Goal: Task Accomplishment & Management: Complete application form

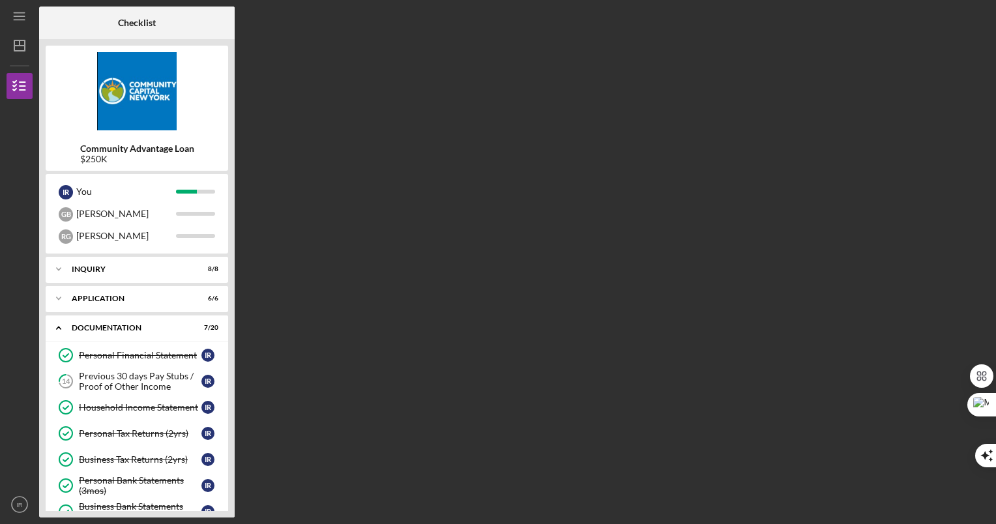
click at [321, 316] on div "Checklist Community Advantage Loan $250K I R You G B [PERSON_NAME] Icon/Expande…" at bounding box center [514, 262] width 951 height 511
click at [327, 185] on div "Checklist Community Advantage Loan $250K I R You G B [PERSON_NAME] Icon/Expande…" at bounding box center [514, 262] width 951 height 511
click at [142, 384] on div "Previous 30 days Pay Stubs / Proof of Other Income" at bounding box center [140, 381] width 123 height 21
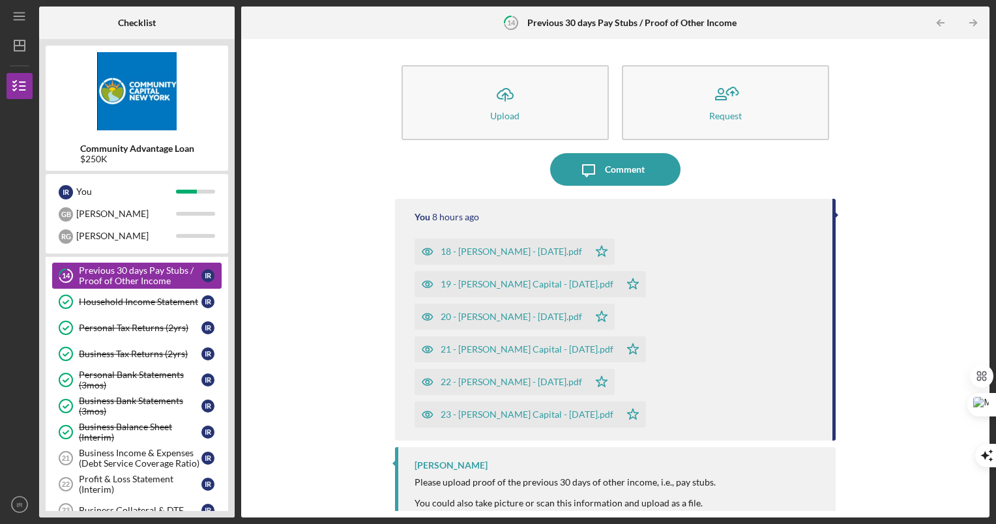
scroll to position [104, 0]
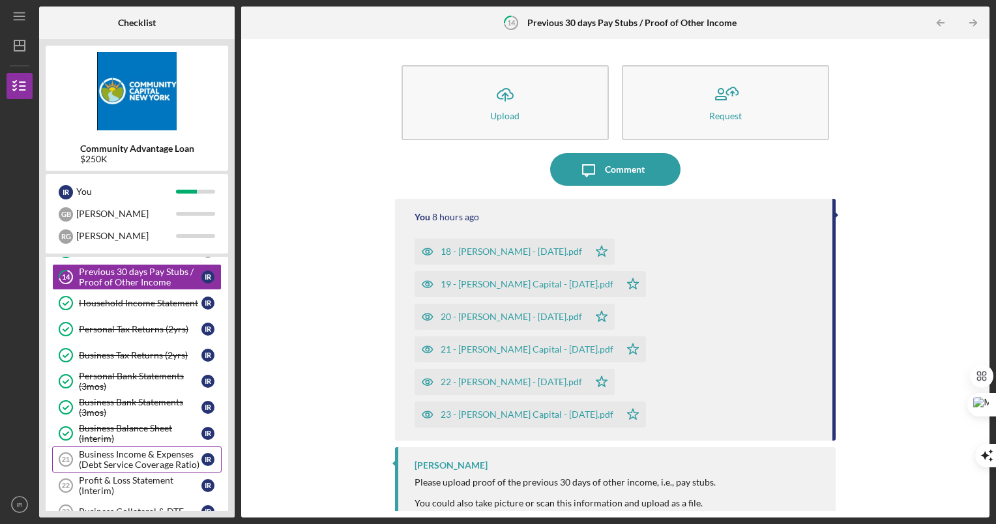
click at [163, 452] on div "Business Income & Expenses (Debt Service Coverage Ratio)" at bounding box center [140, 459] width 123 height 21
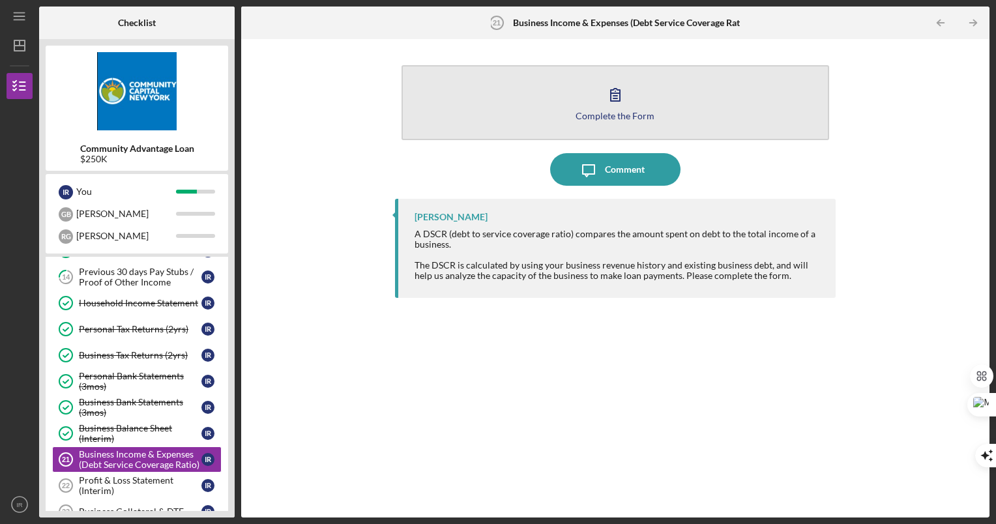
click at [605, 115] on div "Complete the Form" at bounding box center [615, 116] width 79 height 10
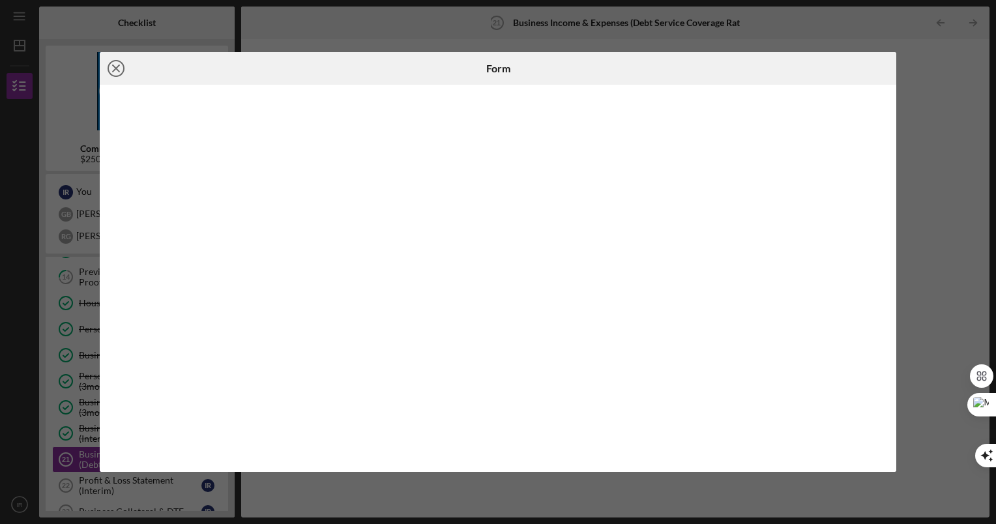
click at [113, 66] on line at bounding box center [116, 68] width 7 height 7
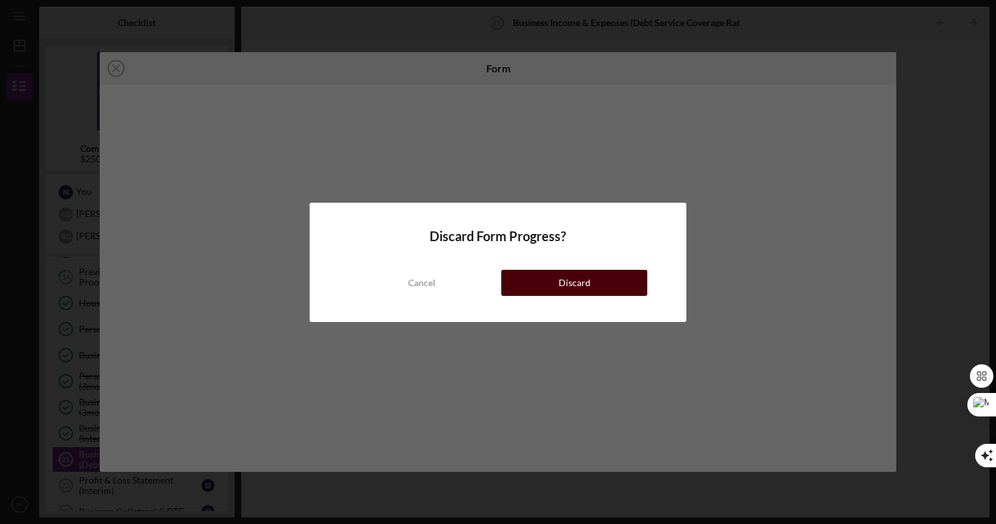
click at [559, 276] on button "Discard" at bounding box center [574, 283] width 146 height 26
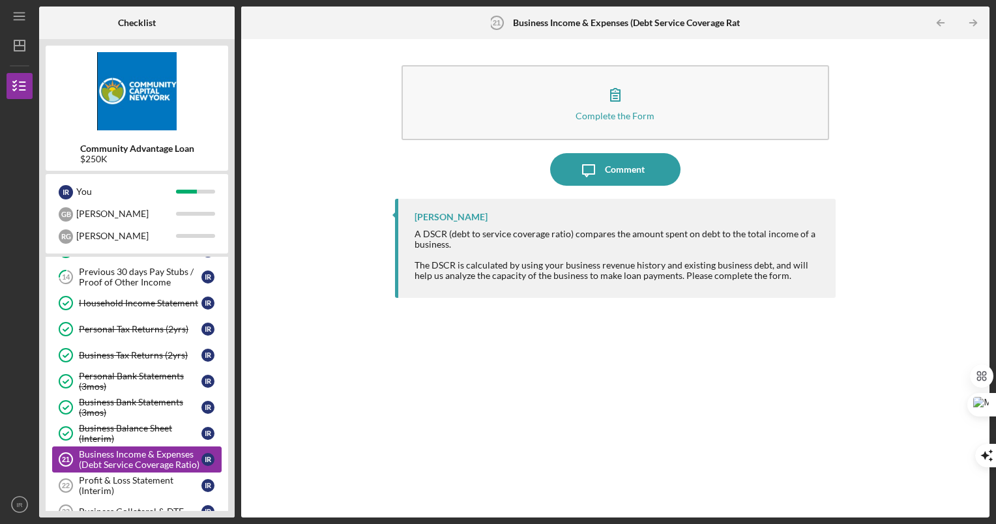
click at [121, 447] on link "Business Income & Expenses (Debt Service Coverage Ratio) 21 Business Income & E…" at bounding box center [137, 460] width 170 height 26
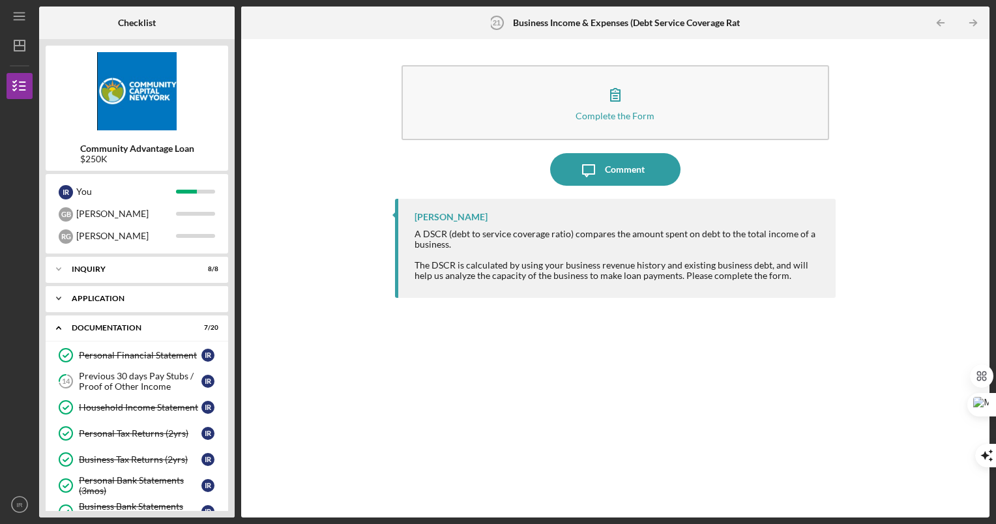
click at [120, 296] on div "Application" at bounding box center [142, 299] width 140 height 8
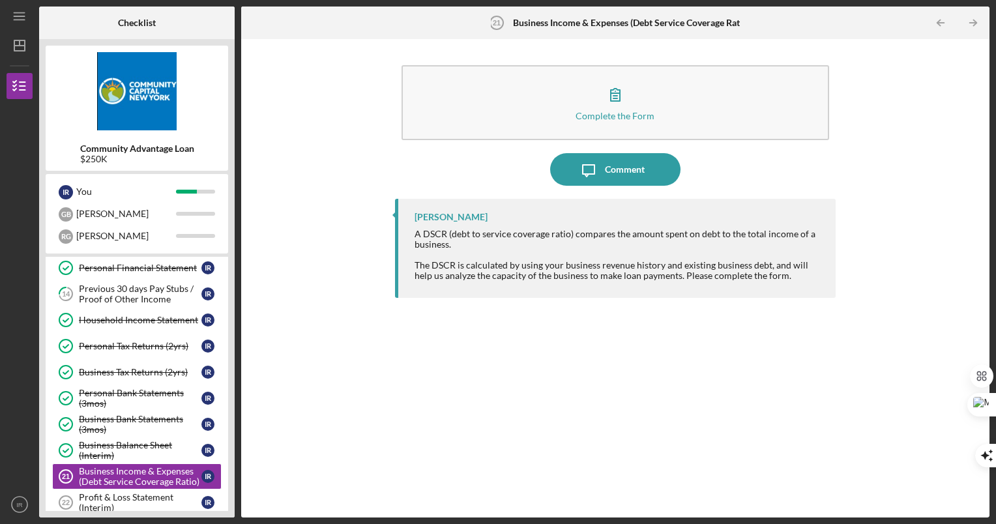
scroll to position [235, 0]
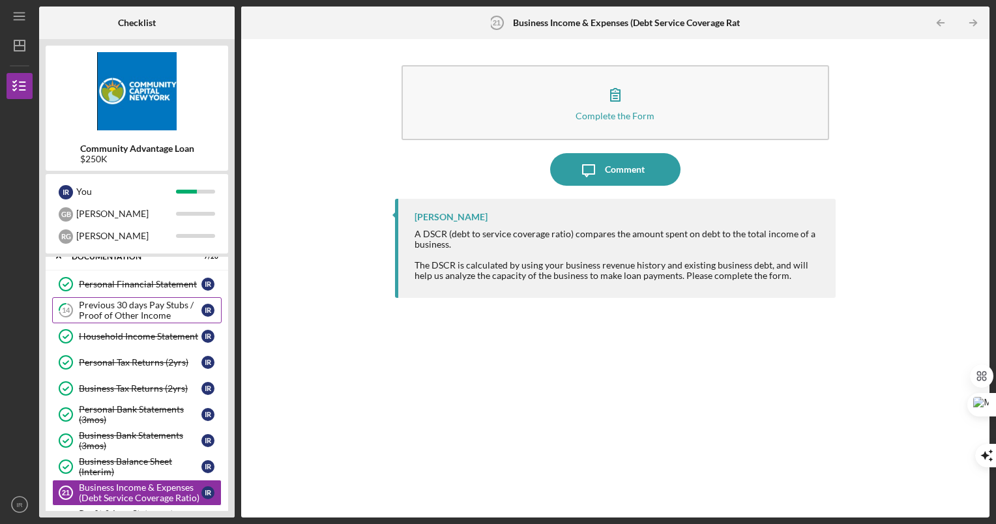
click at [122, 308] on div "Previous 30 days Pay Stubs / Proof of Other Income" at bounding box center [140, 310] width 123 height 21
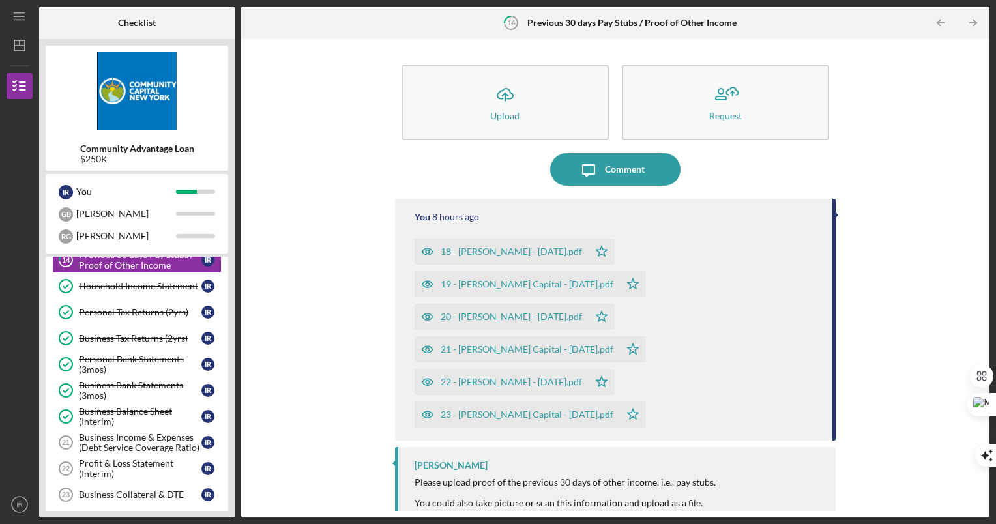
scroll to position [287, 0]
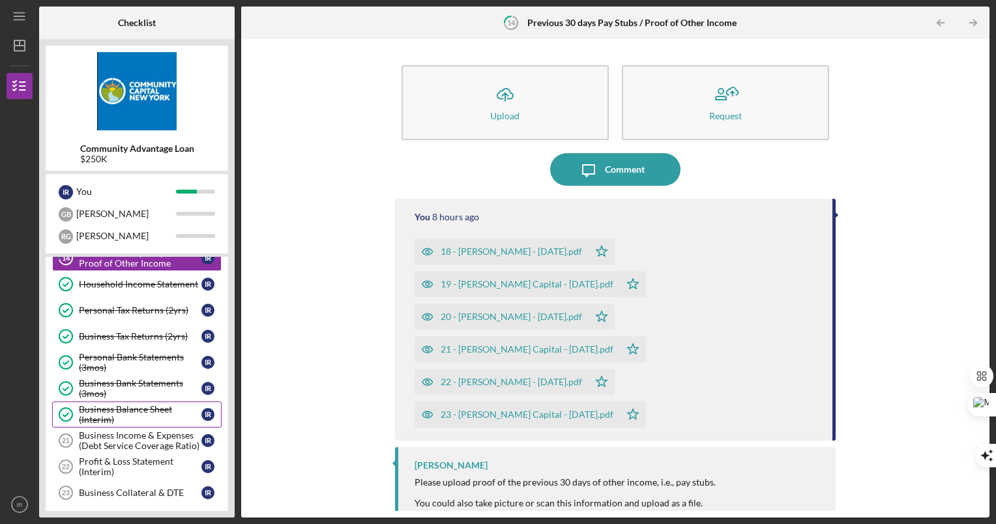
click at [162, 411] on div "Business Balance Sheet (Interim)" at bounding box center [140, 414] width 123 height 21
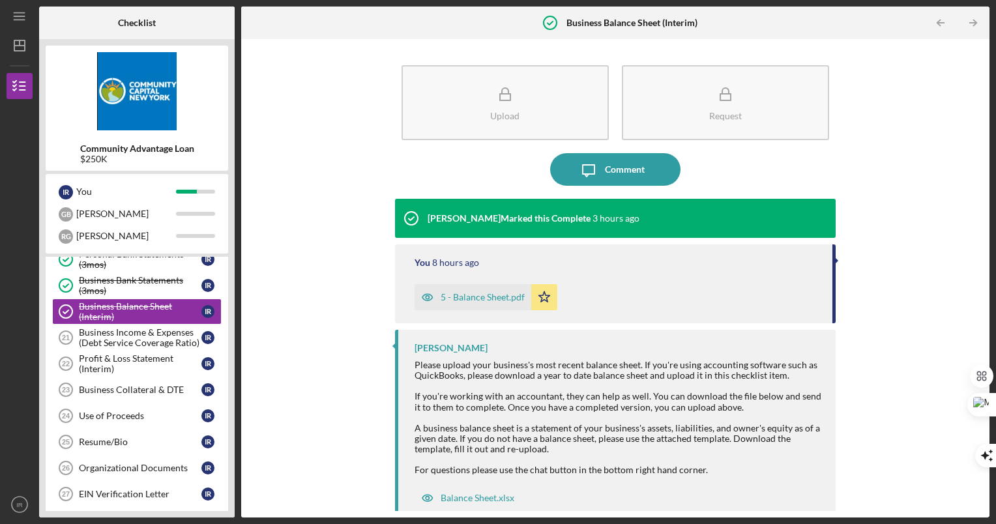
scroll to position [391, 0]
click at [125, 333] on div "Business Income & Expenses (Debt Service Coverage Ratio)" at bounding box center [140, 336] width 123 height 21
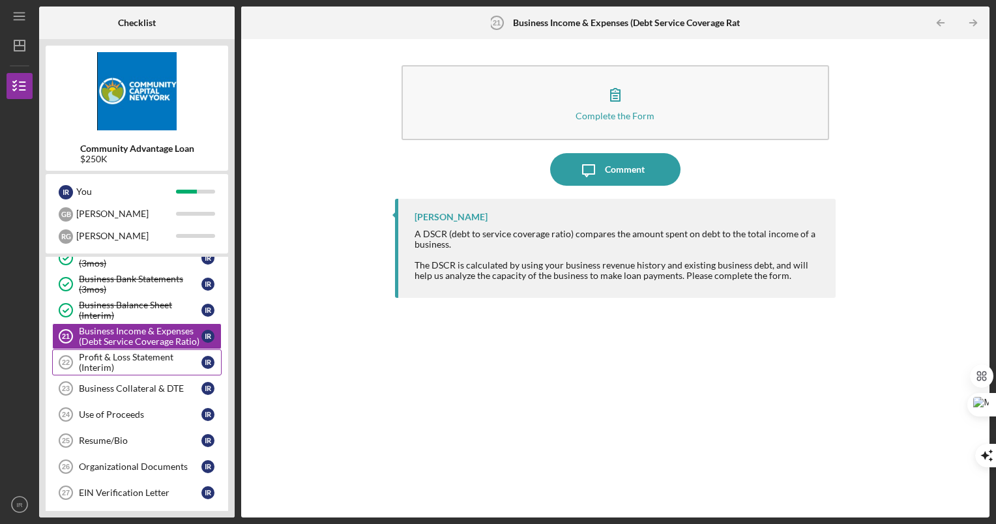
click at [168, 355] on div "Profit & Loss Statement (Interim)" at bounding box center [140, 362] width 123 height 21
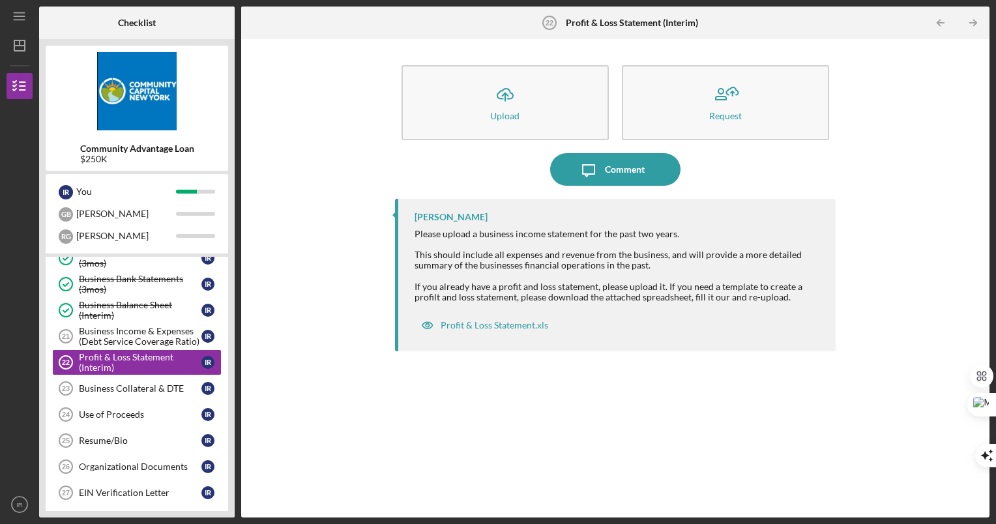
click at [571, 246] on div "Please upload a business income statement for the past two years. This should i…" at bounding box center [619, 266] width 409 height 74
click at [155, 335] on div "Business Income & Expenses (Debt Service Coverage Ratio)" at bounding box center [140, 336] width 123 height 21
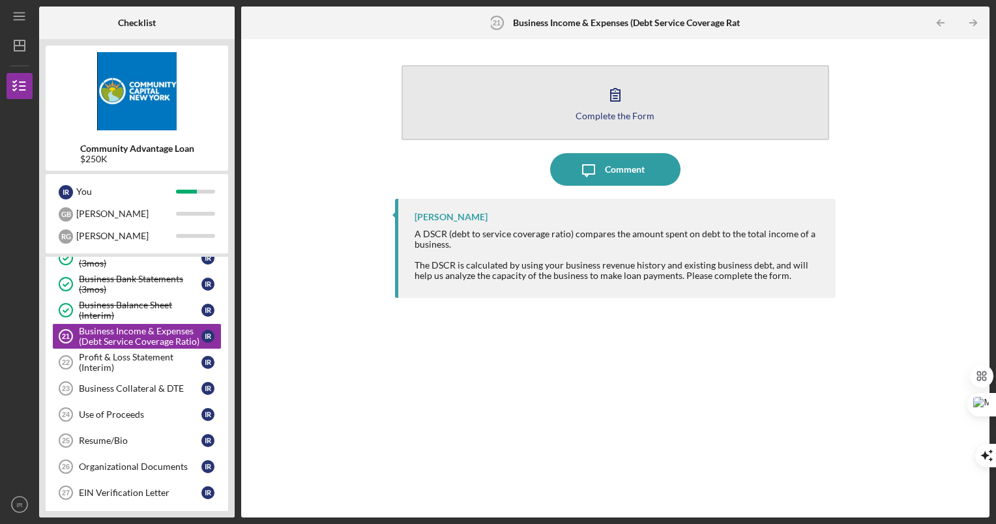
click at [623, 103] on icon "button" at bounding box center [615, 94] width 33 height 33
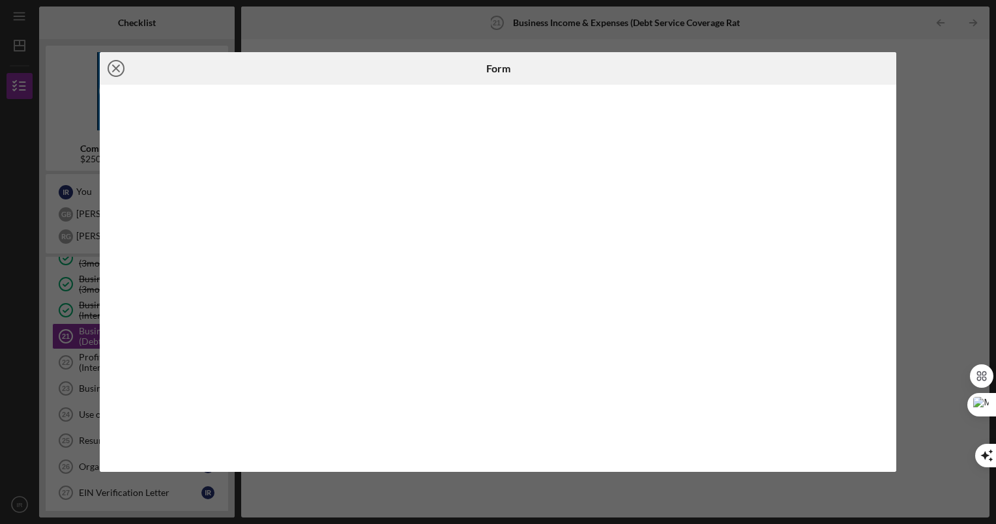
click at [123, 63] on icon "Icon/Close" at bounding box center [116, 68] width 33 height 33
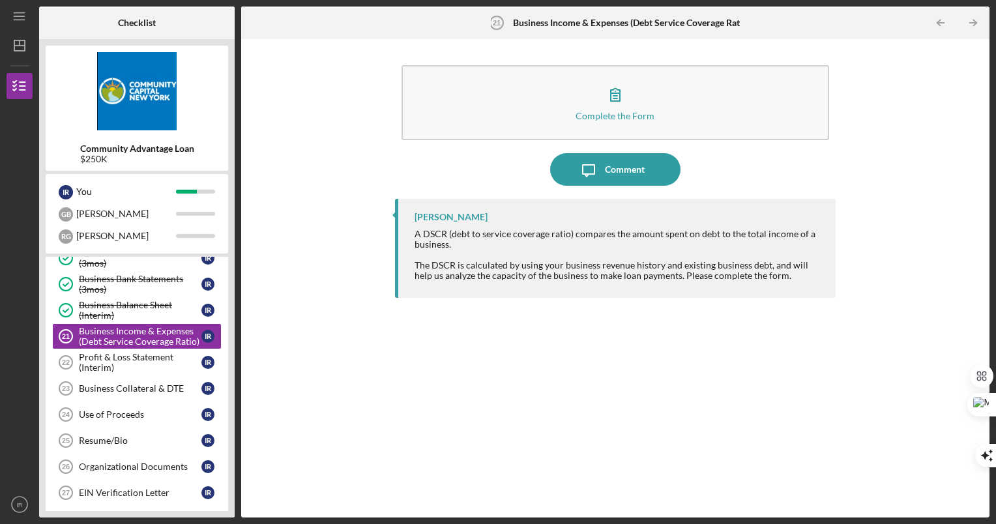
click at [915, 200] on div "Complete the Form Form Icon/Message Comment [PERSON_NAME] A DSCR (debt to servi…" at bounding box center [615, 279] width 735 height 466
click at [105, 304] on div "Business Balance Sheet (Interim)" at bounding box center [140, 310] width 123 height 21
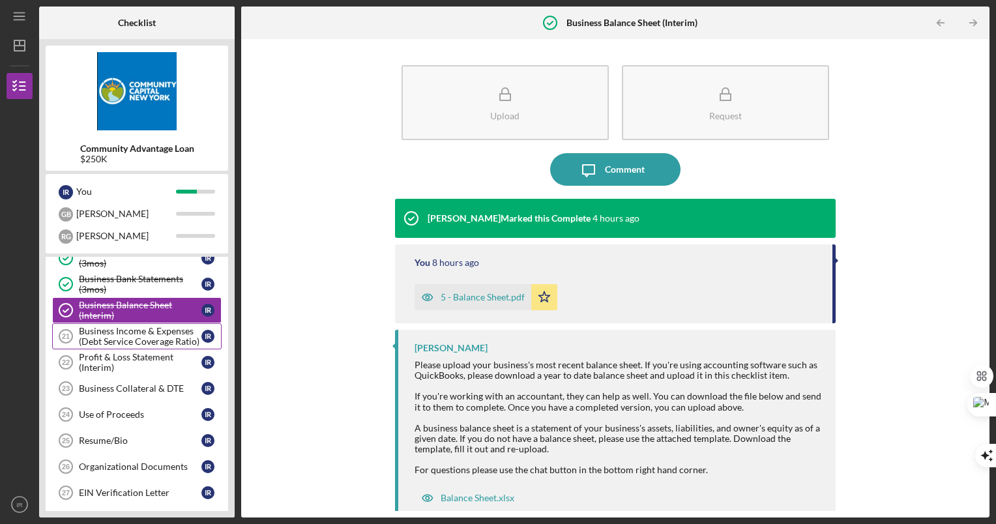
click at [114, 332] on div "Business Income & Expenses (Debt Service Coverage Ratio)" at bounding box center [140, 336] width 123 height 21
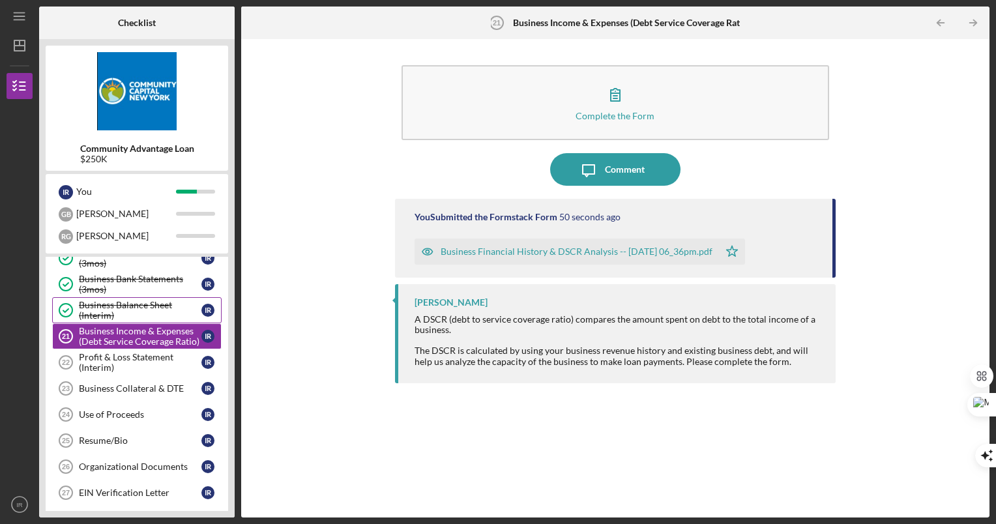
click at [167, 309] on div "Business Balance Sheet (Interim)" at bounding box center [140, 310] width 123 height 21
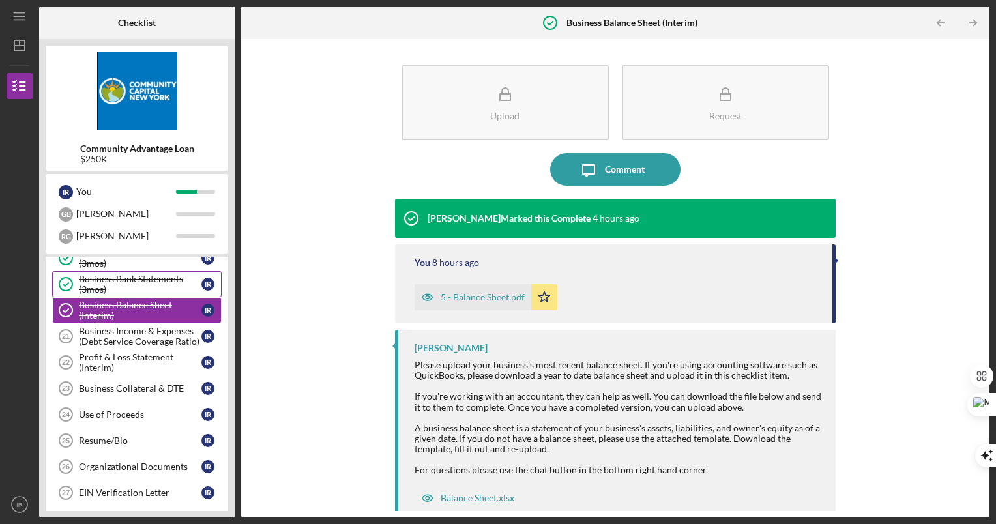
click at [147, 279] on div "Business Bank Statements (3mos)" at bounding box center [140, 284] width 123 height 21
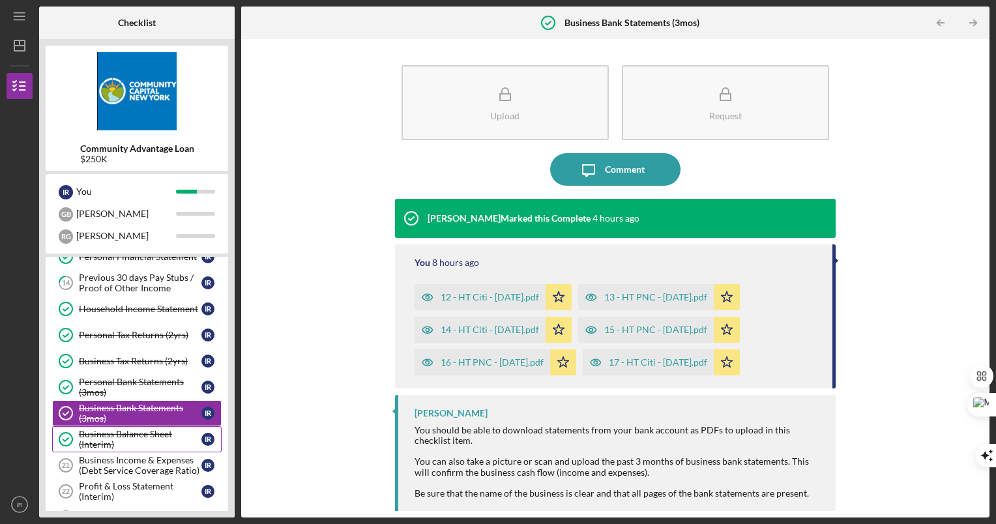
scroll to position [261, 0]
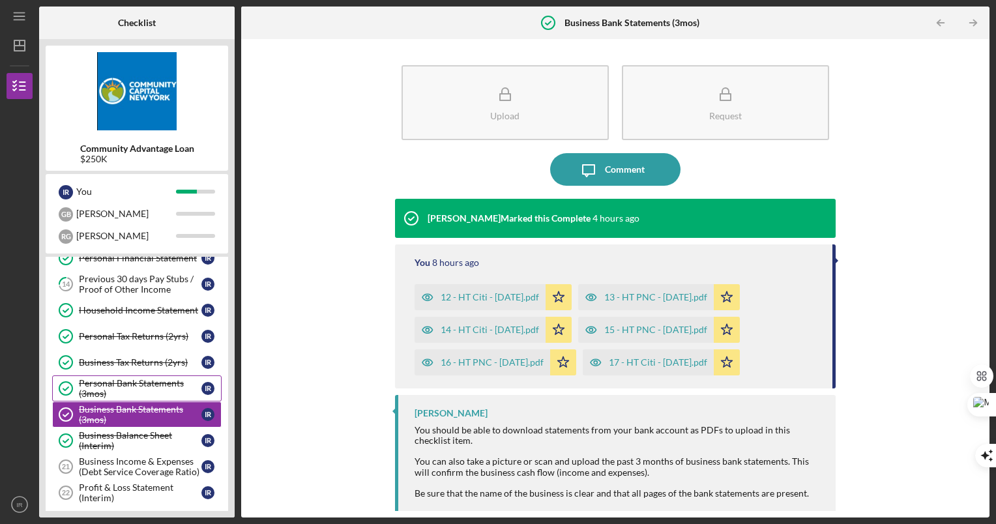
click at [118, 394] on div "Personal Bank Statements (3mos)" at bounding box center [140, 388] width 123 height 21
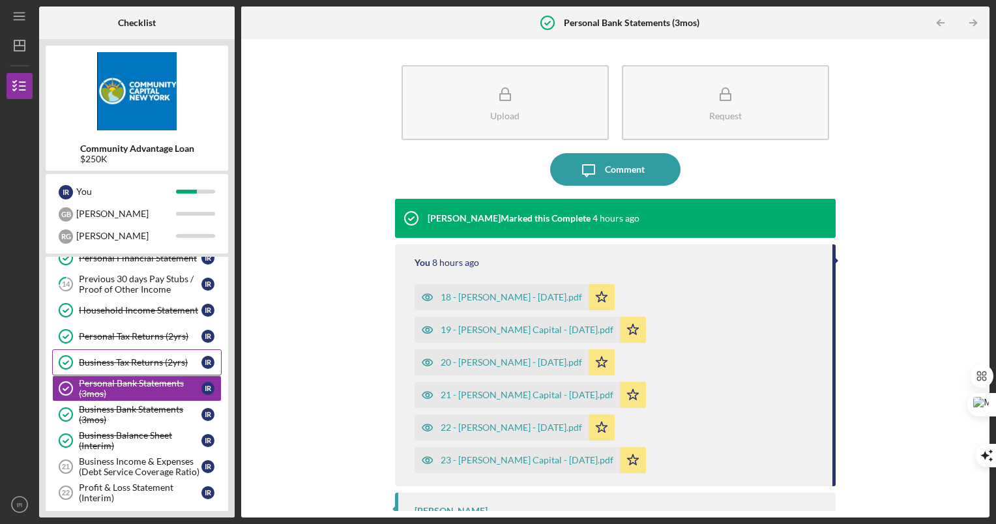
click at [128, 367] on div "Business Tax Returns (2yrs)" at bounding box center [140, 362] width 123 height 10
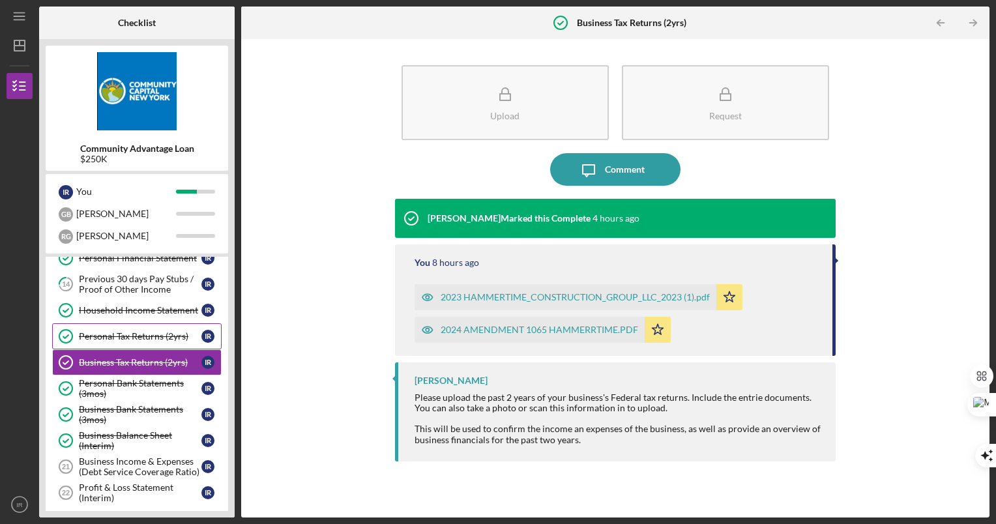
click at [130, 342] on link "Personal Tax Returns (2yrs) Personal Tax Returns (2yrs) I R" at bounding box center [137, 336] width 170 height 26
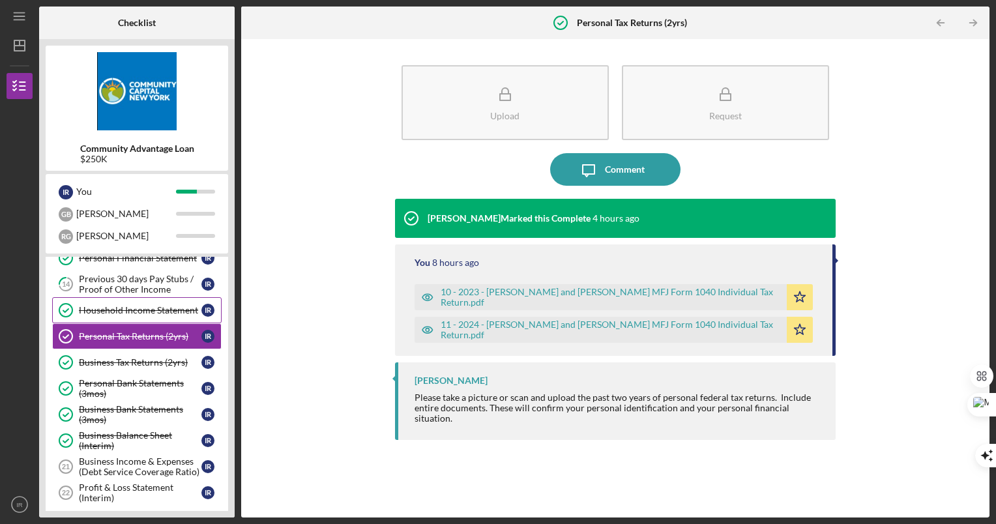
click at [139, 317] on link "Household Income Statement Household Income Statement I R" at bounding box center [137, 310] width 170 height 26
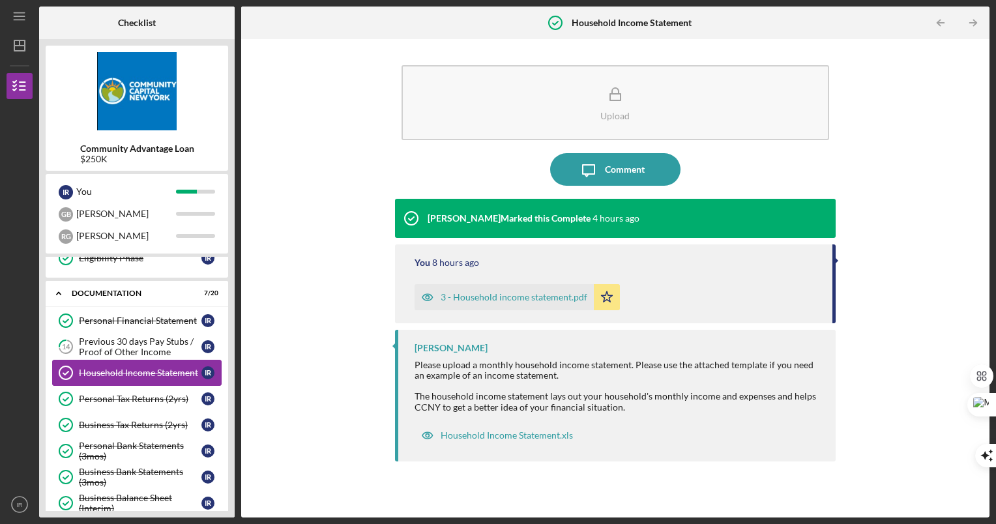
scroll to position [183, 0]
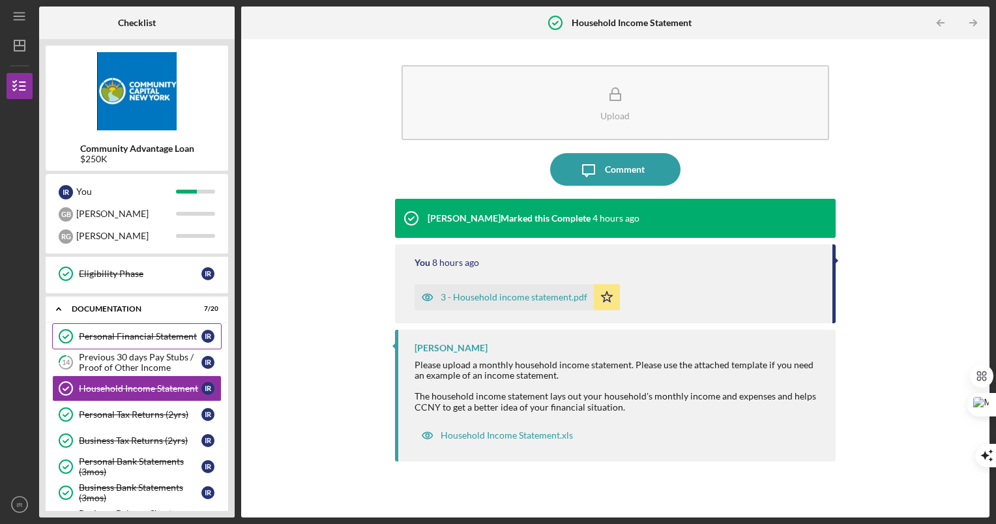
click at [148, 338] on div "Personal Financial Statement" at bounding box center [140, 336] width 123 height 10
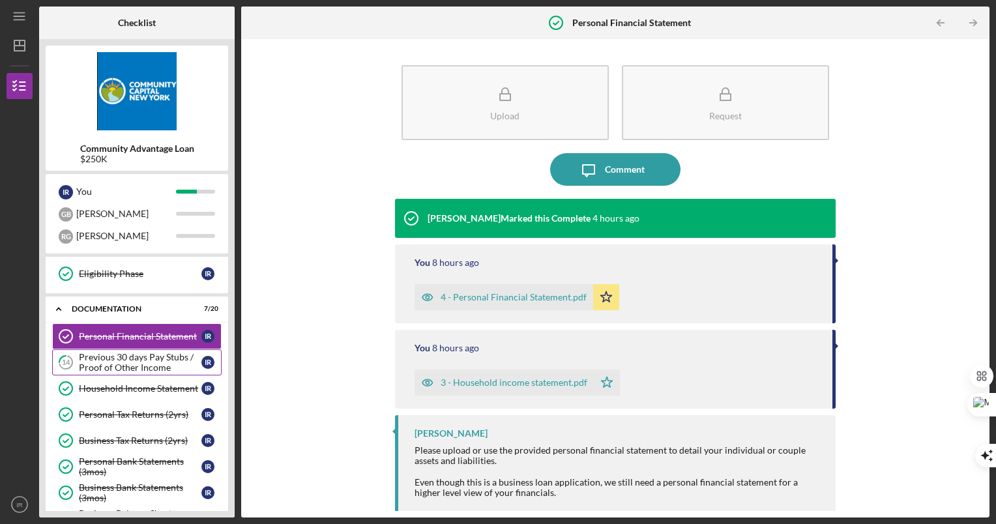
click at [149, 363] on div "Previous 30 days Pay Stubs / Proof of Other Income" at bounding box center [140, 362] width 123 height 21
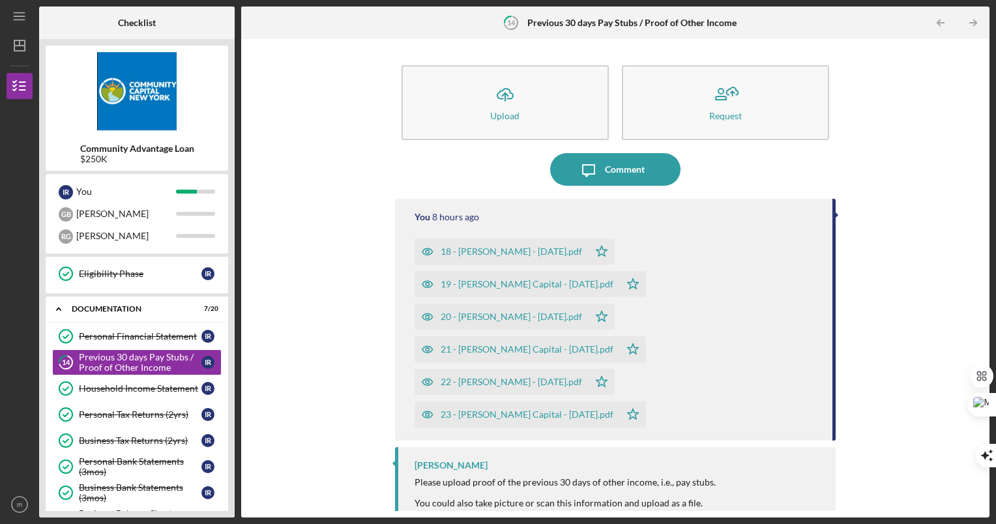
click at [267, 304] on div "Icon/Upload Upload Request Icon/Message Comment You 8 hours ago 18 - [PERSON_NA…" at bounding box center [615, 279] width 735 height 466
click at [123, 364] on div "Previous 30 days Pay Stubs / Proof of Other Income" at bounding box center [140, 362] width 123 height 21
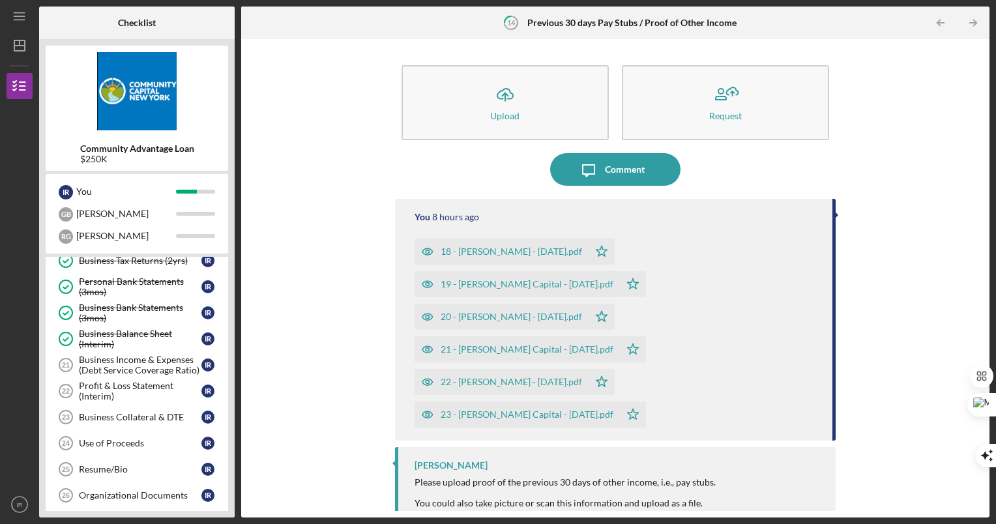
scroll to position [365, 0]
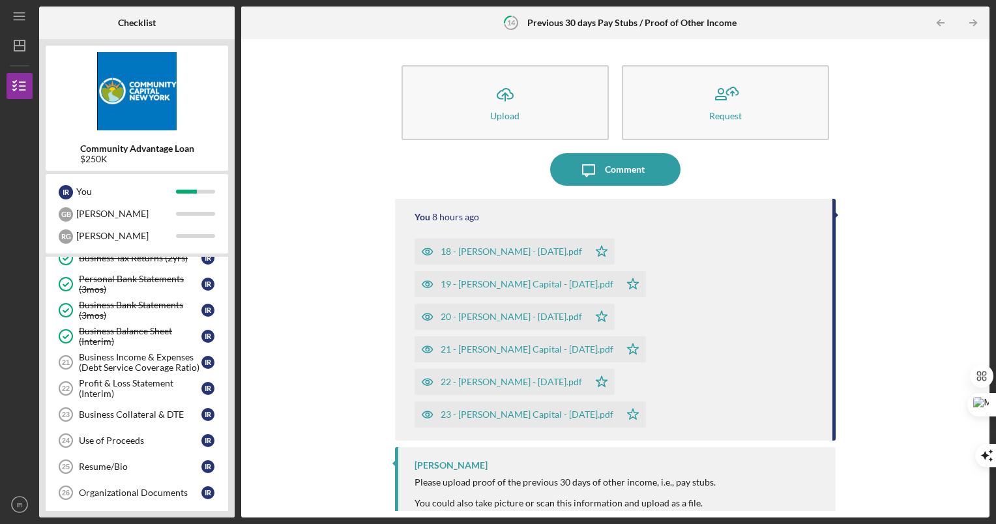
click at [123, 364] on div "Business Income & Expenses (Debt Service Coverage Ratio)" at bounding box center [140, 362] width 123 height 21
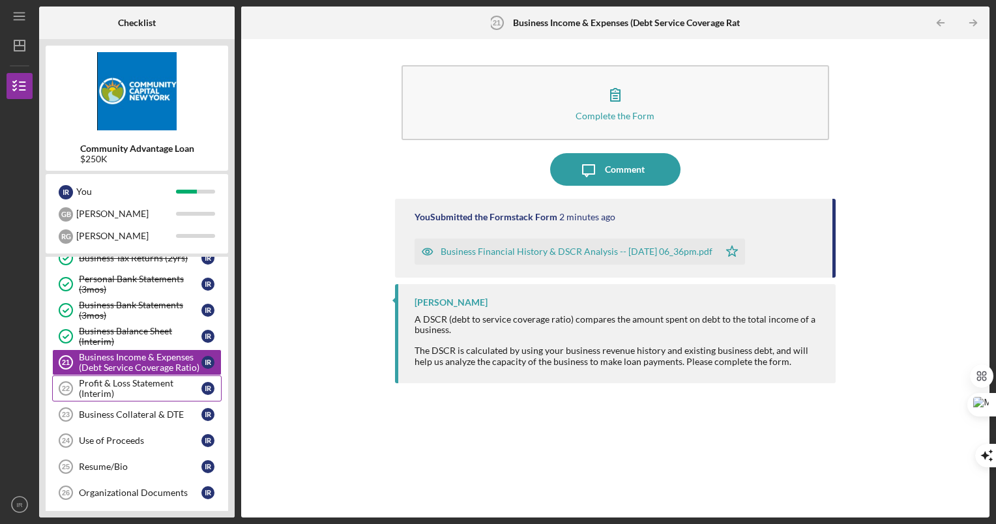
click at [147, 393] on div "Profit & Loss Statement (Interim)" at bounding box center [140, 388] width 123 height 21
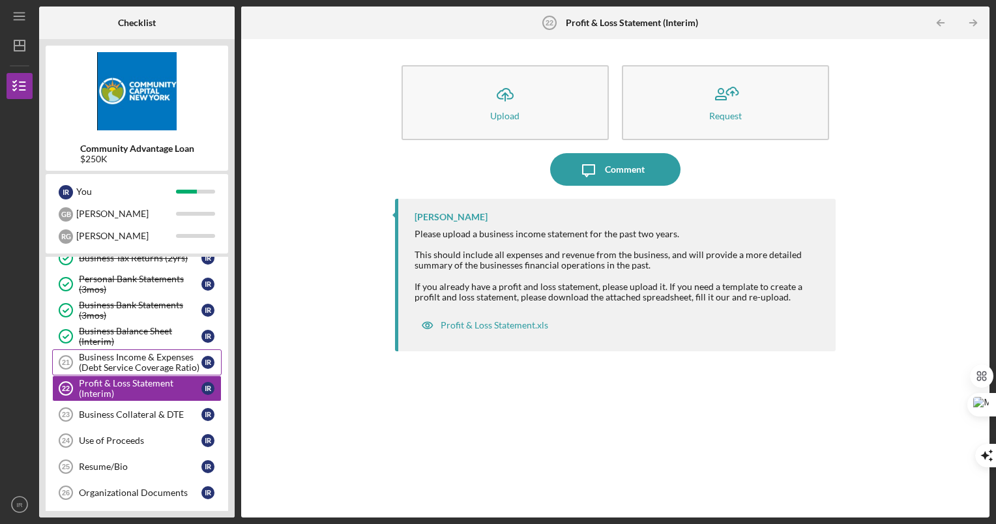
click at [140, 365] on div "Business Income & Expenses (Debt Service Coverage Ratio)" at bounding box center [140, 362] width 123 height 21
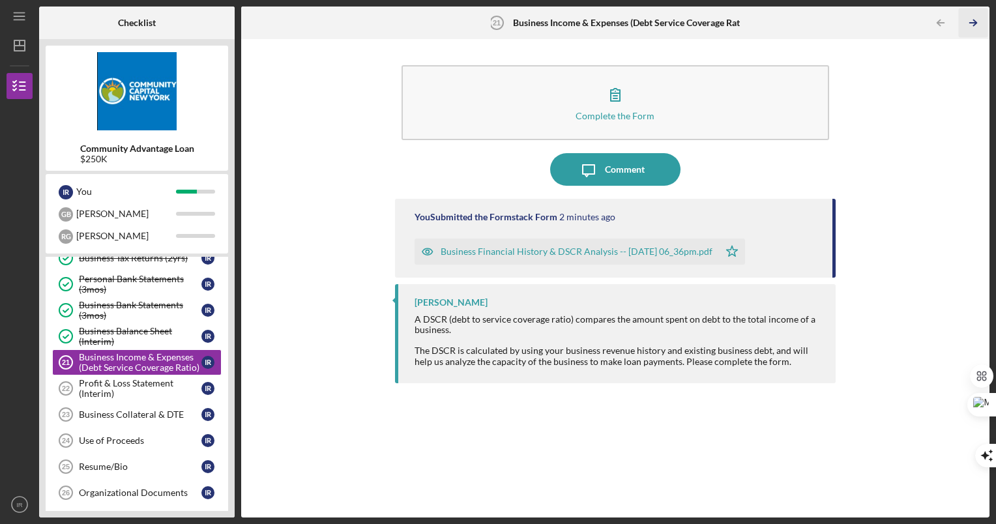
click at [973, 22] on icon "Icon/Table Pagination Arrow" at bounding box center [973, 22] width 29 height 29
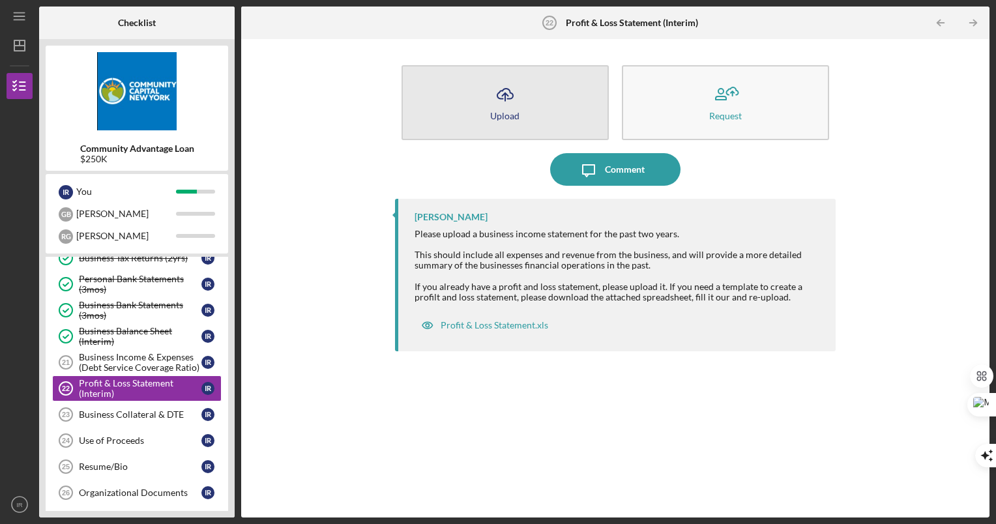
click at [518, 104] on icon "Icon/Upload" at bounding box center [505, 94] width 33 height 33
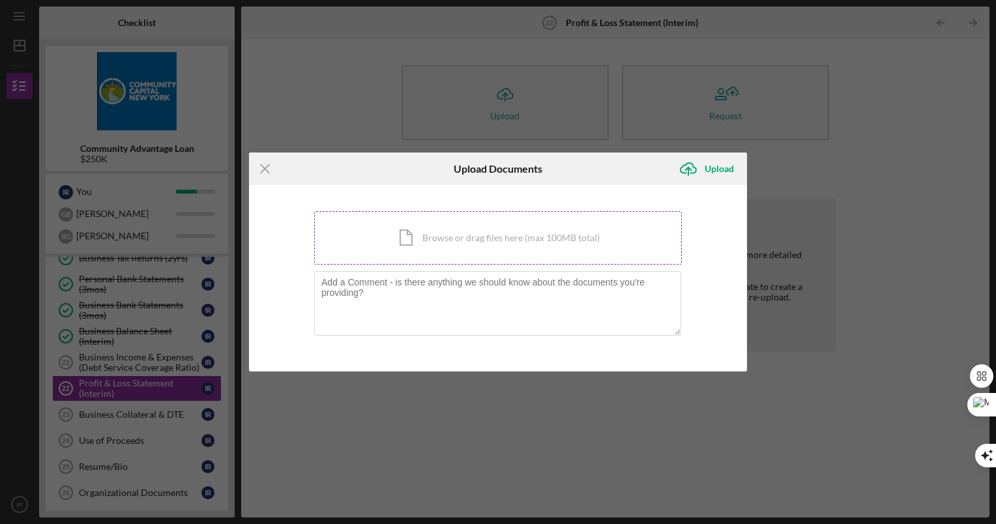
click at [432, 242] on div "Icon/Document Browse or drag files here (max 100MB total) Tap to choose files o…" at bounding box center [498, 237] width 368 height 53
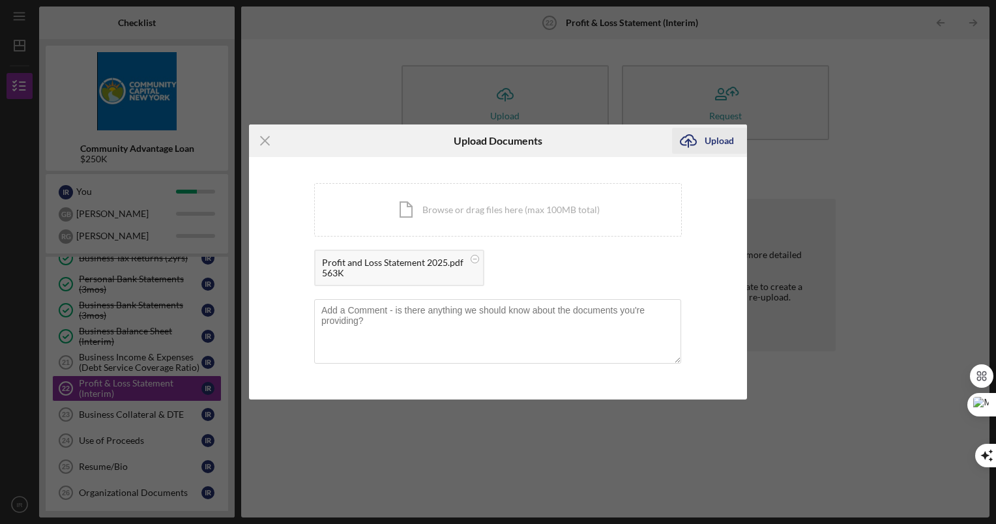
click at [720, 137] on div "Upload" at bounding box center [719, 141] width 29 height 26
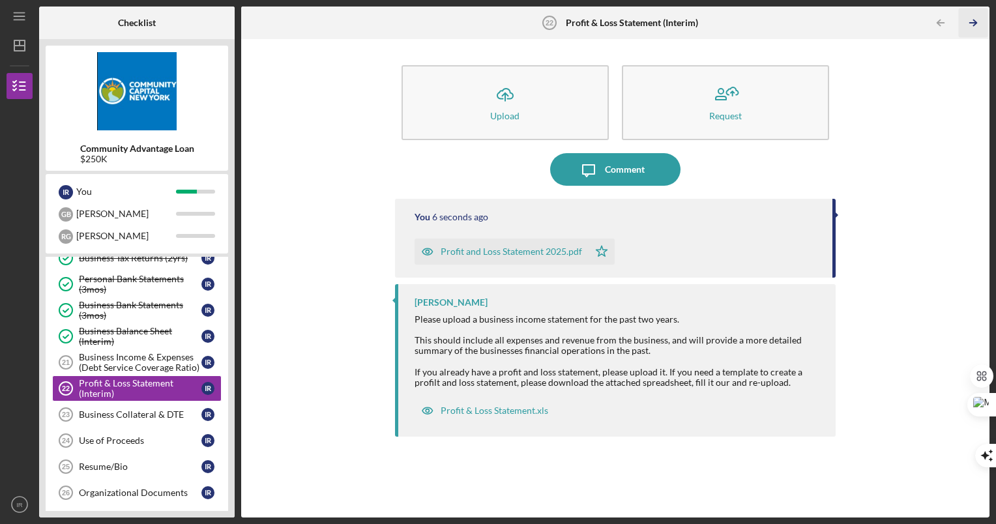
click at [970, 20] on icon "Icon/Table Pagination Arrow" at bounding box center [973, 22] width 29 height 29
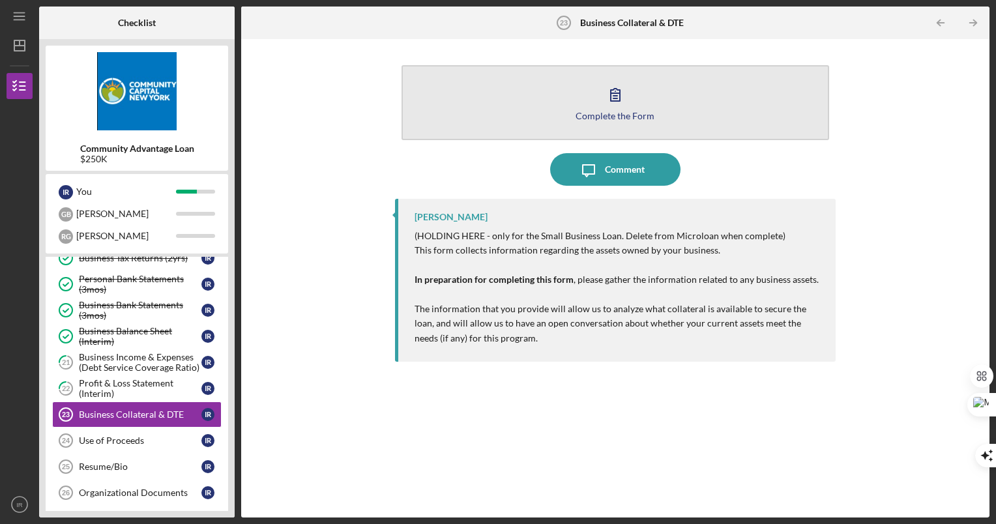
click at [620, 100] on icon "button" at bounding box center [615, 95] width 9 height 12
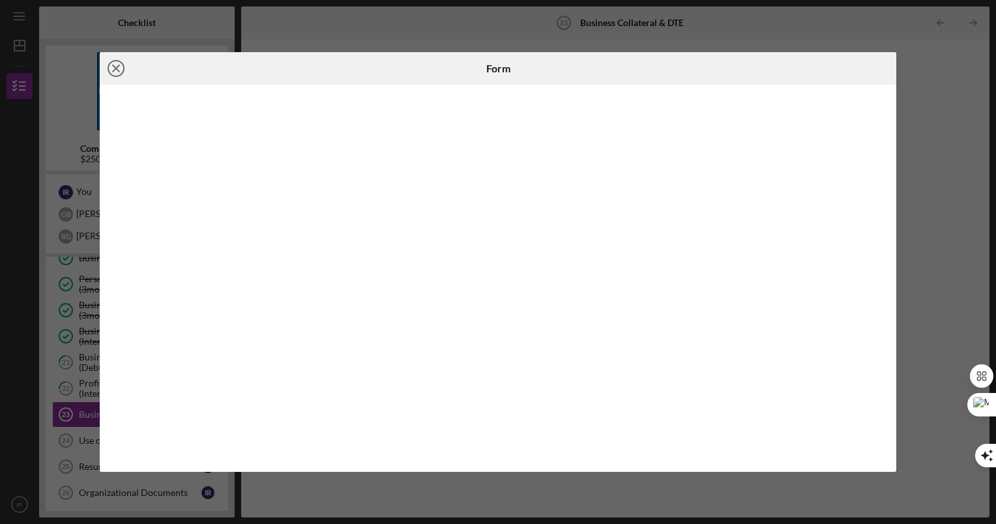
click at [123, 68] on icon "Icon/Close" at bounding box center [116, 68] width 33 height 33
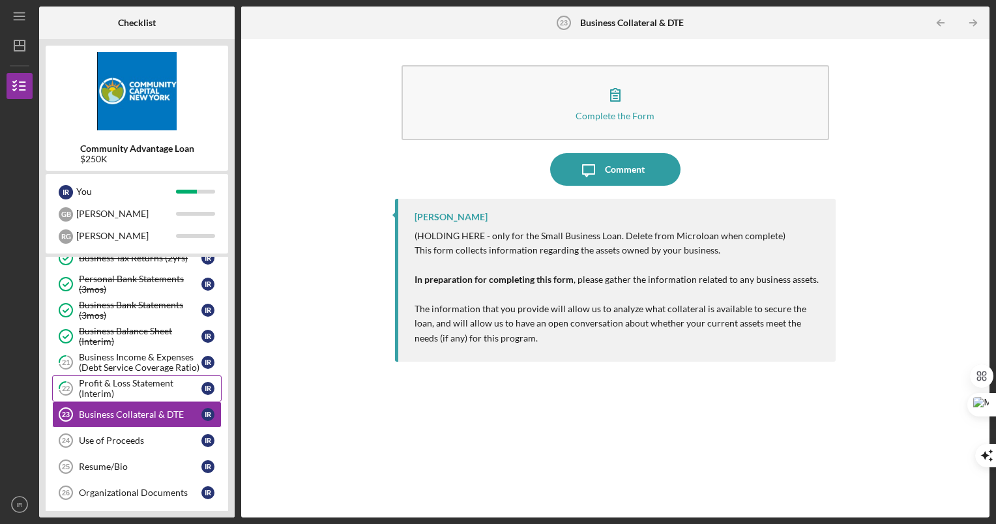
click at [134, 387] on div "Profit & Loss Statement (Interim)" at bounding box center [140, 388] width 123 height 21
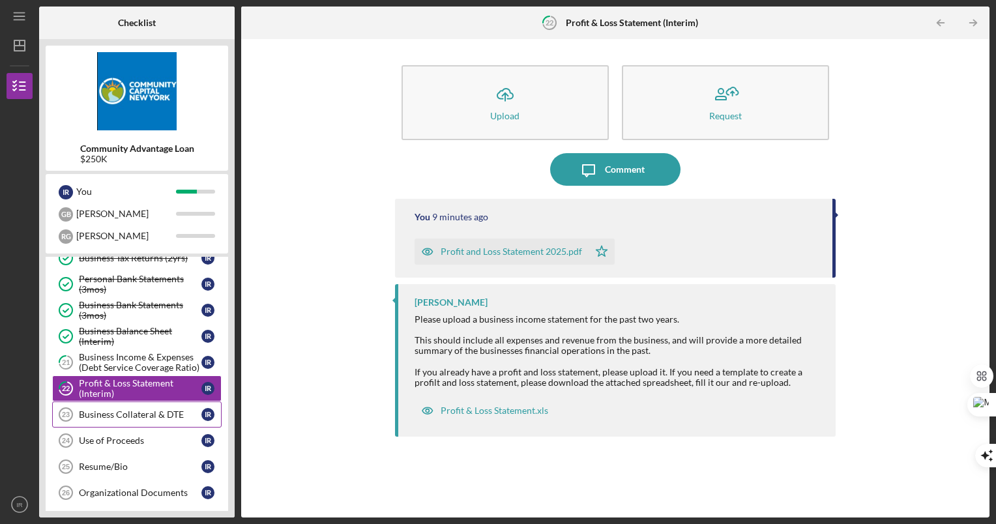
click at [143, 408] on link "Business Collateral & DTE 23 Business Collateral & DTE I R" at bounding box center [137, 415] width 170 height 26
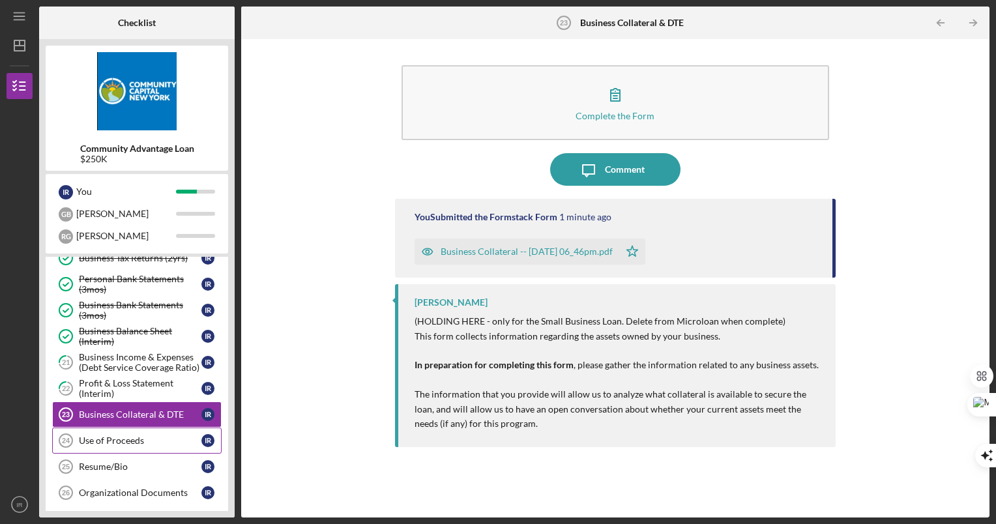
click at [168, 445] on div "Use of Proceeds" at bounding box center [140, 441] width 123 height 10
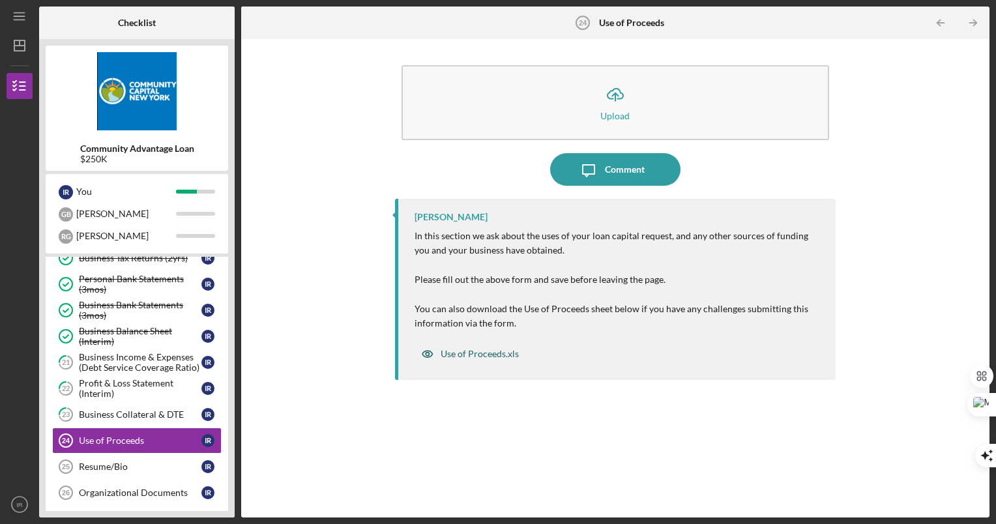
click at [500, 357] on div "Use of Proceeds.xls" at bounding box center [480, 354] width 78 height 10
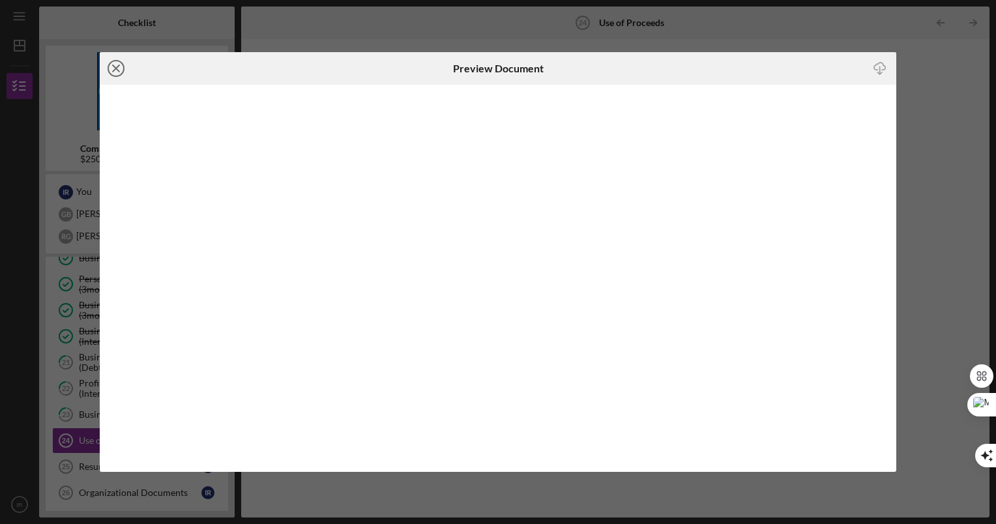
click at [121, 68] on icon "Icon/Close" at bounding box center [116, 68] width 33 height 33
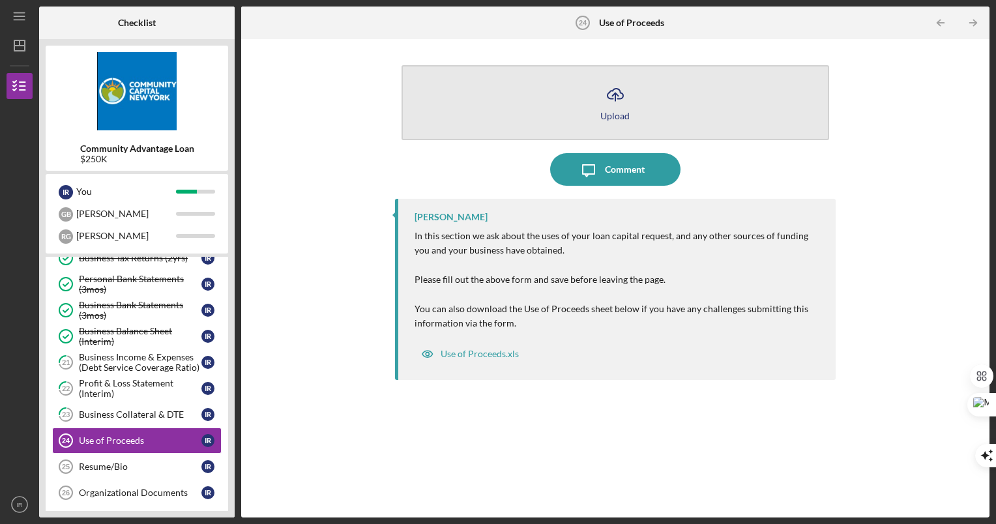
click at [627, 91] on icon "Icon/Upload" at bounding box center [615, 94] width 33 height 33
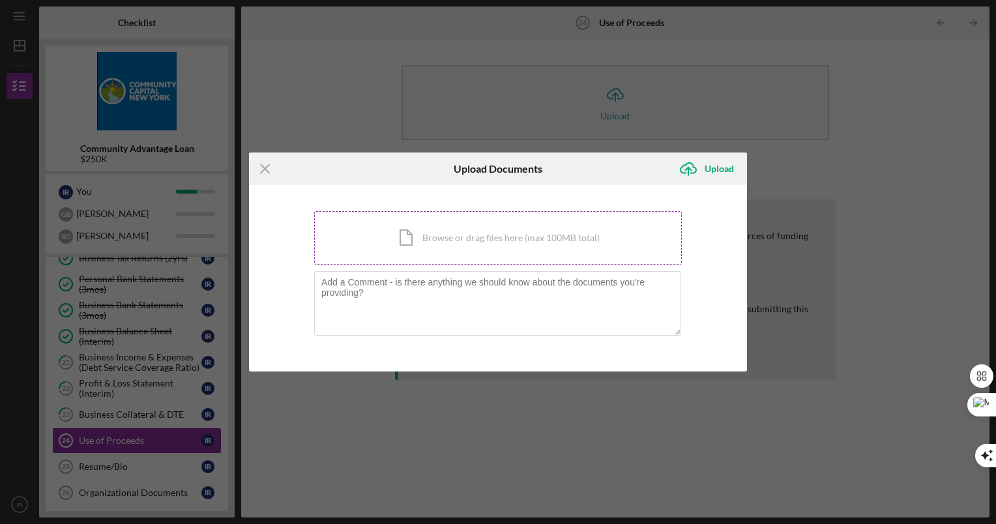
click at [519, 235] on div "Icon/Document Browse or drag files here (max 100MB total) Tap to choose files o…" at bounding box center [498, 237] width 368 height 53
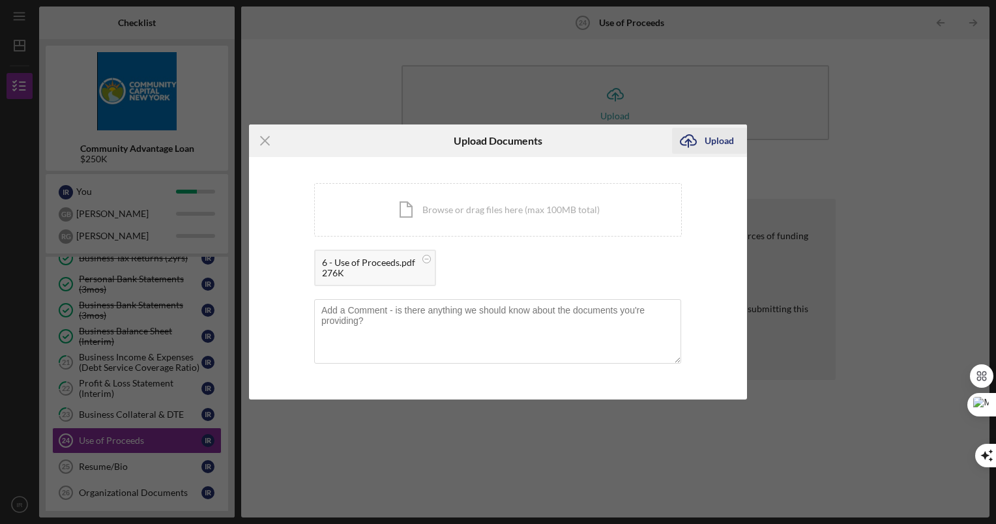
click at [707, 130] on div "Upload" at bounding box center [719, 141] width 29 height 26
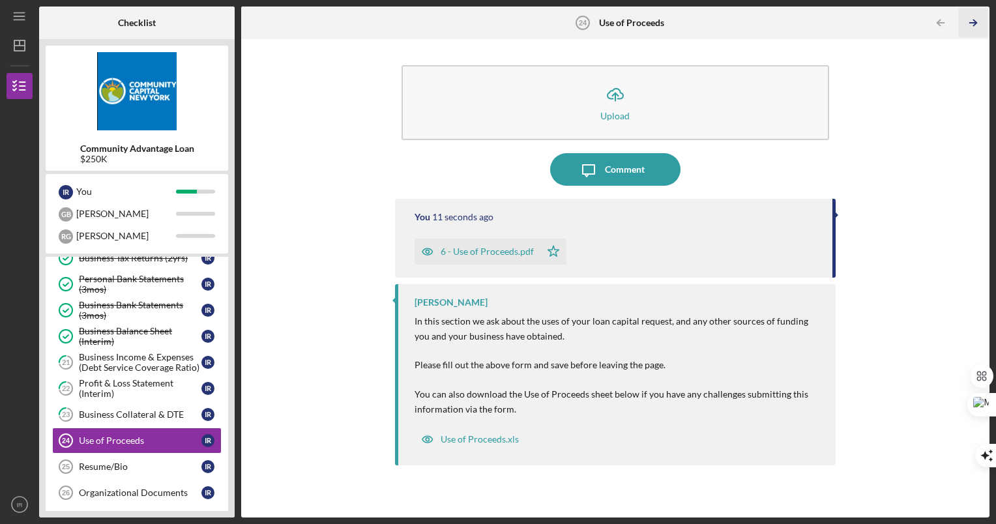
click at [967, 21] on icon "Icon/Table Pagination Arrow" at bounding box center [973, 22] width 29 height 29
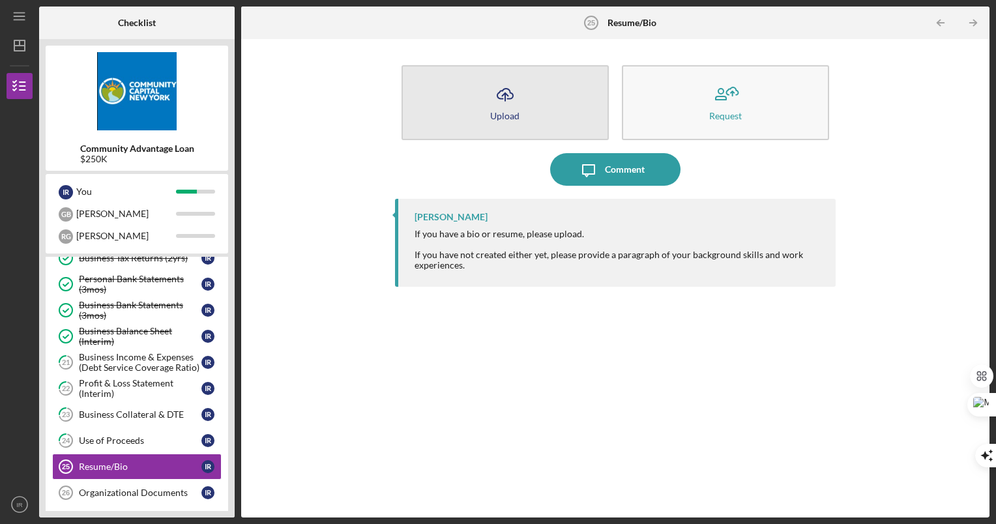
click at [548, 113] on button "Icon/Upload Upload" at bounding box center [505, 102] width 207 height 75
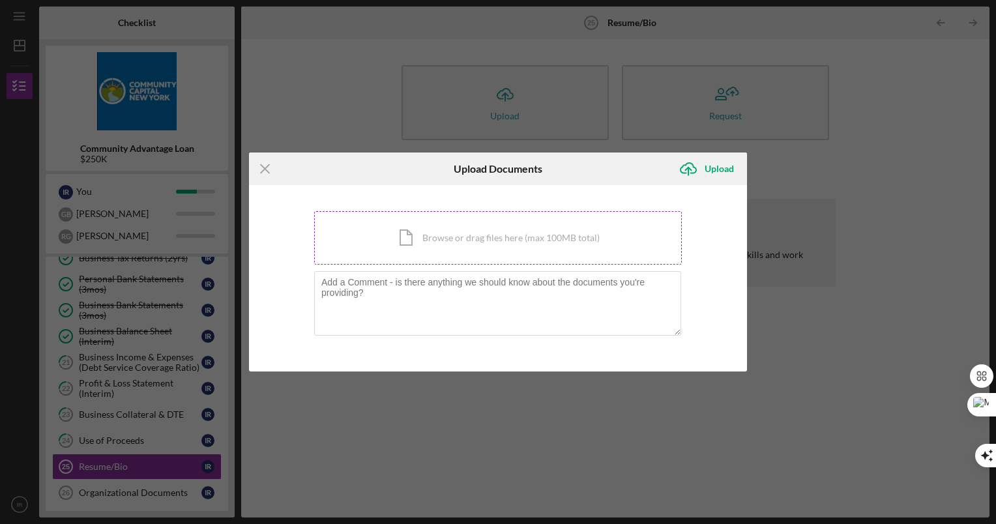
click at [421, 228] on div "Icon/Document Browse or drag files here (max 100MB total) Tap to choose files o…" at bounding box center [498, 237] width 368 height 53
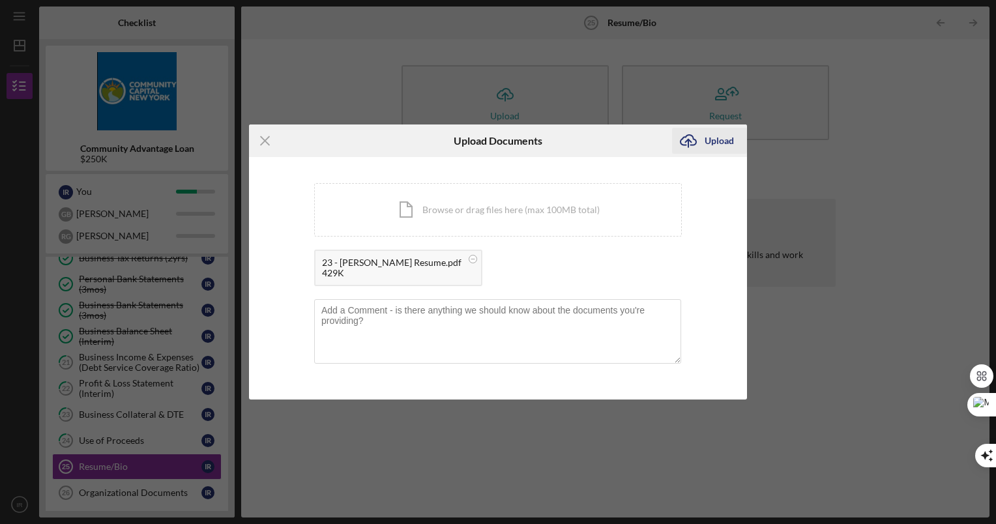
click at [701, 140] on icon "Icon/Upload" at bounding box center [688, 141] width 33 height 33
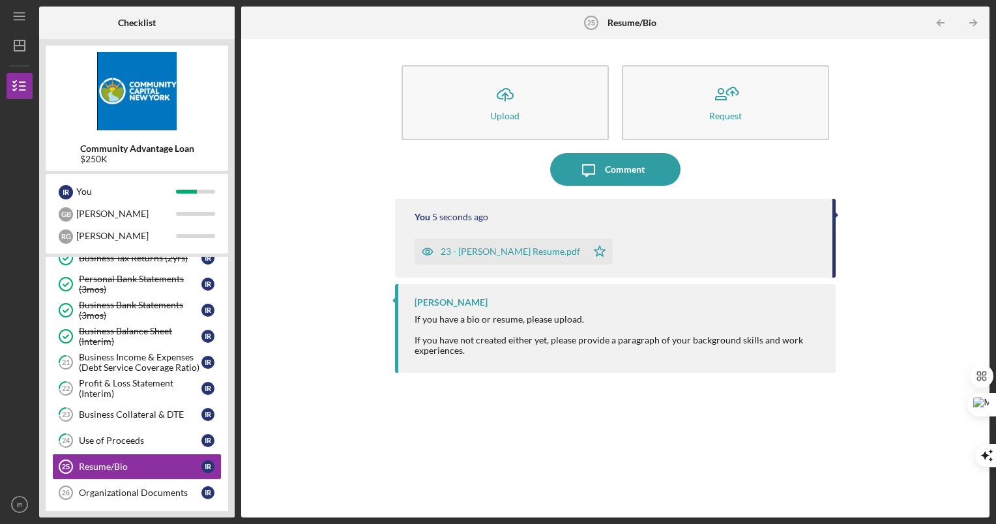
click at [954, 185] on div "Icon/Upload Upload Request Icon/Message Comment You 5 seconds ago 23 - [PERSON_…" at bounding box center [615, 279] width 735 height 466
click at [166, 465] on div "Resume/Bio" at bounding box center [140, 467] width 123 height 10
click at [975, 23] on polyline "button" at bounding box center [974, 23] width 3 height 6
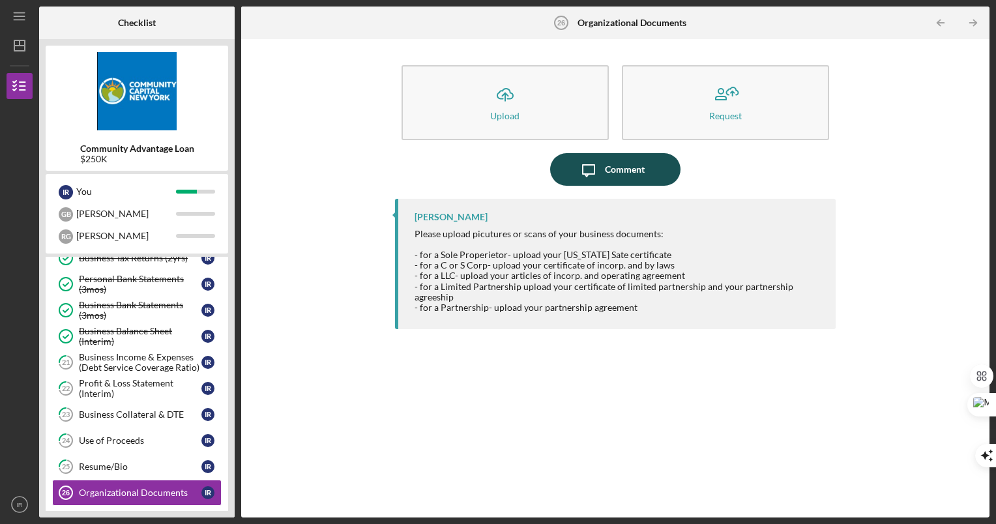
click at [633, 173] on div "Comment" at bounding box center [625, 169] width 40 height 33
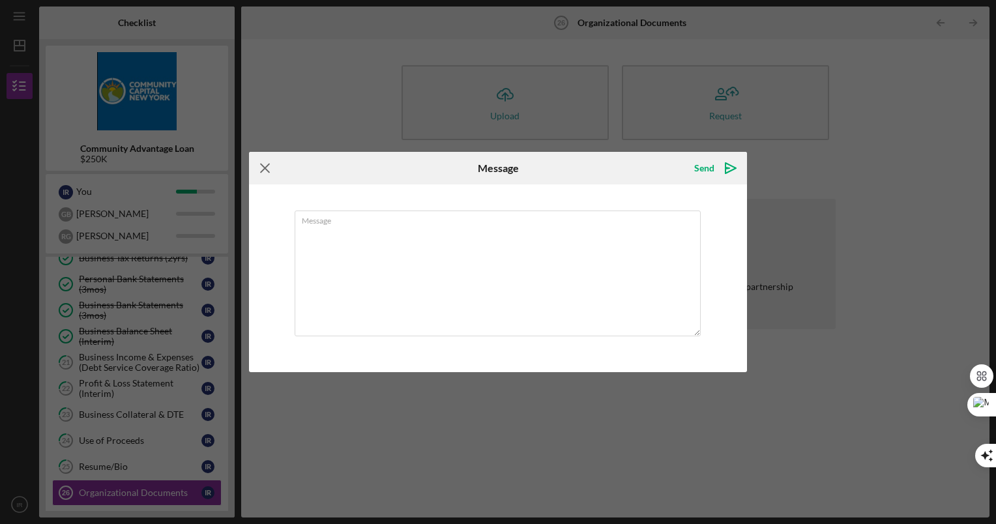
click at [271, 155] on icon "Icon/Menu Close" at bounding box center [265, 168] width 33 height 33
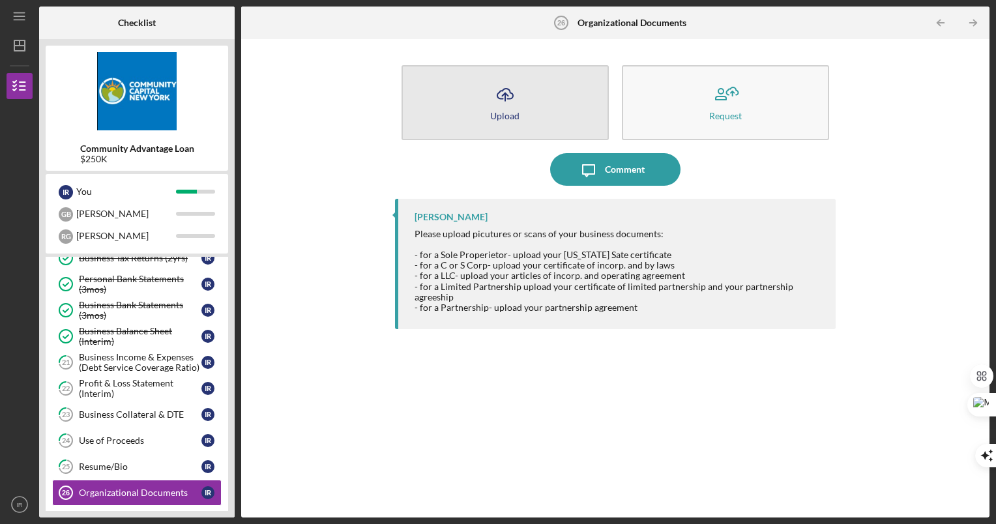
click at [541, 93] on button "Icon/Upload Upload" at bounding box center [505, 102] width 207 height 75
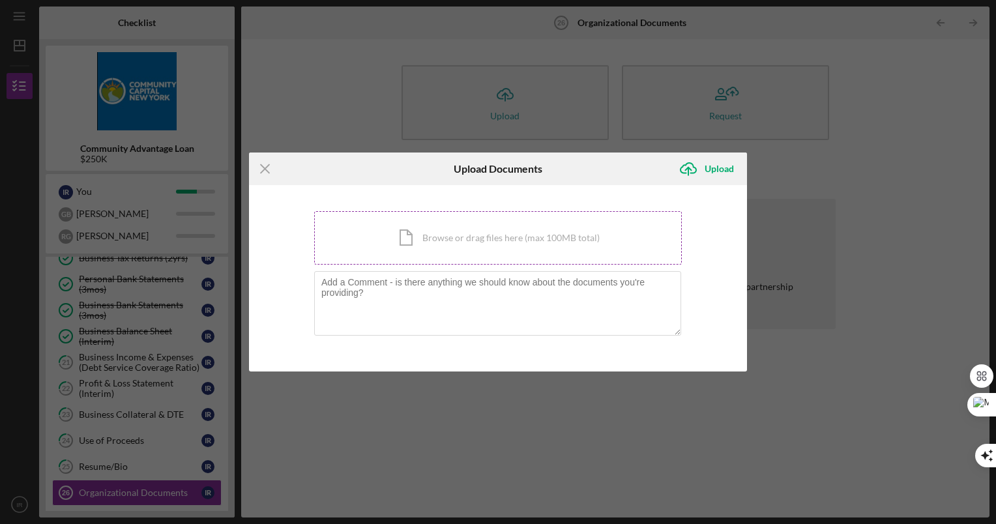
click at [425, 246] on div "Icon/Document Browse or drag files here (max 100MB total) Tap to choose files o…" at bounding box center [498, 237] width 368 height 53
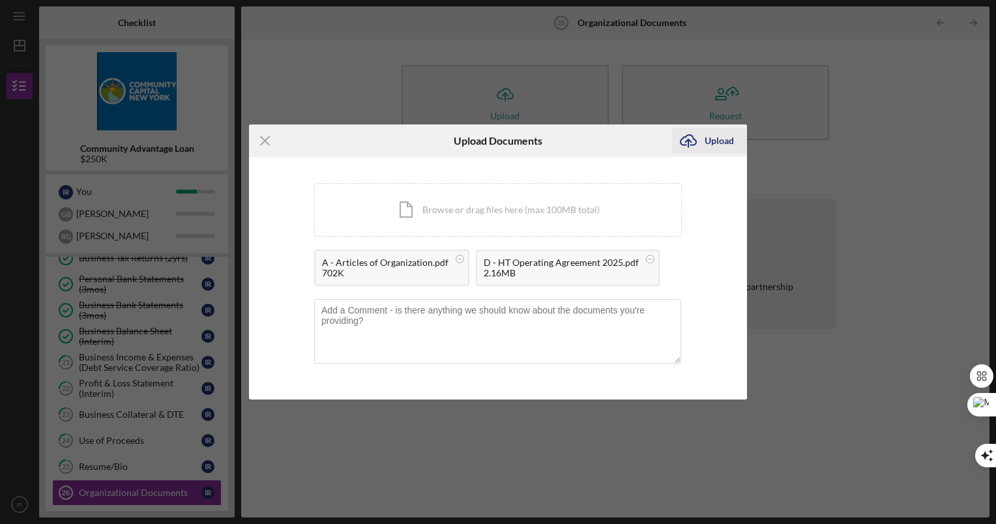
click at [726, 144] on div "Upload" at bounding box center [719, 141] width 29 height 26
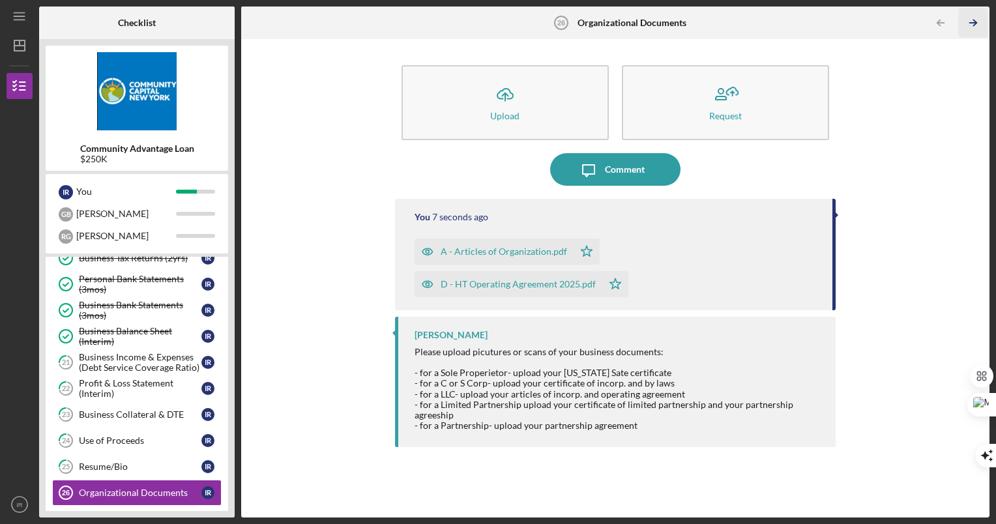
click at [964, 27] on icon "Icon/Table Pagination Arrow" at bounding box center [973, 22] width 29 height 29
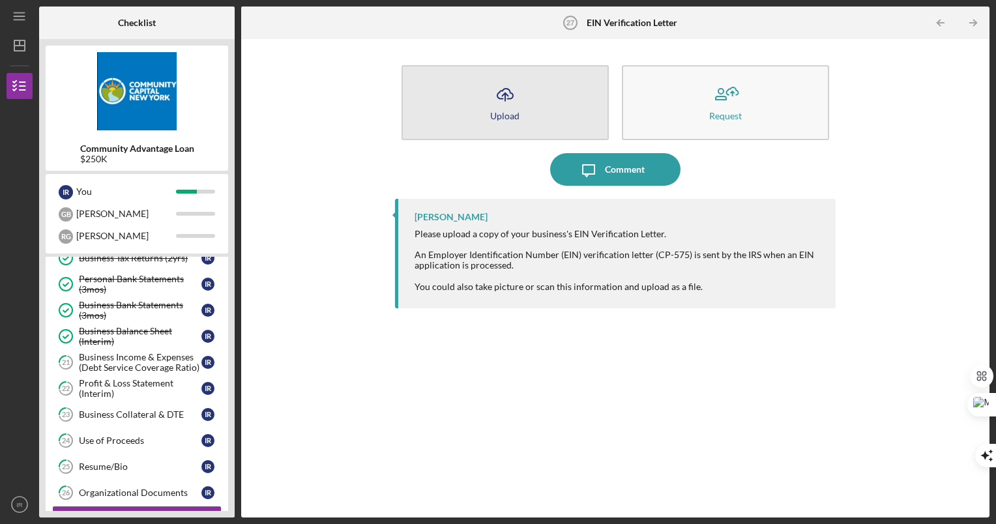
click at [518, 101] on icon "Icon/Upload" at bounding box center [505, 94] width 33 height 33
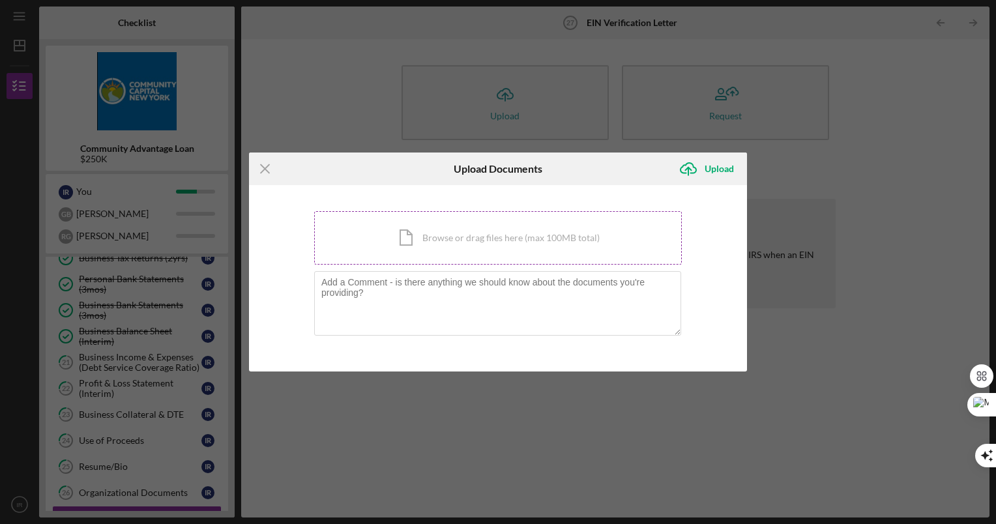
click at [432, 233] on div "Icon/Document Browse or drag files here (max 100MB total) Tap to choose files o…" at bounding box center [498, 237] width 368 height 53
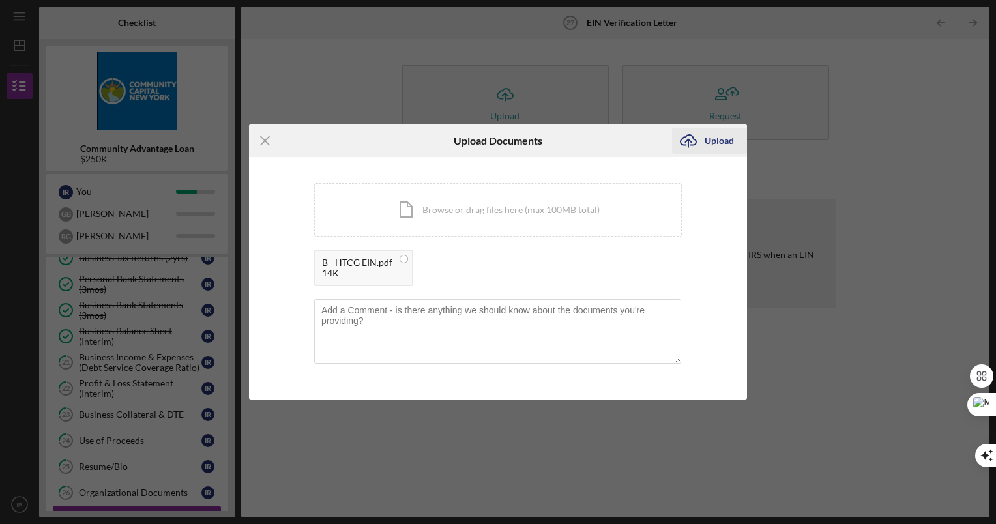
click at [722, 140] on div "Upload" at bounding box center [719, 141] width 29 height 26
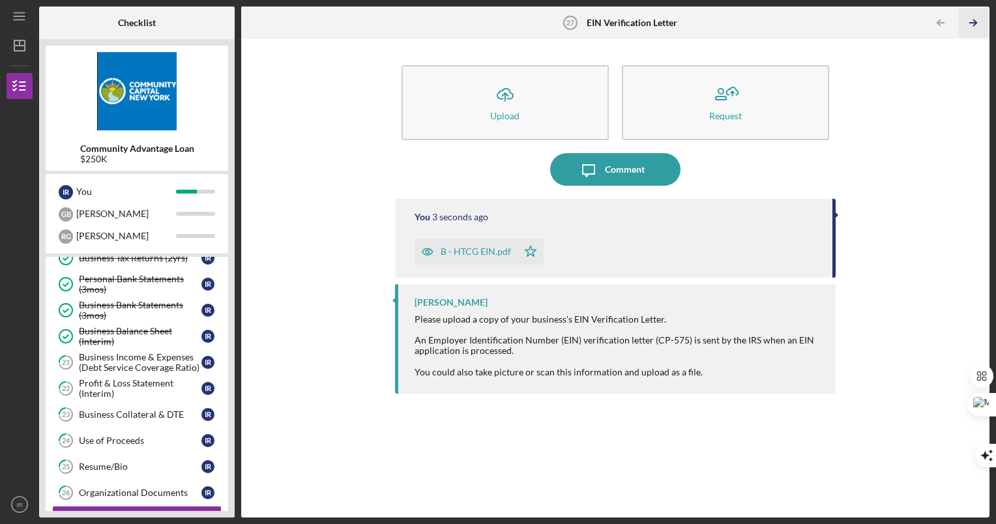
click at [971, 17] on icon "Icon/Table Pagination Arrow" at bounding box center [973, 22] width 29 height 29
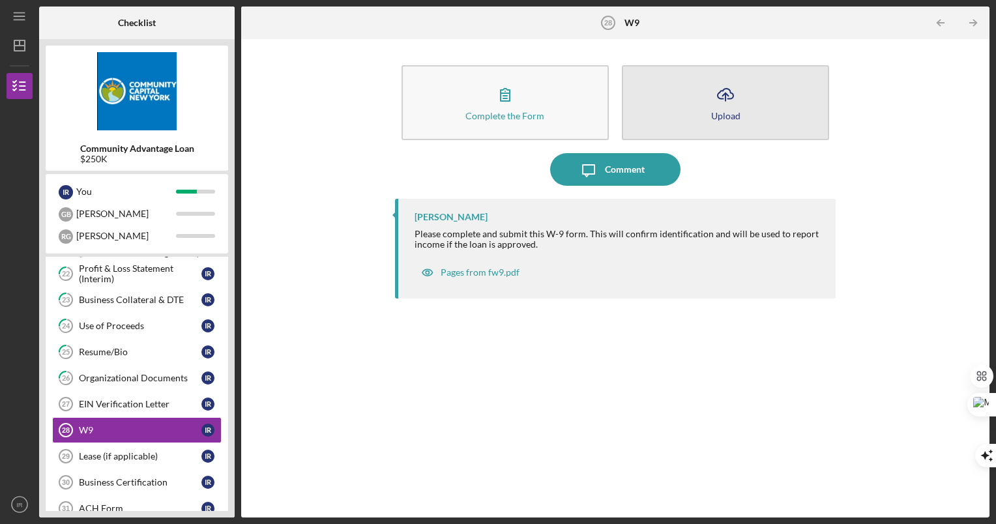
scroll to position [526, 0]
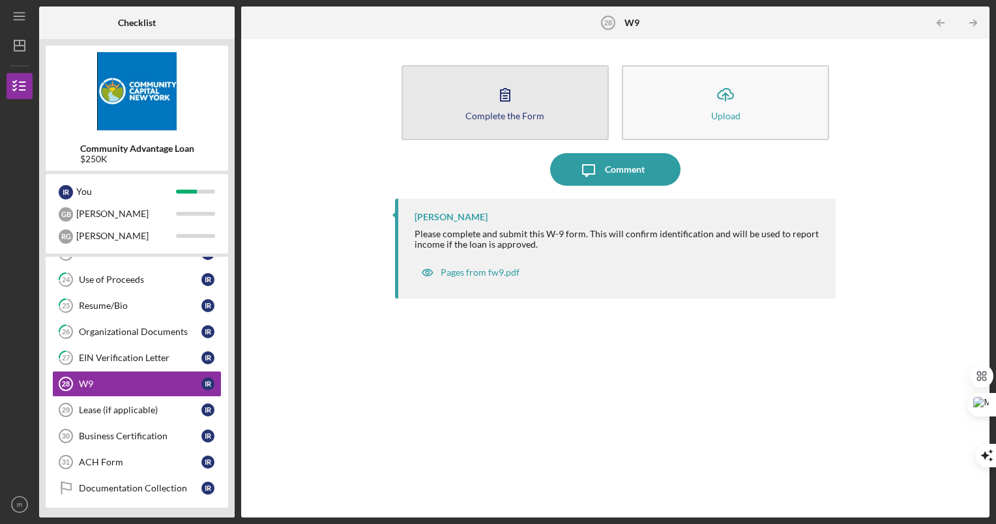
click at [507, 115] on div "Complete the Form" at bounding box center [505, 116] width 79 height 10
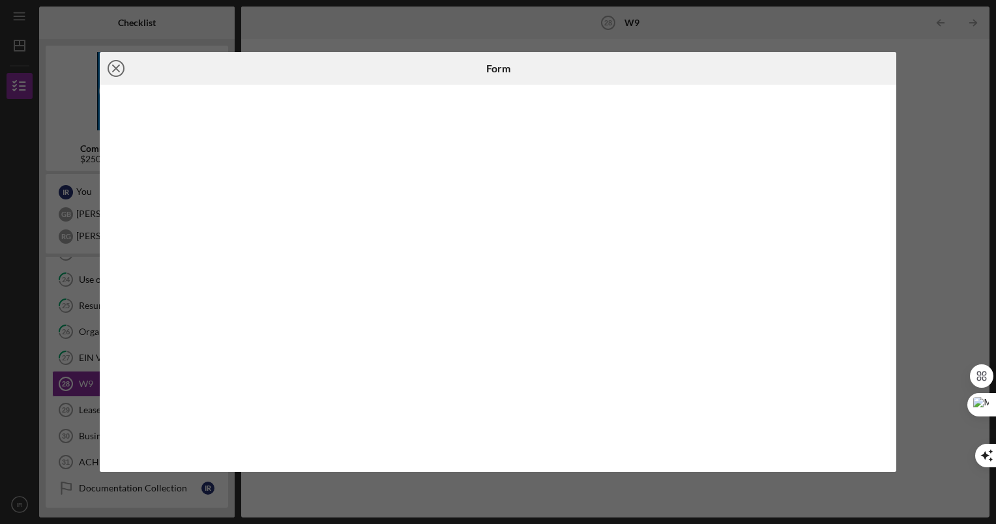
click at [111, 61] on circle at bounding box center [116, 69] width 16 height 16
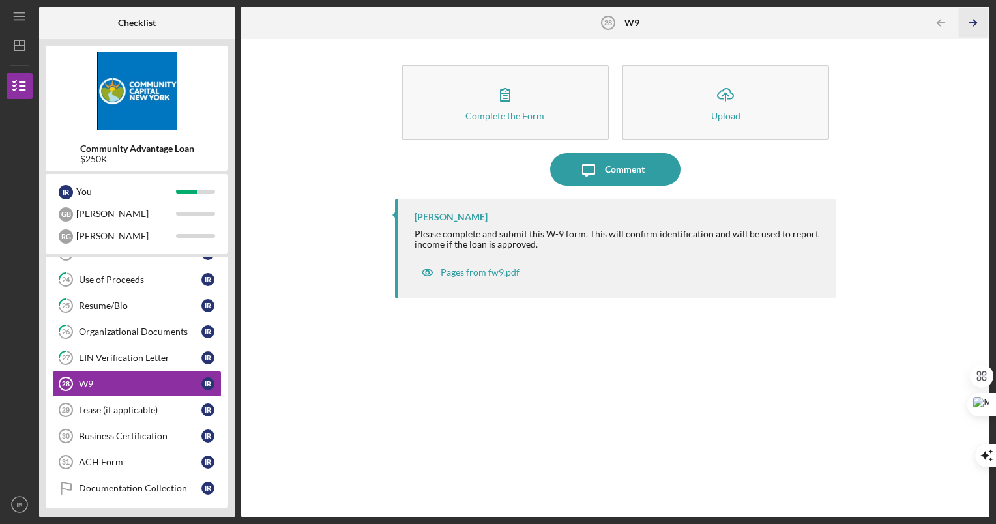
click at [974, 17] on icon "Icon/Table Pagination Arrow" at bounding box center [973, 22] width 29 height 29
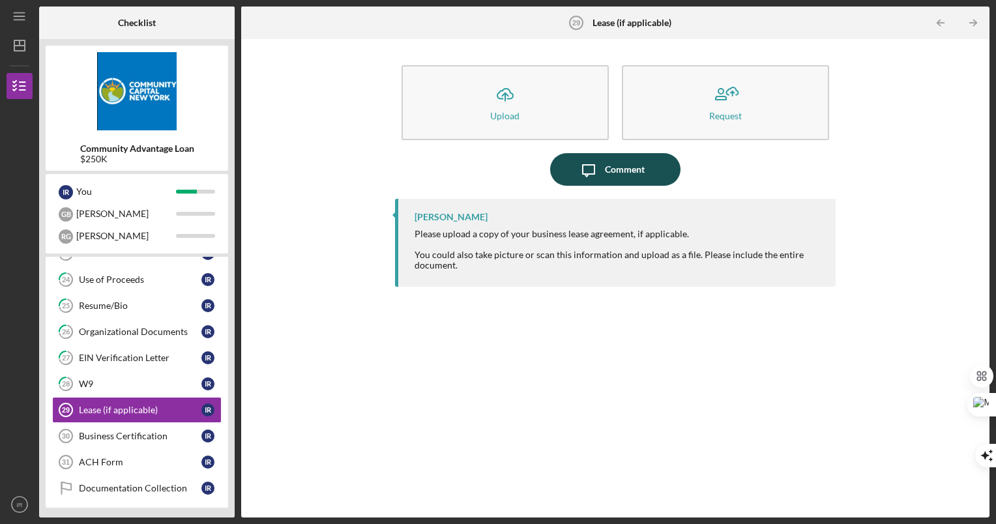
click at [630, 164] on div "Comment" at bounding box center [625, 169] width 40 height 33
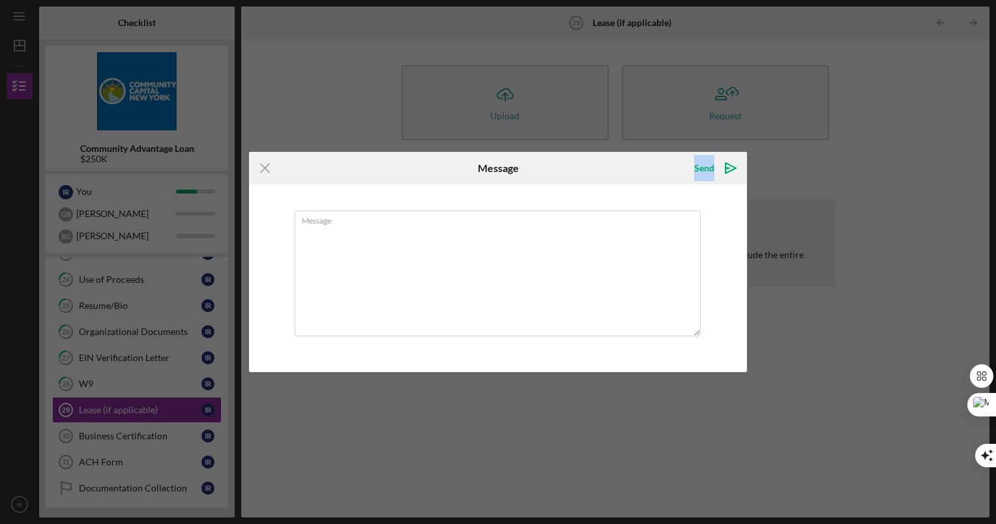
click at [630, 164] on div "Send Icon/icon-invite-send" at bounding box center [664, 168] width 166 height 33
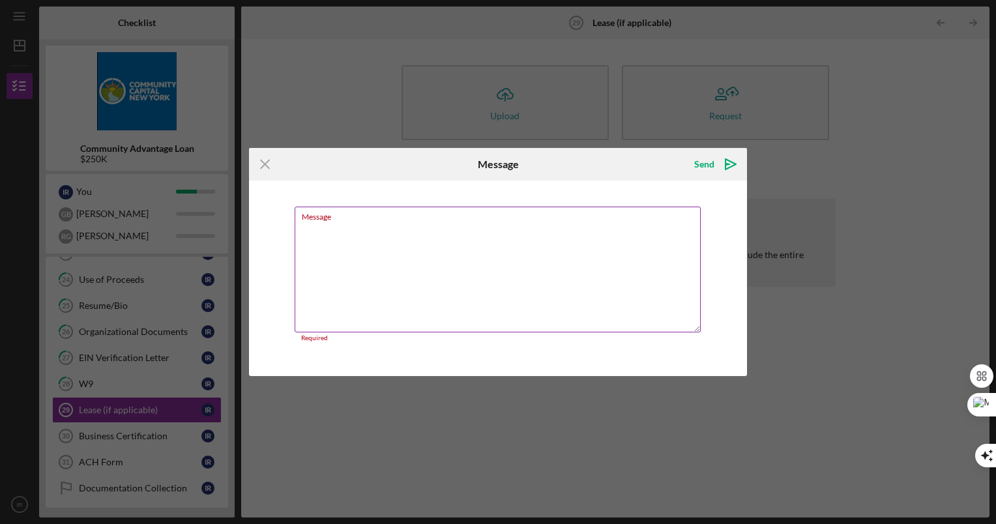
click at [479, 256] on textarea "Message" at bounding box center [498, 270] width 406 height 126
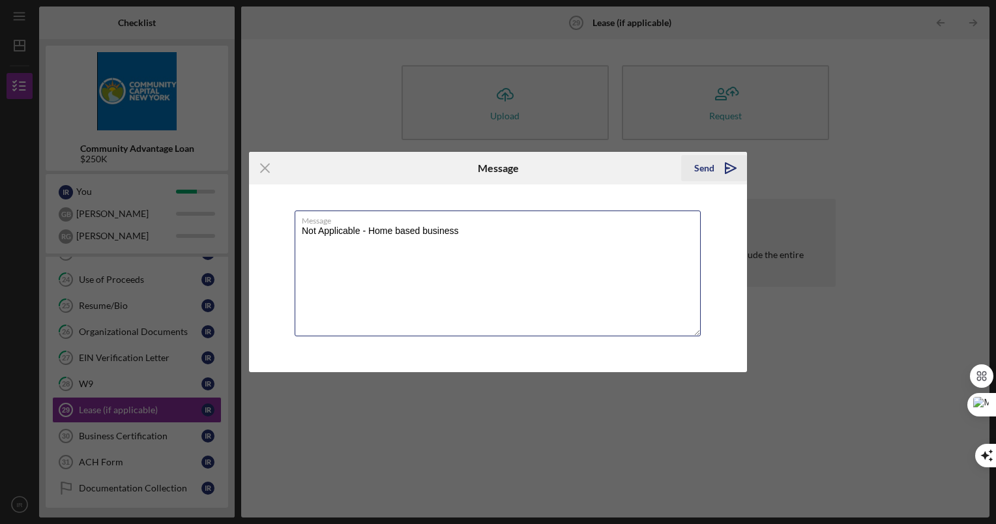
type textarea "Not Applicable - Home based business"
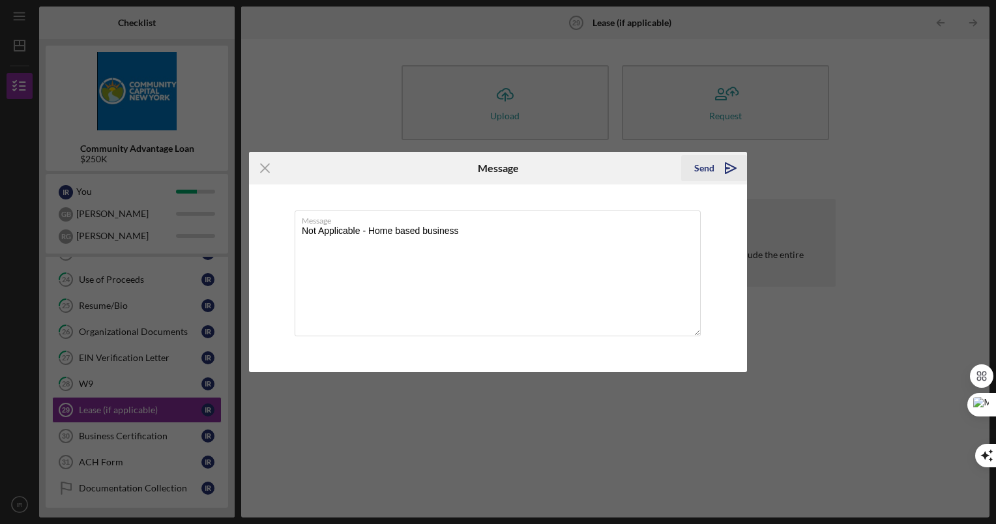
click at [692, 171] on button "Send Icon/icon-invite-send" at bounding box center [714, 168] width 66 height 26
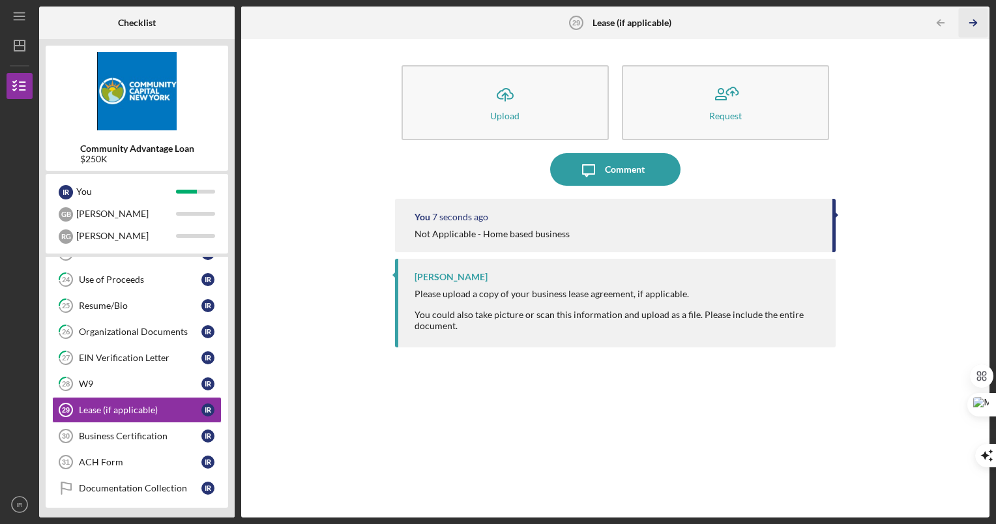
click at [972, 19] on icon "Icon/Table Pagination Arrow" at bounding box center [973, 22] width 29 height 29
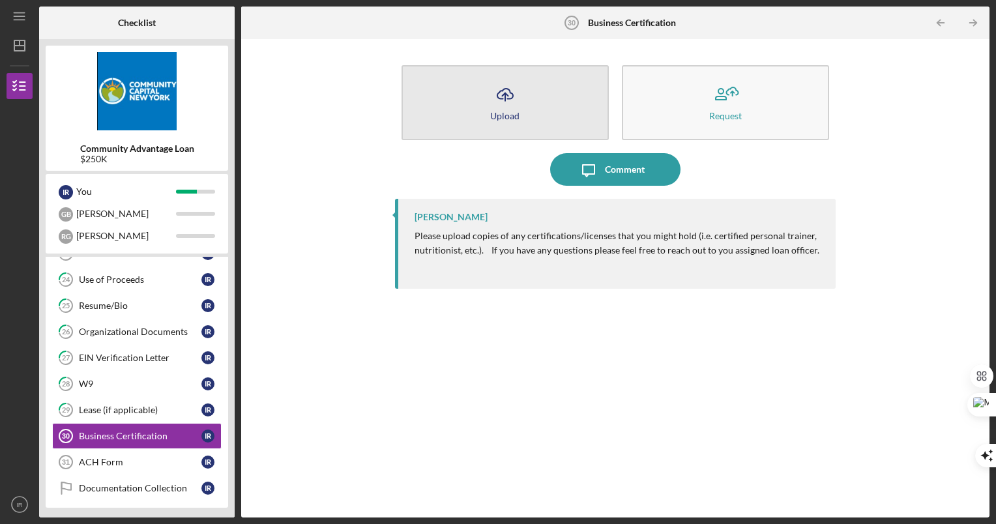
click at [552, 105] on button "Icon/Upload Upload" at bounding box center [505, 102] width 207 height 75
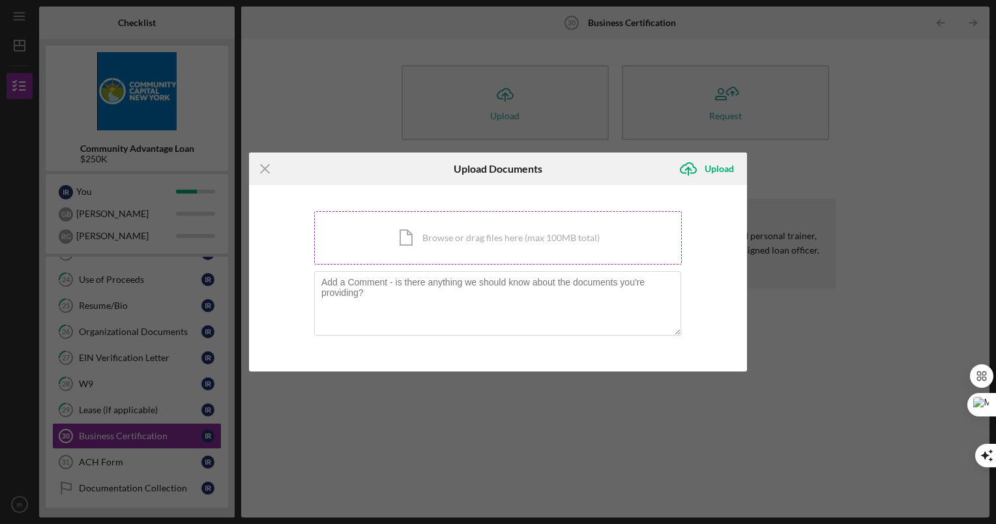
click at [457, 235] on div "Icon/Document Browse or drag files here (max 100MB total) Tap to choose files o…" at bounding box center [498, 237] width 368 height 53
click at [825, 129] on div "Icon/Menu Close Upload Documents Icon/Upload Upload You're uploading documents …" at bounding box center [498, 262] width 996 height 524
click at [269, 164] on icon "Icon/Menu Close" at bounding box center [265, 169] width 33 height 33
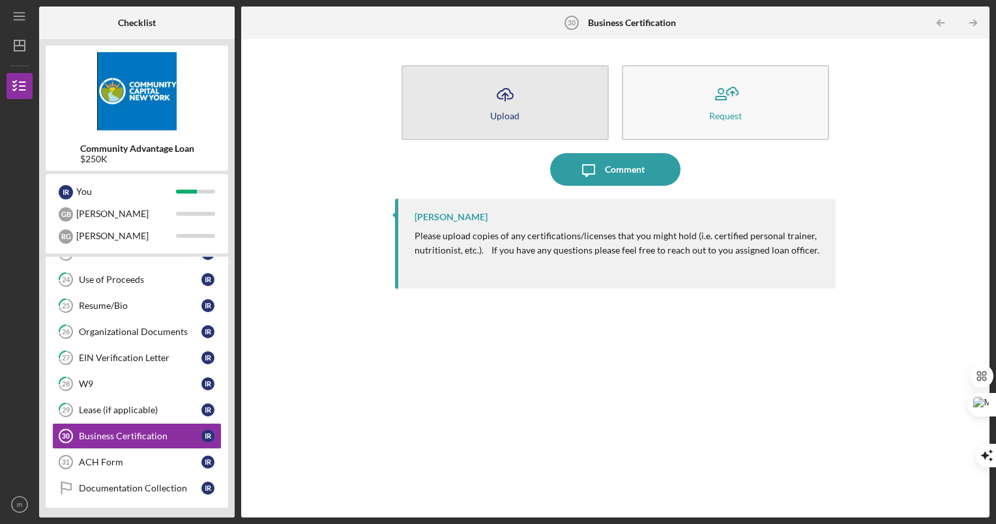
click at [560, 100] on button "Icon/Upload Upload" at bounding box center [505, 102] width 207 height 75
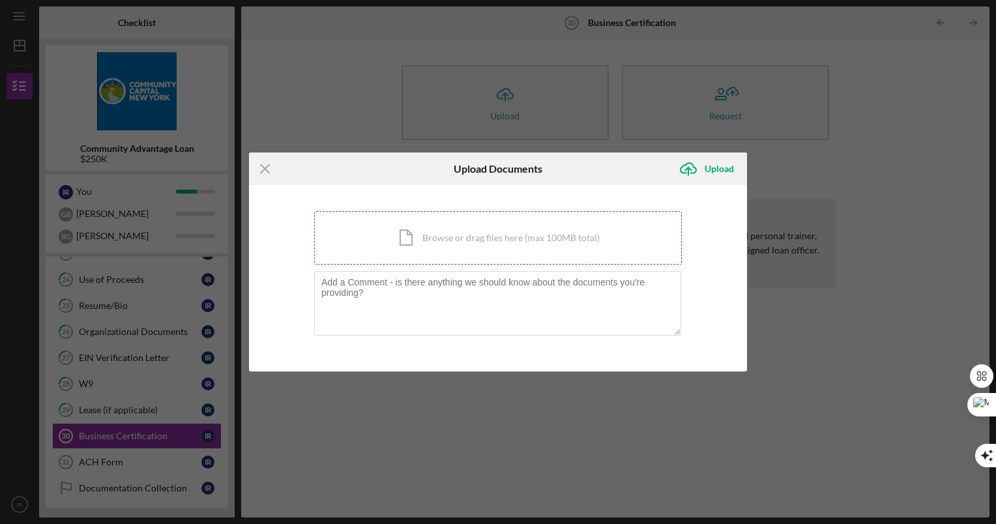
click at [432, 217] on div "Icon/Document Browse or drag files here (max 100MB total) Tap to choose files o…" at bounding box center [498, 237] width 368 height 53
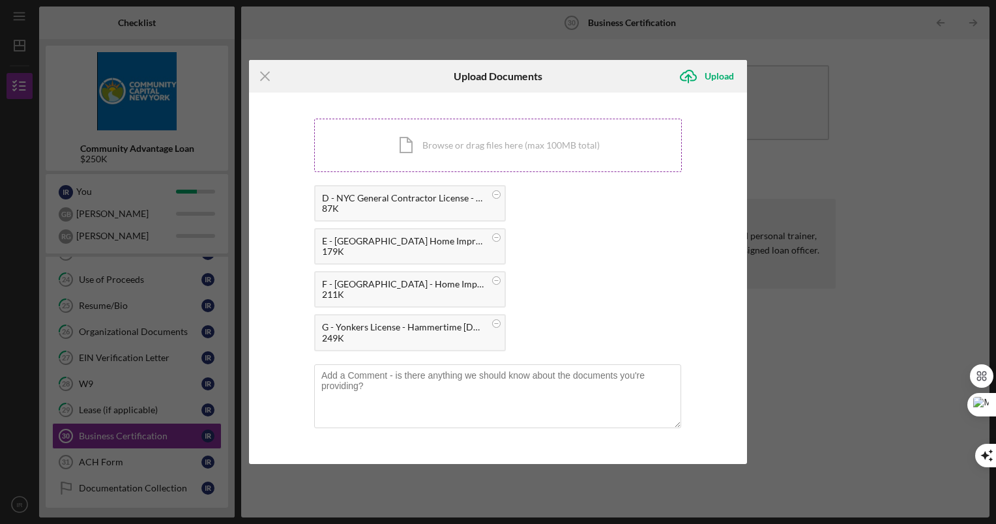
click at [447, 156] on div "Icon/Document Browse or drag files here (max 100MB total) Tap to choose files o…" at bounding box center [498, 145] width 368 height 53
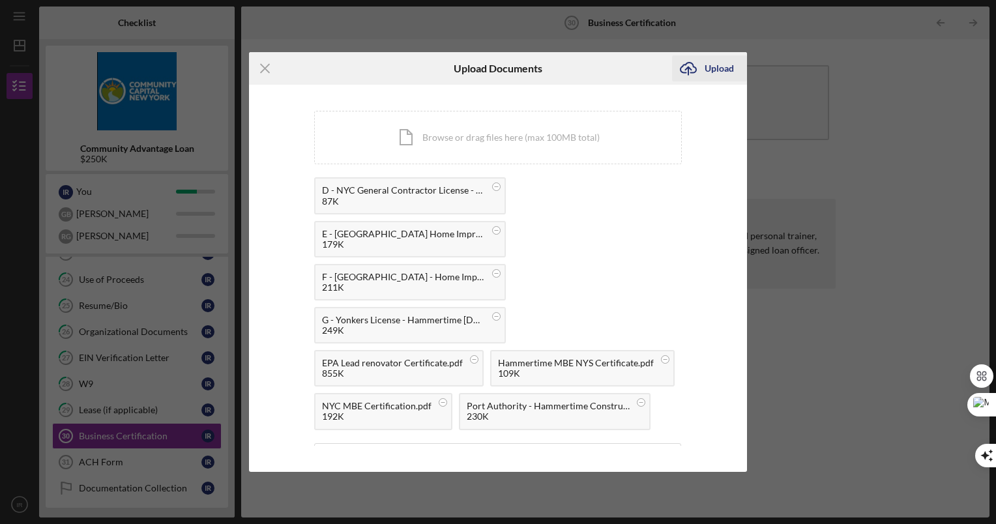
click at [711, 72] on div "Upload" at bounding box center [719, 68] width 29 height 26
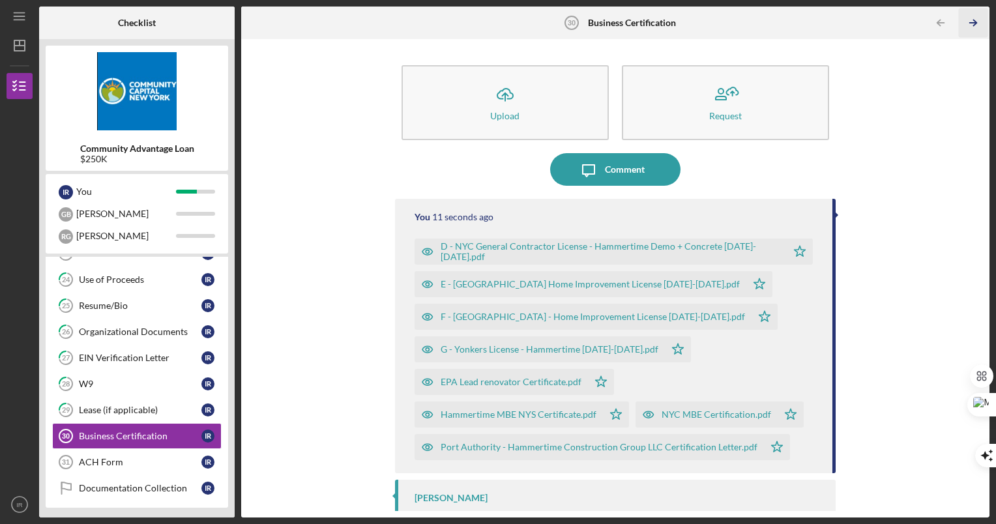
click at [971, 22] on icon "Icon/Table Pagination Arrow" at bounding box center [973, 22] width 29 height 29
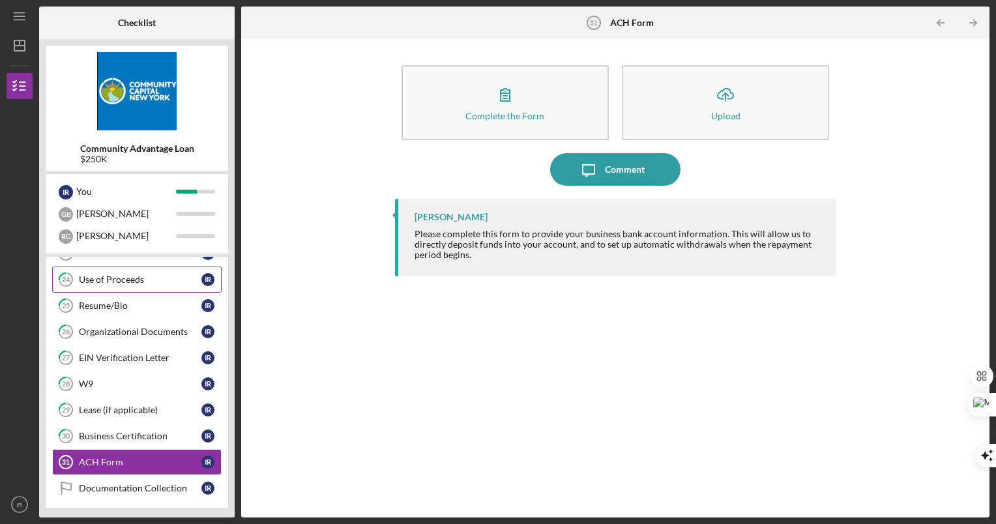
click at [166, 286] on link "24 Use of Proceeds I R" at bounding box center [137, 280] width 170 height 26
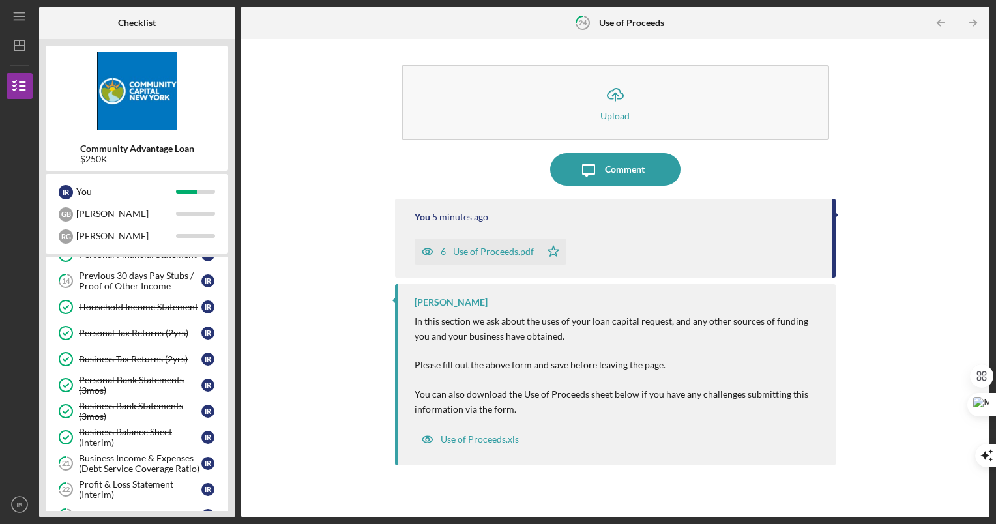
scroll to position [265, 0]
click at [166, 311] on div "Household Income Statement" at bounding box center [140, 306] width 123 height 10
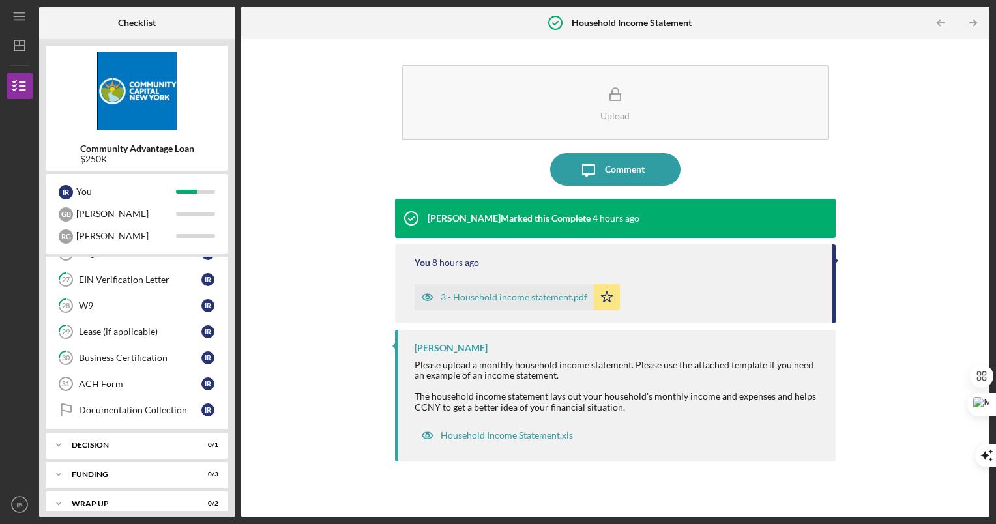
scroll to position [617, 0]
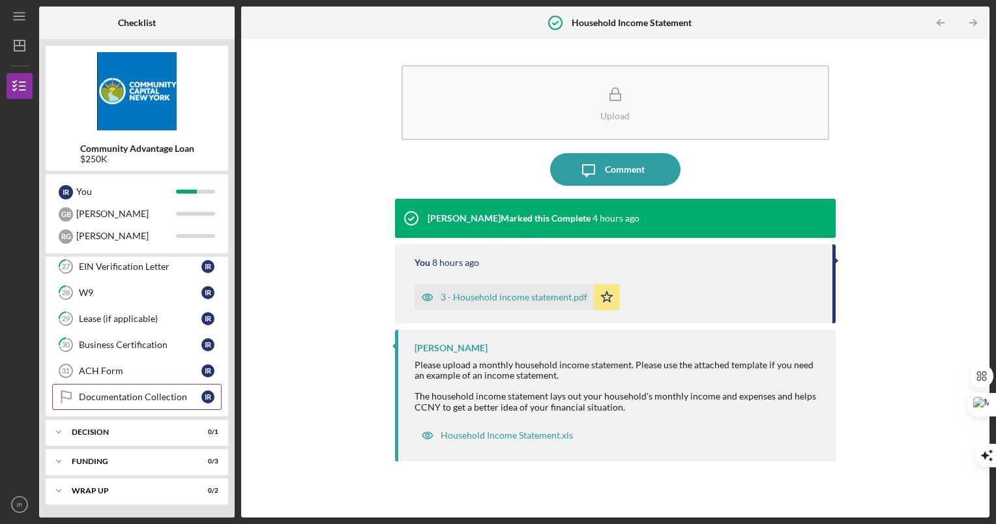
click at [126, 408] on link "Documentation Collection Documentation Collection I R" at bounding box center [137, 397] width 170 height 26
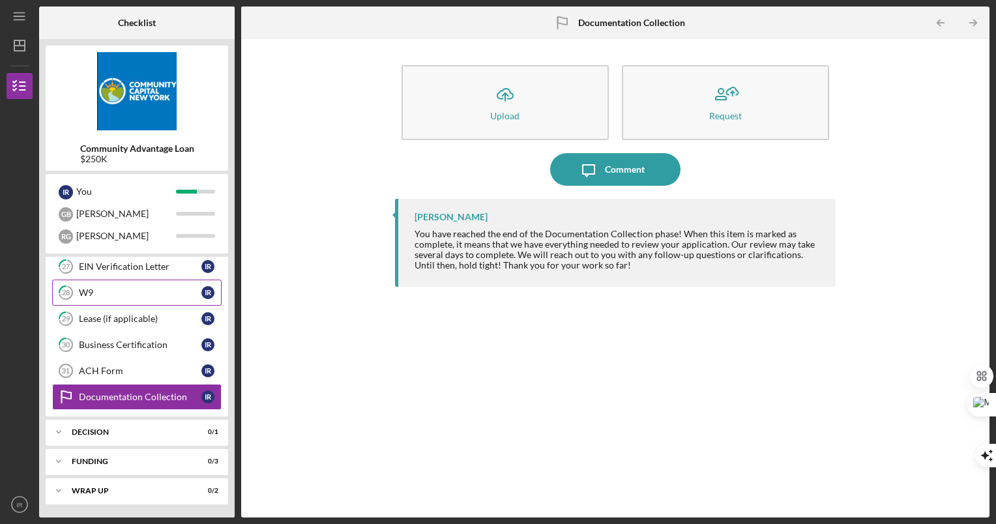
click at [128, 304] on link "28 W9 I R" at bounding box center [137, 293] width 170 height 26
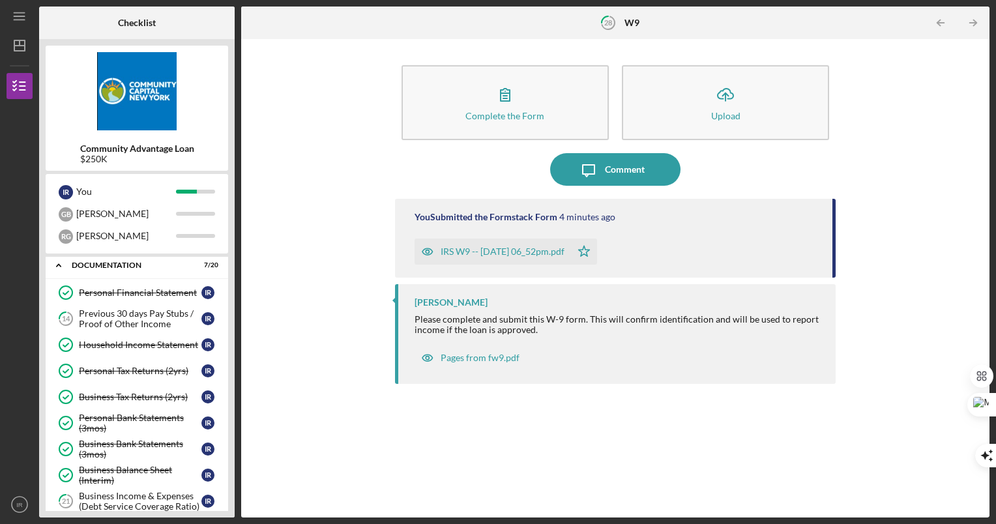
scroll to position [200, 0]
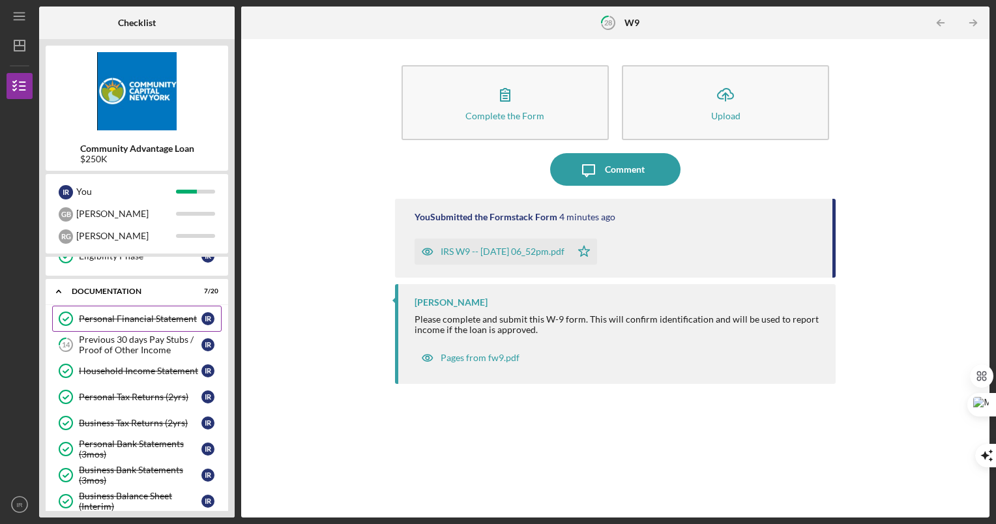
click at [141, 323] on div "Personal Financial Statement" at bounding box center [140, 319] width 123 height 10
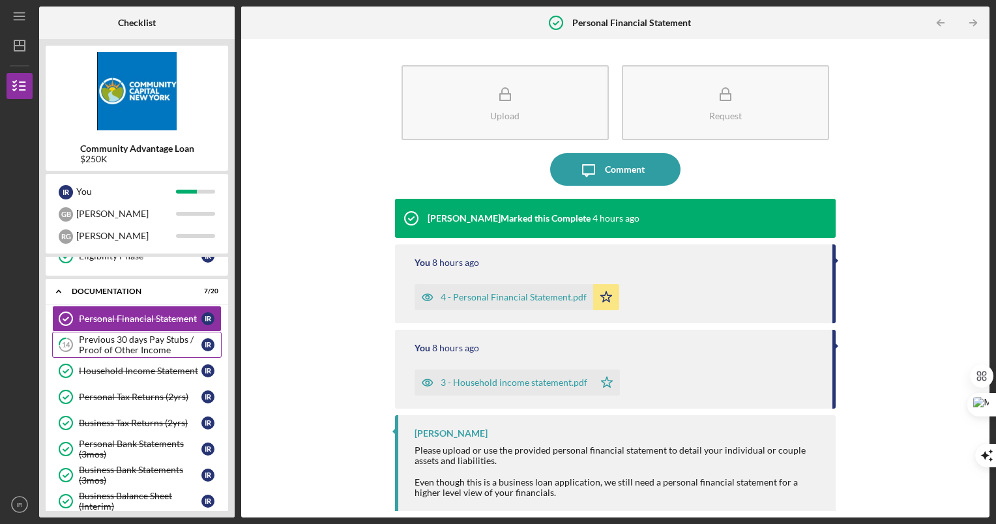
click at [140, 340] on div "Previous 30 days Pay Stubs / Proof of Other Income" at bounding box center [140, 344] width 123 height 21
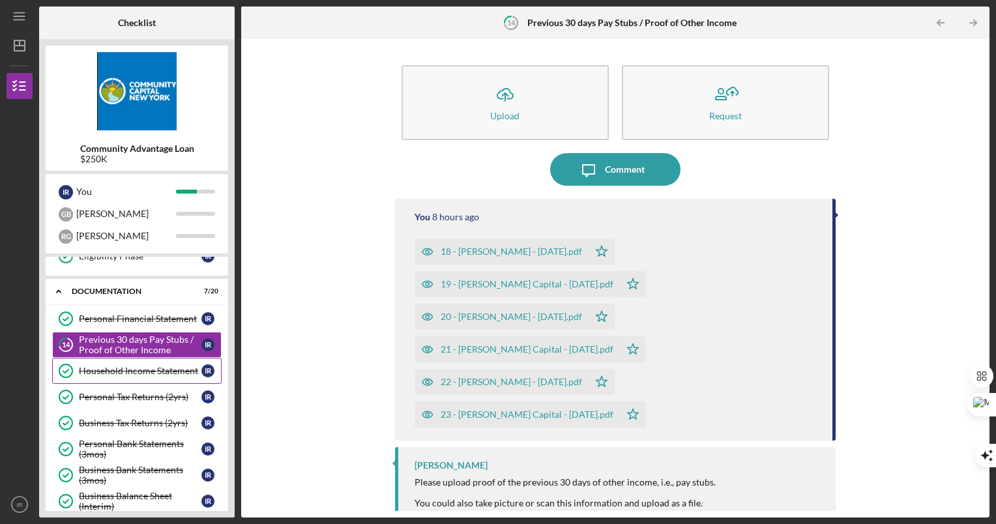
click at [149, 363] on link "Household Income Statement Household Income Statement I R" at bounding box center [137, 371] width 170 height 26
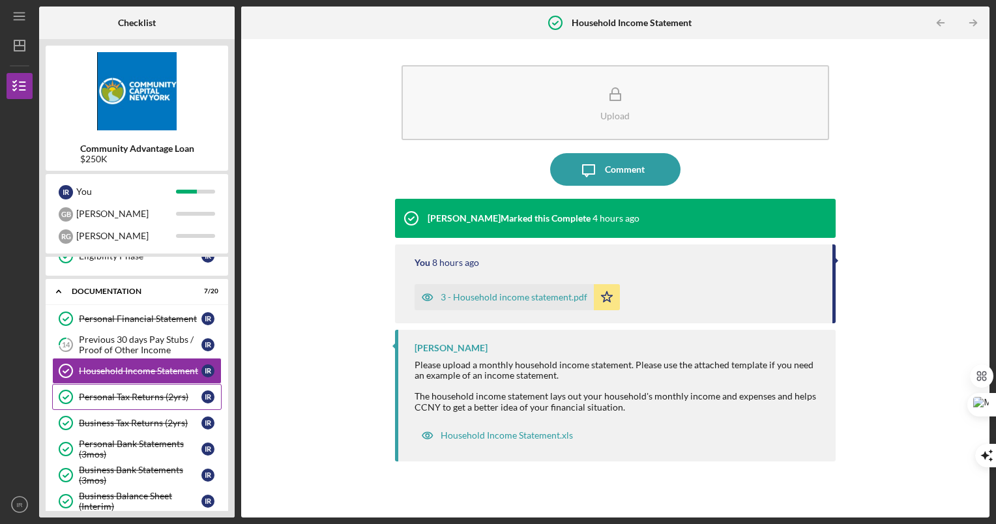
click at [133, 389] on link "Personal Tax Returns (2yrs) Personal Tax Returns (2yrs) I R" at bounding box center [137, 397] width 170 height 26
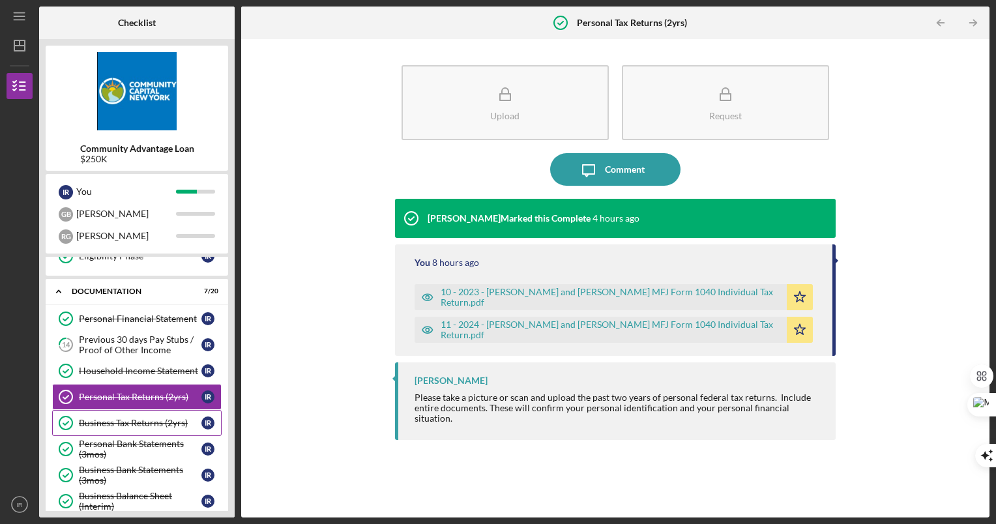
click at [173, 416] on link "Business Tax Returns (2yrs) Business Tax Returns (2yrs) I R" at bounding box center [137, 423] width 170 height 26
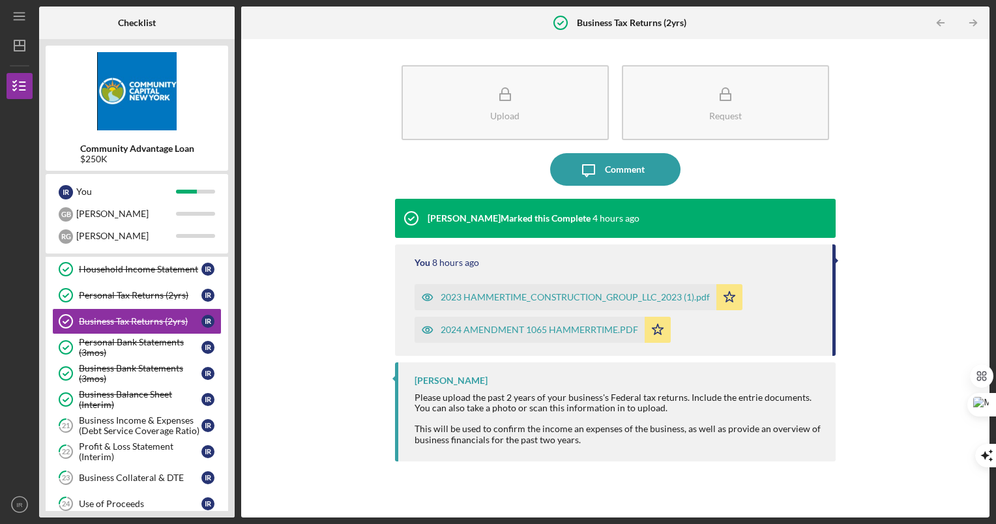
scroll to position [304, 0]
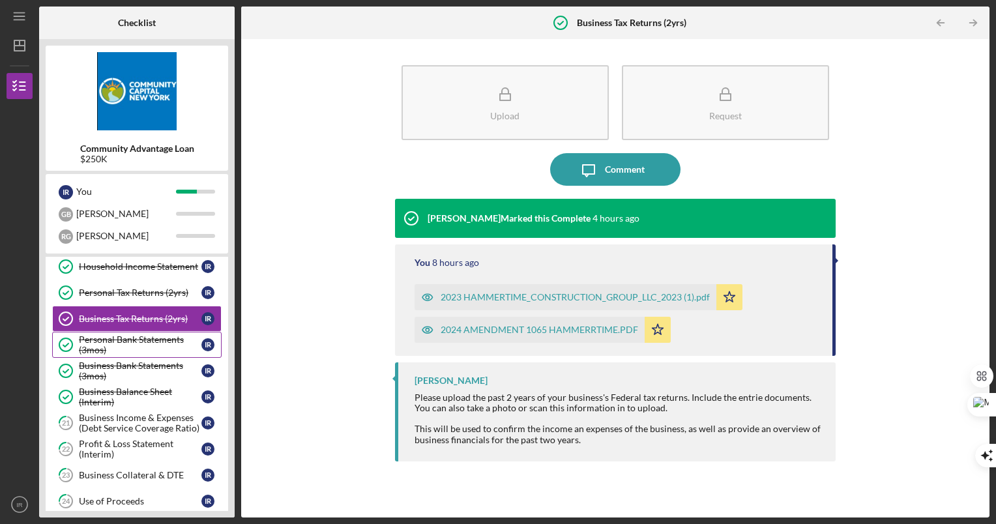
click at [129, 338] on div "Personal Bank Statements (3mos)" at bounding box center [140, 344] width 123 height 21
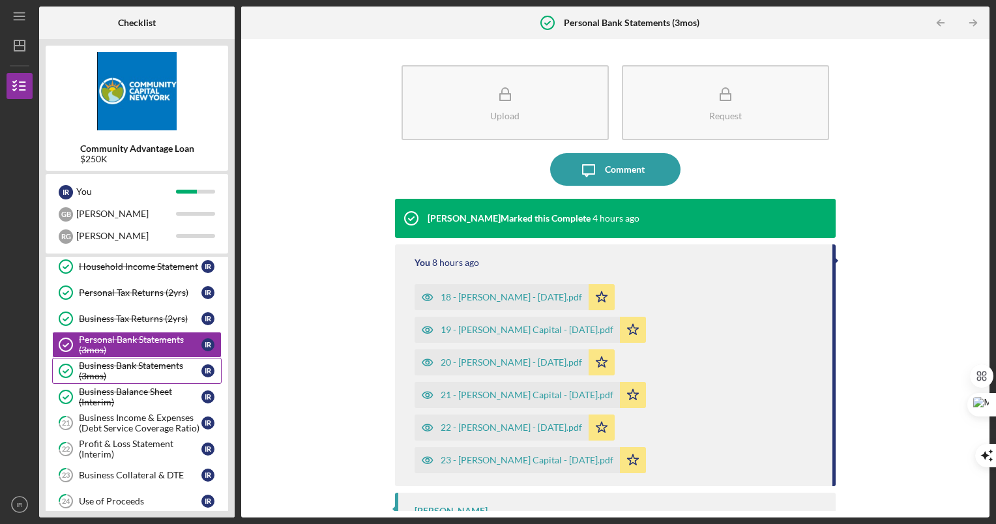
click at [135, 368] on div "Business Bank Statements (3mos)" at bounding box center [140, 371] width 123 height 21
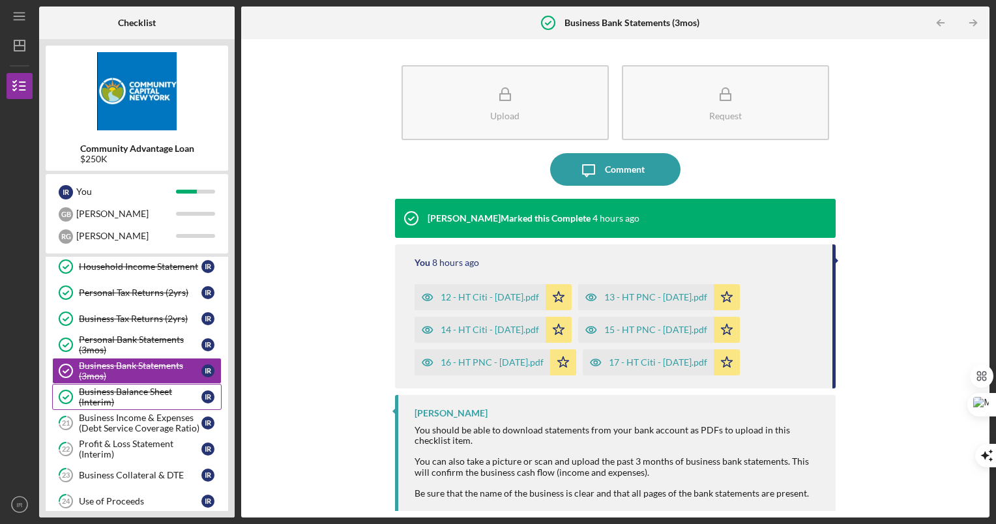
click at [141, 403] on div "Business Balance Sheet (Interim)" at bounding box center [140, 397] width 123 height 21
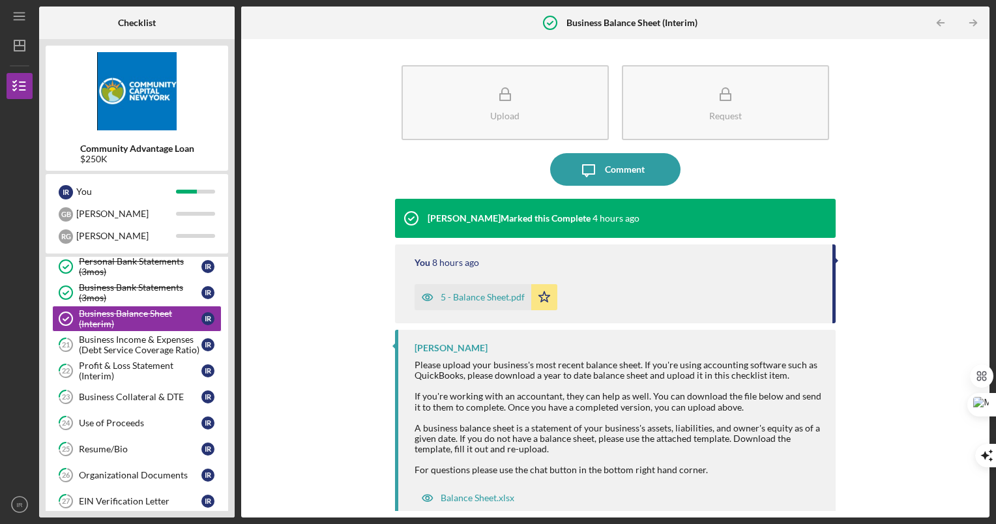
scroll to position [409, 0]
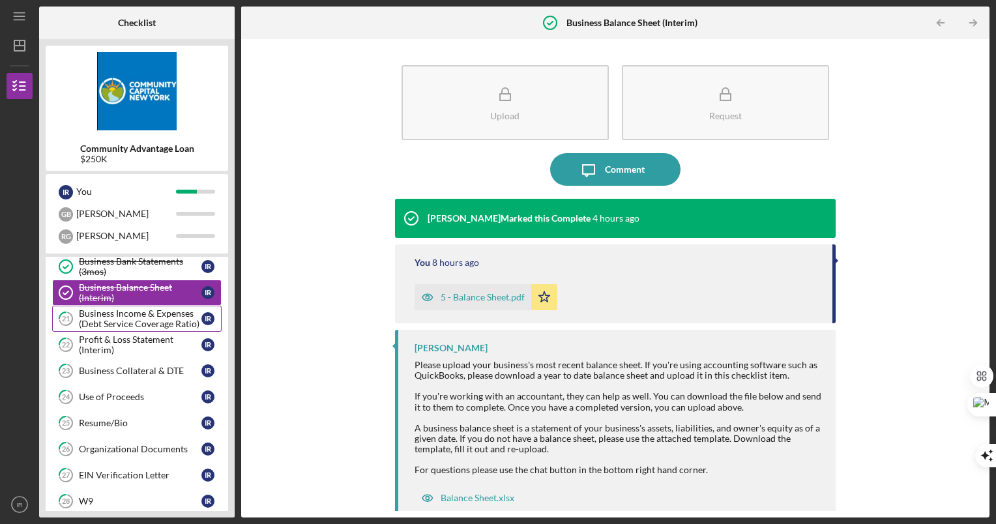
click at [133, 318] on div "Business Income & Expenses (Debt Service Coverage Ratio)" at bounding box center [140, 318] width 123 height 21
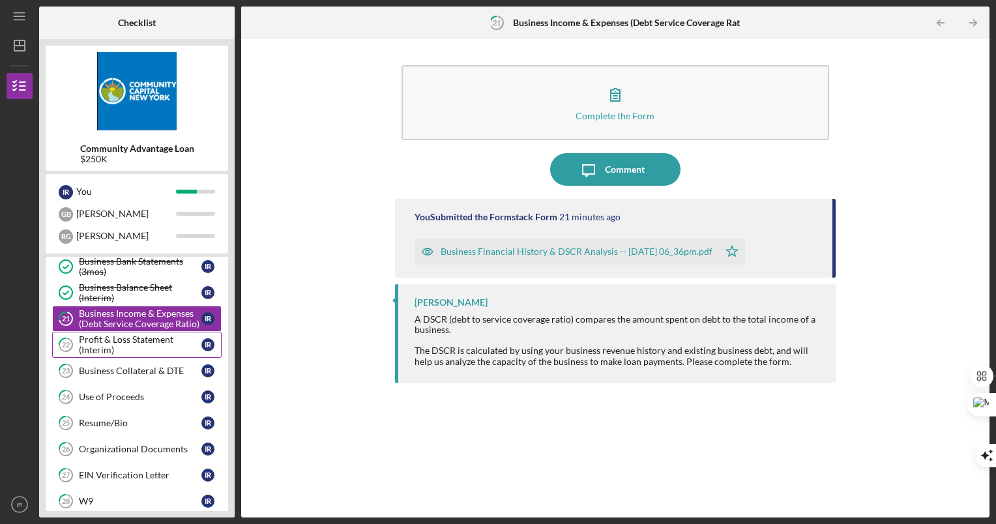
click at [163, 342] on div "Profit & Loss Statement (Interim)" at bounding box center [140, 344] width 123 height 21
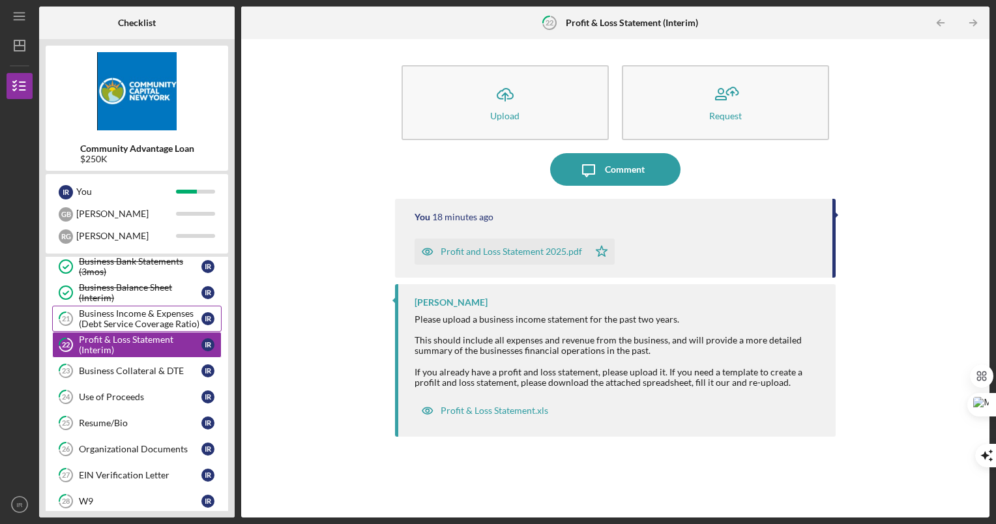
click at [132, 307] on link "21 Business Income & Expenses (Debt Service Coverage Ratio) I R" at bounding box center [137, 319] width 170 height 26
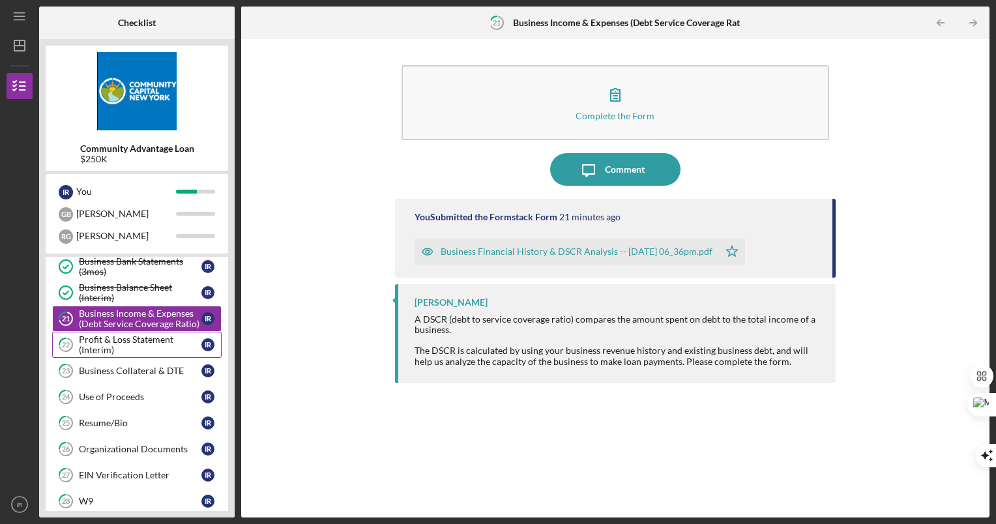
click at [125, 346] on div "Profit & Loss Statement (Interim)" at bounding box center [140, 344] width 123 height 21
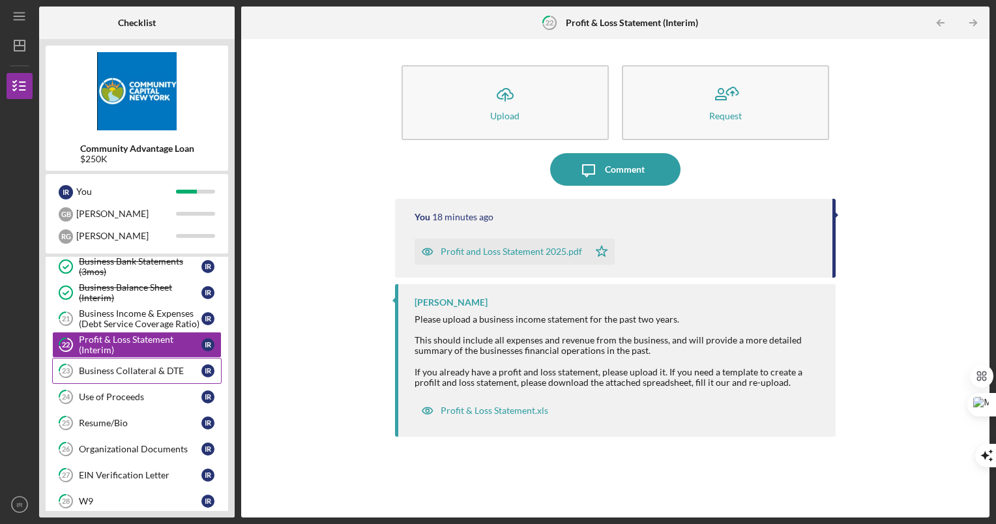
click at [132, 369] on div "Business Collateral & DTE" at bounding box center [140, 371] width 123 height 10
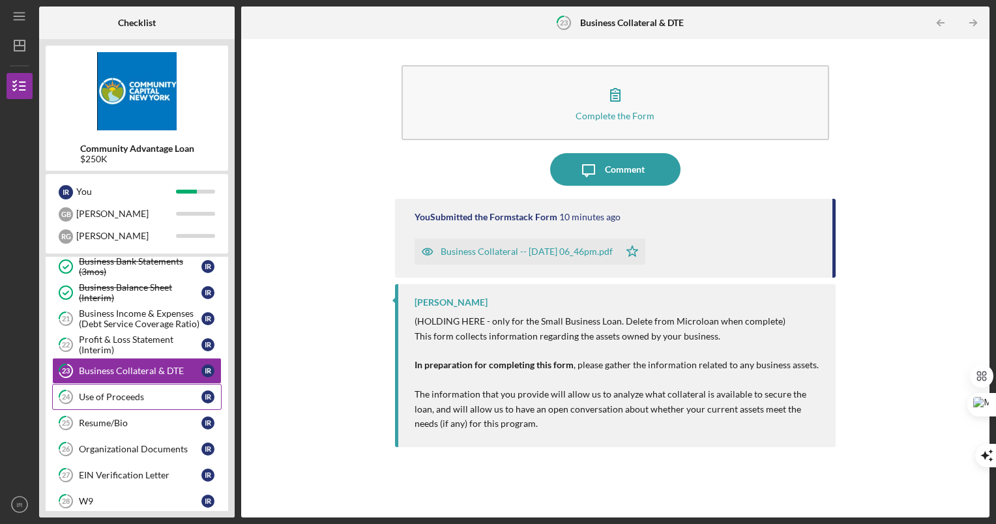
click at [127, 393] on div "Use of Proceeds" at bounding box center [140, 397] width 123 height 10
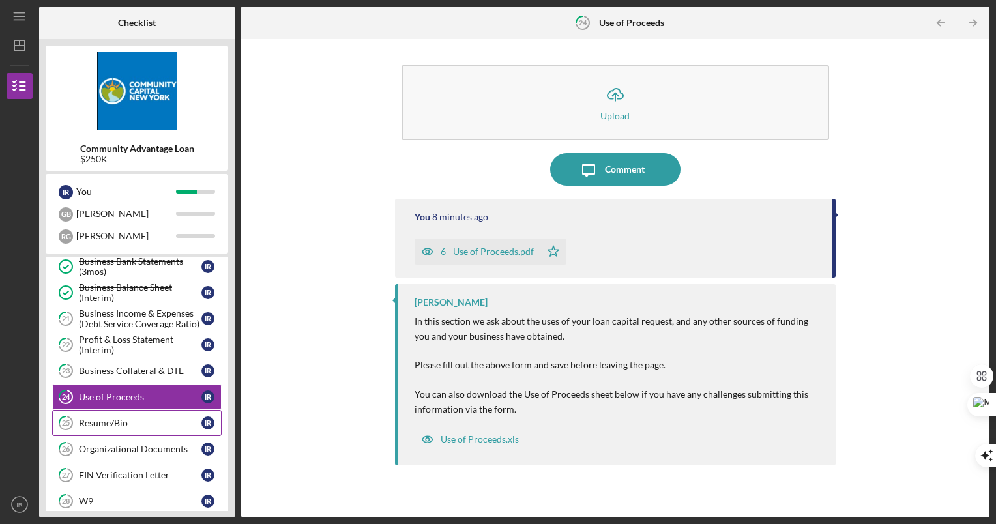
click at [119, 416] on link "25 Resume/Bio I R" at bounding box center [137, 423] width 170 height 26
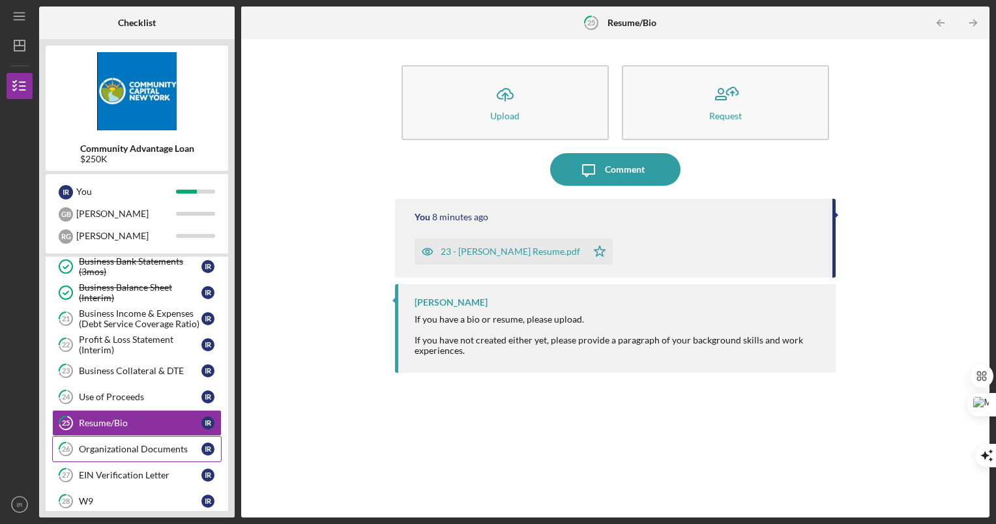
click at [120, 445] on div "Organizational Documents" at bounding box center [140, 449] width 123 height 10
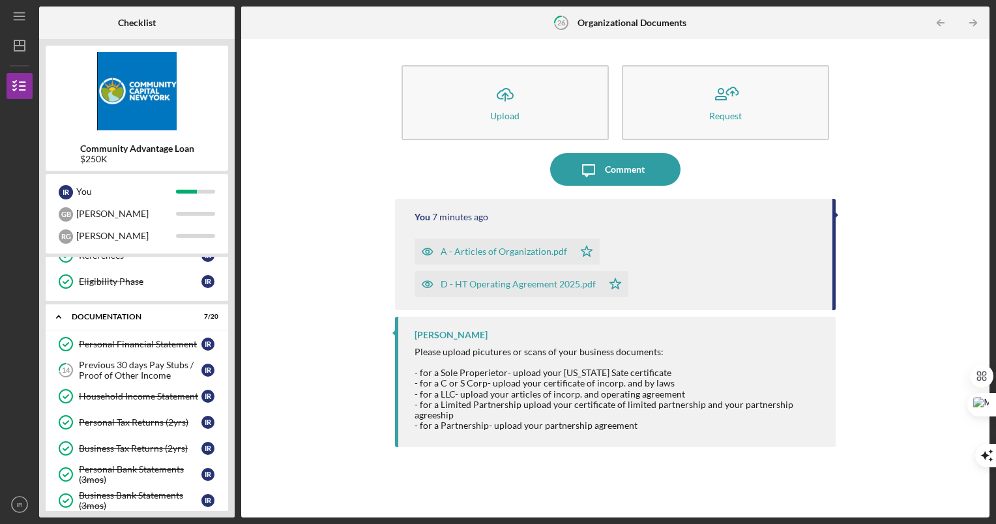
scroll to position [174, 0]
click at [153, 357] on link "Personal Financial Statement Personal Financial Statement I R" at bounding box center [137, 345] width 170 height 26
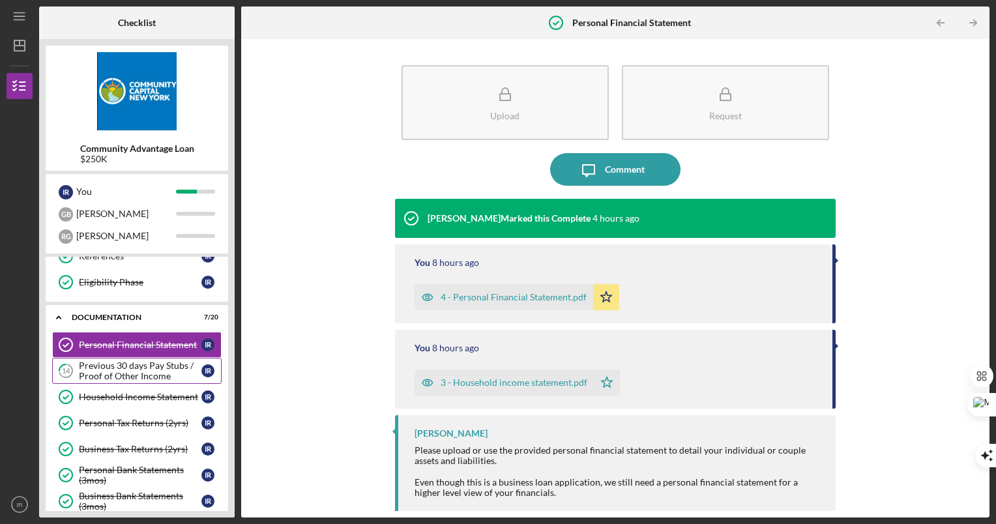
click at [138, 375] on div "Previous 30 days Pay Stubs / Proof of Other Income" at bounding box center [140, 371] width 123 height 21
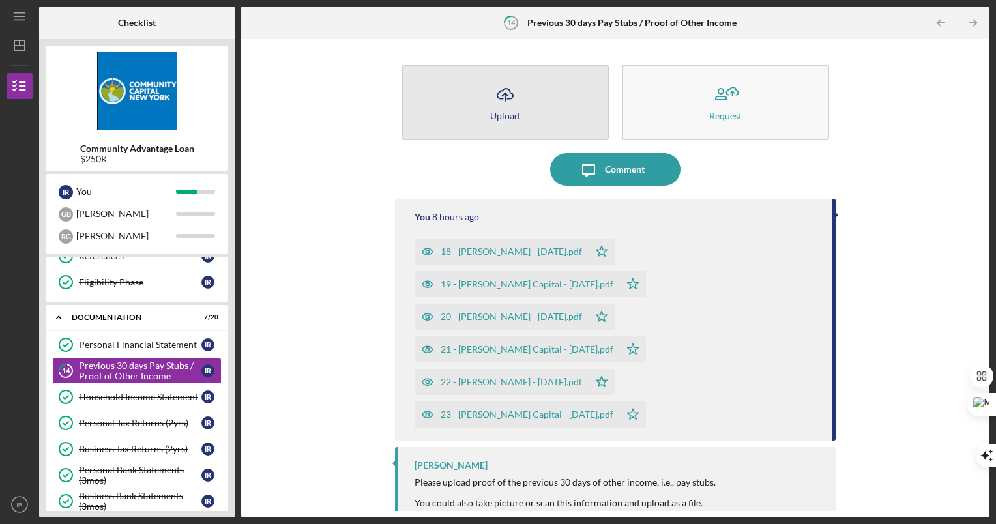
click at [480, 98] on button "Icon/Upload Upload" at bounding box center [505, 102] width 207 height 75
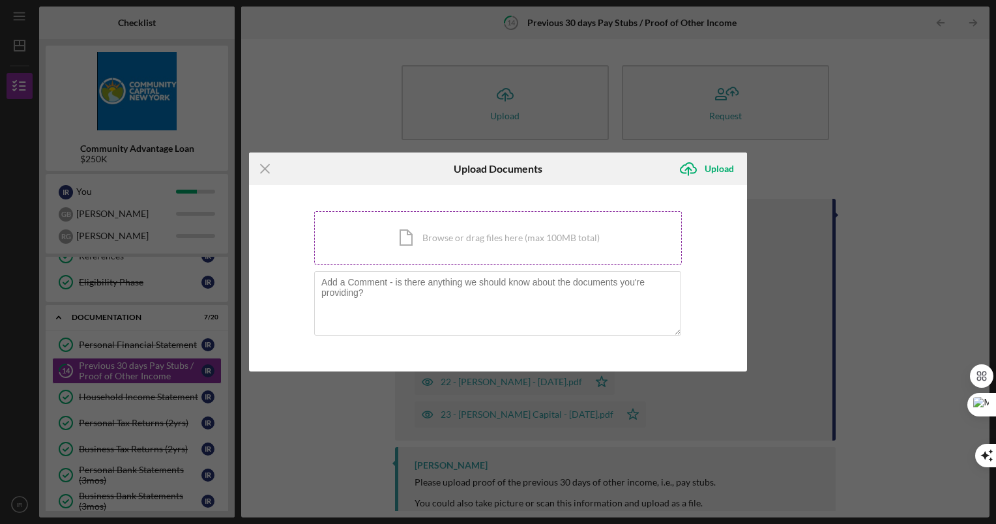
click at [475, 230] on div "Icon/Document Browse or drag files here (max 100MB total) Tap to choose files o…" at bounding box center [498, 237] width 368 height 53
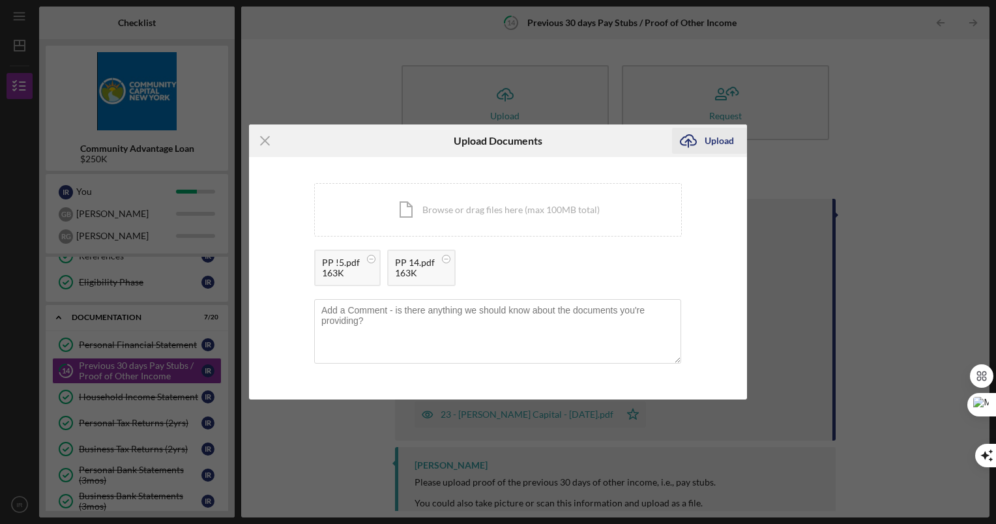
click at [719, 140] on div "Upload" at bounding box center [719, 141] width 29 height 26
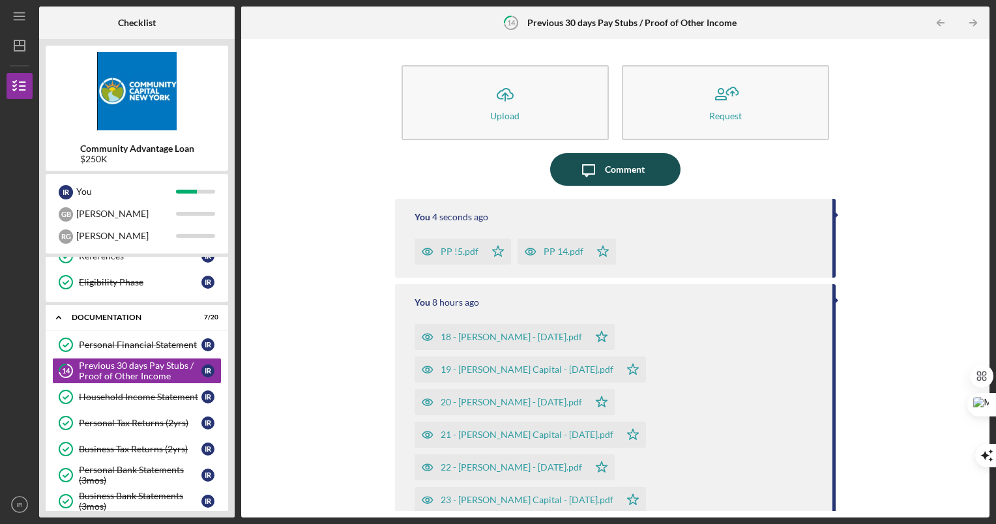
click at [622, 173] on div "Comment" at bounding box center [625, 169] width 40 height 33
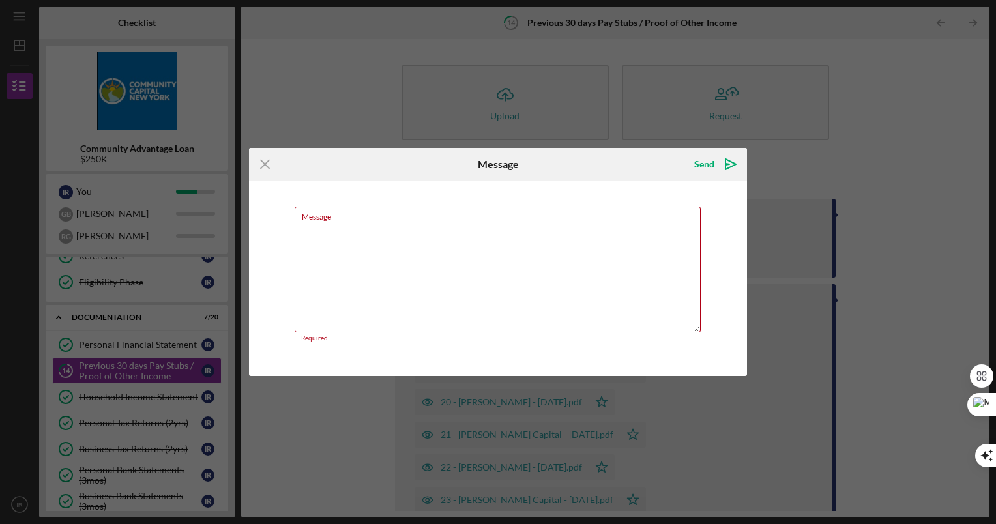
paste textarea "Payments from other sources can be found on my personal bank statement from May…"
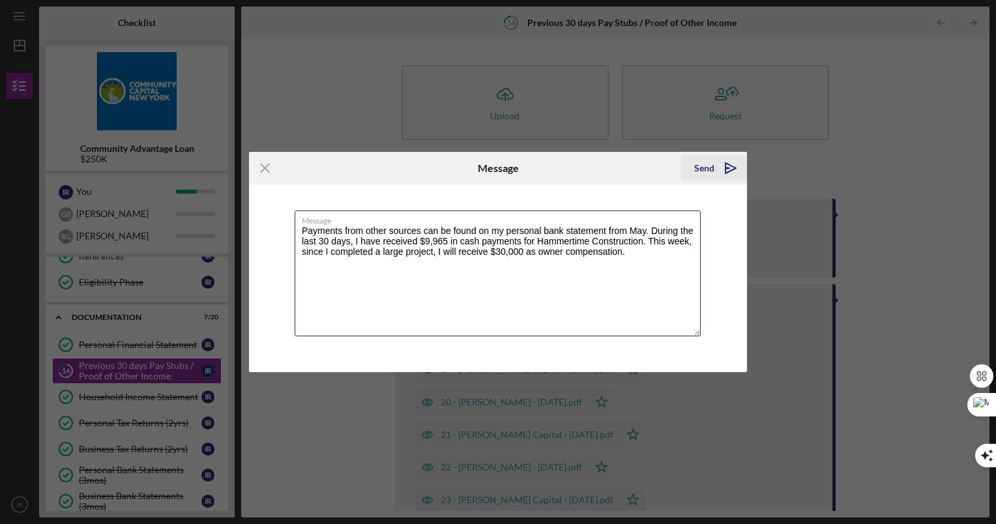
type textarea "Payments from other sources can be found on my personal bank statement from May…"
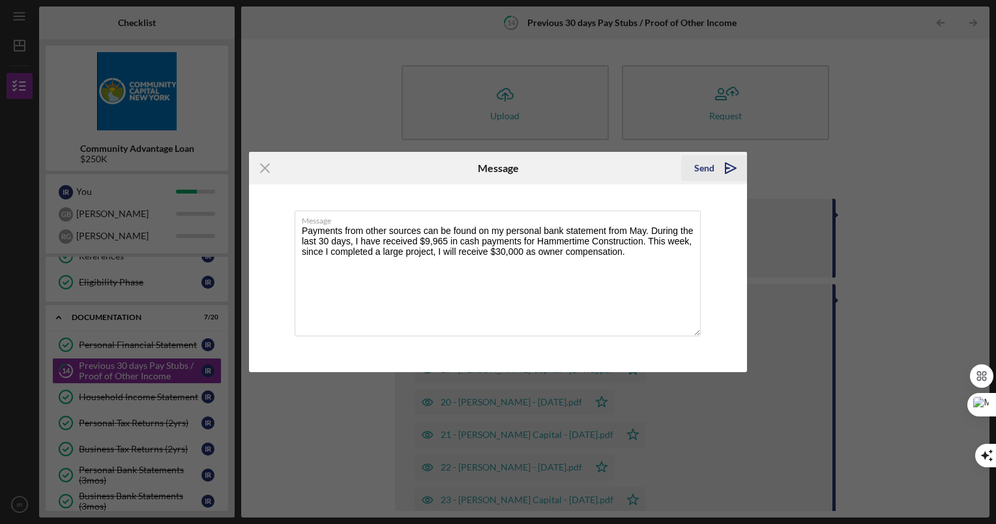
click at [728, 173] on icon "Icon/icon-invite-send" at bounding box center [731, 168] width 33 height 33
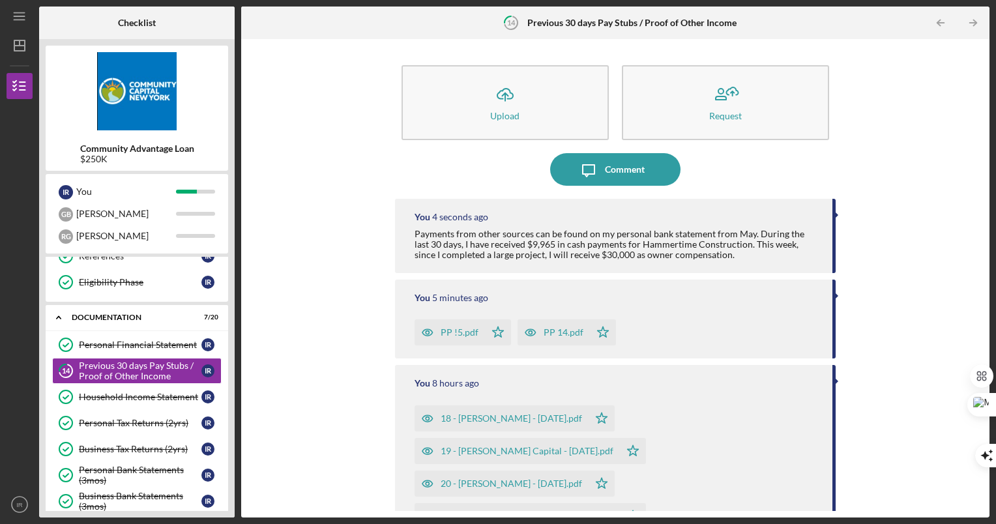
drag, startPoint x: 978, startPoint y: 143, endPoint x: 962, endPoint y: 258, distance: 115.2
click at [962, 258] on div "Icon/Upload Upload Request Icon/Message Comment You 4 seconds ago Payments from…" at bounding box center [615, 279] width 735 height 466
drag, startPoint x: 962, startPoint y: 258, endPoint x: 893, endPoint y: 125, distance: 149.3
click at [893, 125] on div "Icon/Upload Upload Request Icon/Message Comment You 5 seconds ago Payments from…" at bounding box center [615, 279] width 735 height 466
click at [971, 25] on icon "Icon/Table Pagination Arrow" at bounding box center [973, 22] width 29 height 29
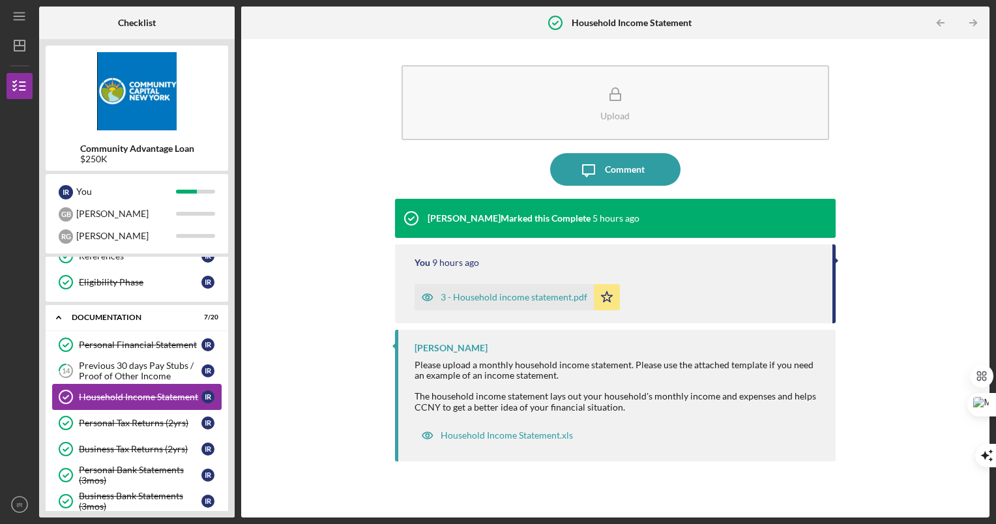
click at [150, 400] on div "Household Income Statement" at bounding box center [140, 397] width 123 height 10
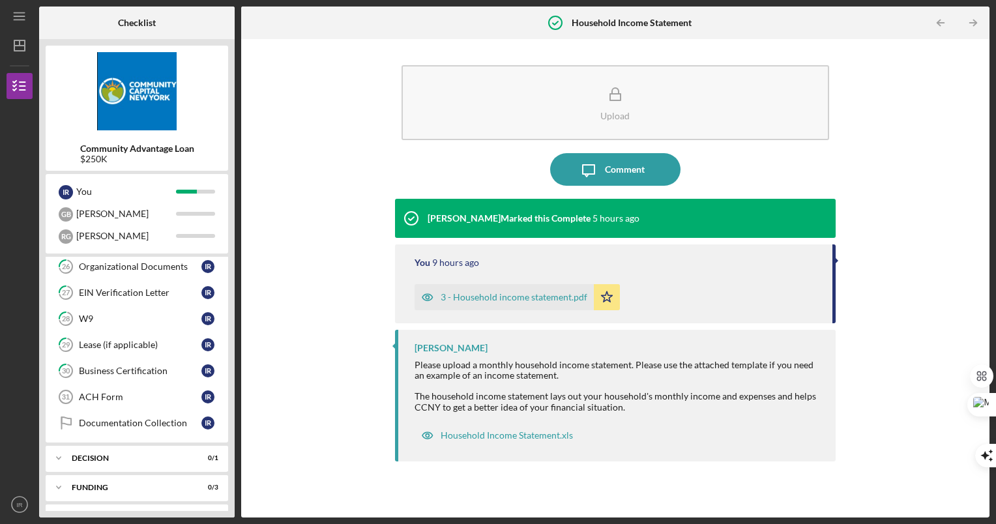
scroll to position [565, 0]
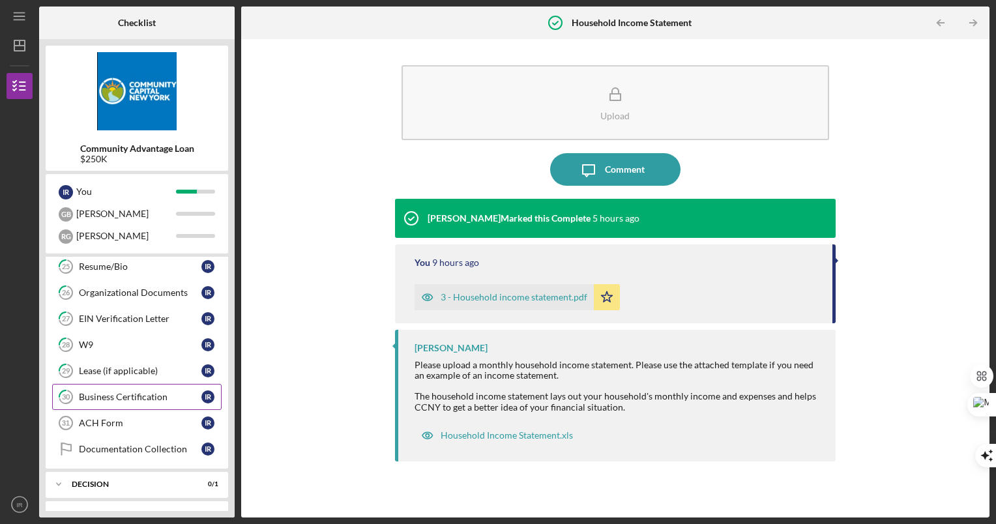
click at [145, 394] on div "Business Certification" at bounding box center [140, 397] width 123 height 10
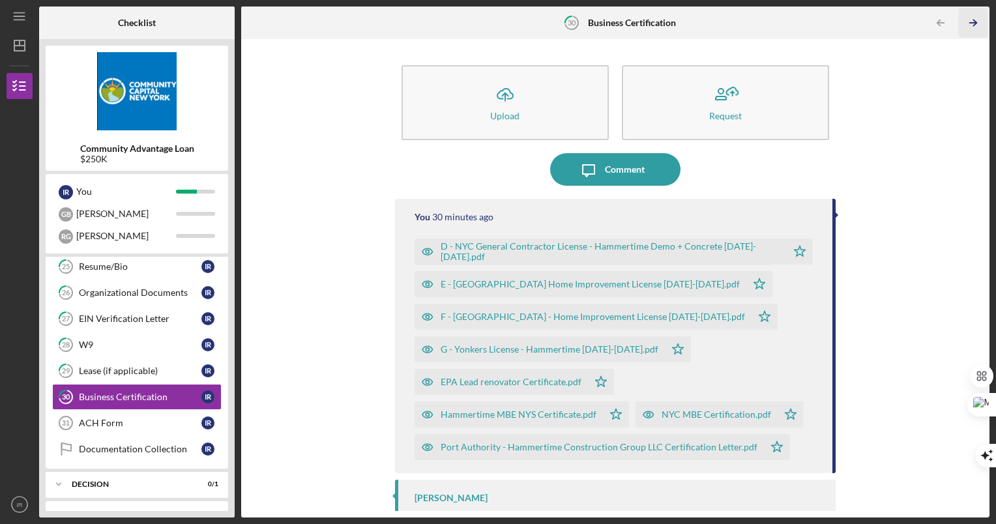
click at [976, 20] on icon "Icon/Table Pagination Arrow" at bounding box center [973, 22] width 29 height 29
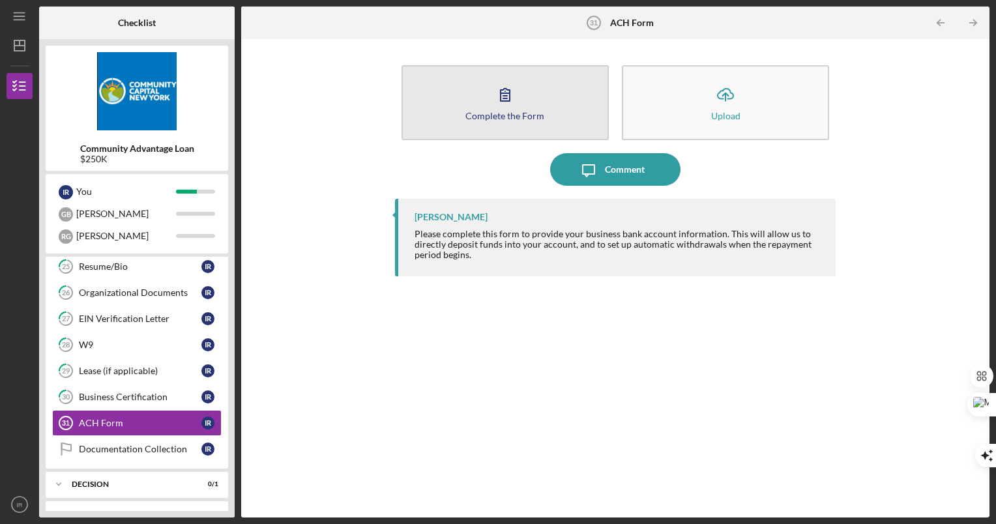
click at [500, 104] on icon "button" at bounding box center [505, 94] width 33 height 33
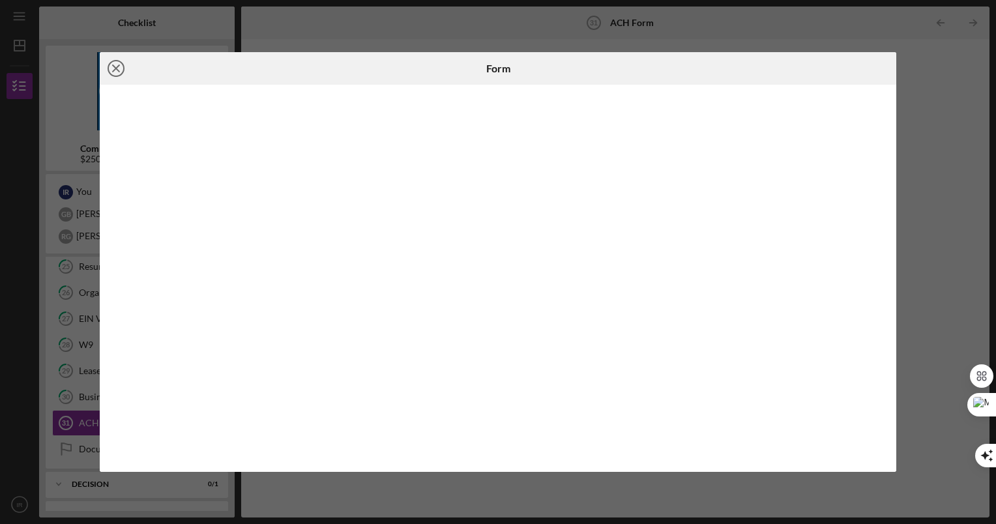
click at [117, 66] on icon "Icon/Close" at bounding box center [116, 68] width 33 height 33
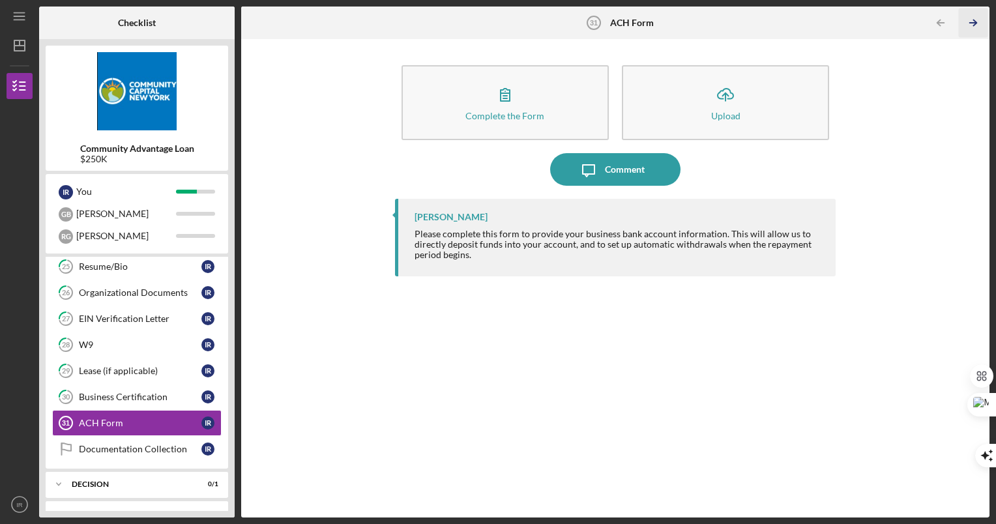
click at [969, 22] on icon "Icon/Table Pagination Arrow" at bounding box center [973, 22] width 29 height 29
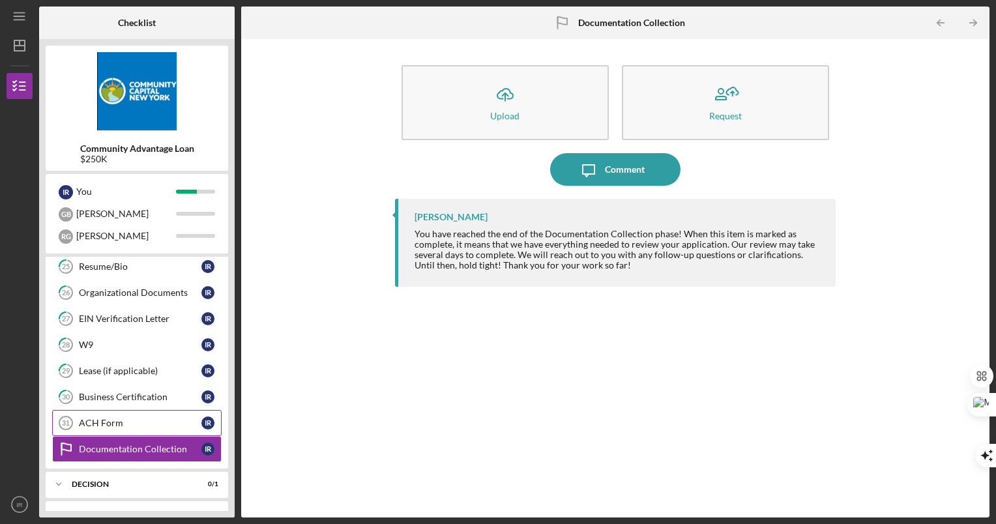
click at [119, 418] on div "ACH Form" at bounding box center [140, 423] width 123 height 10
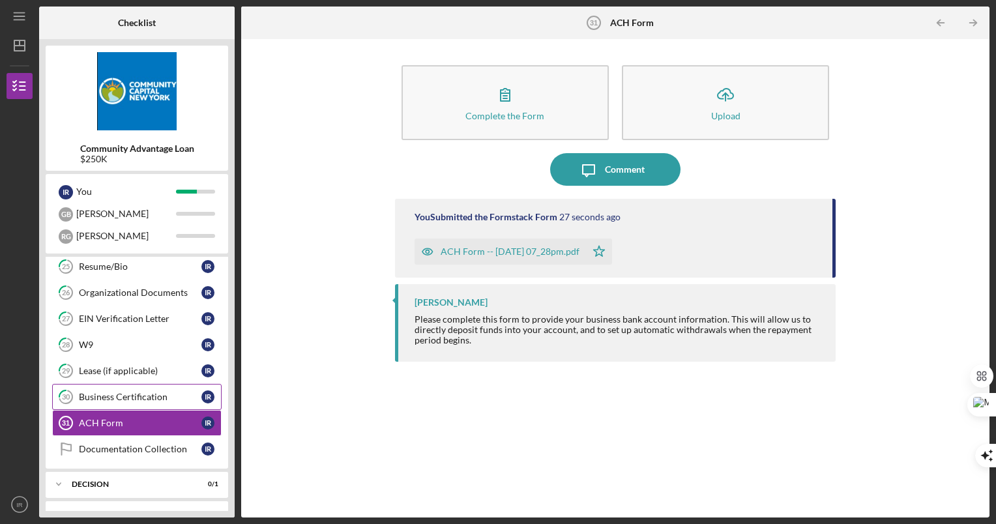
click at [138, 388] on link "30 Business Certification I R" at bounding box center [137, 397] width 170 height 26
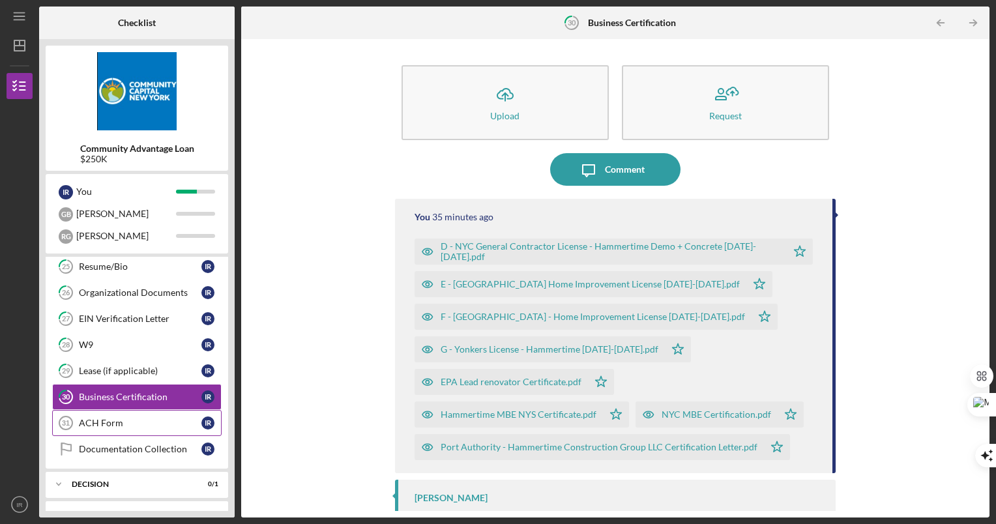
click at [124, 418] on div "ACH Form" at bounding box center [140, 423] width 123 height 10
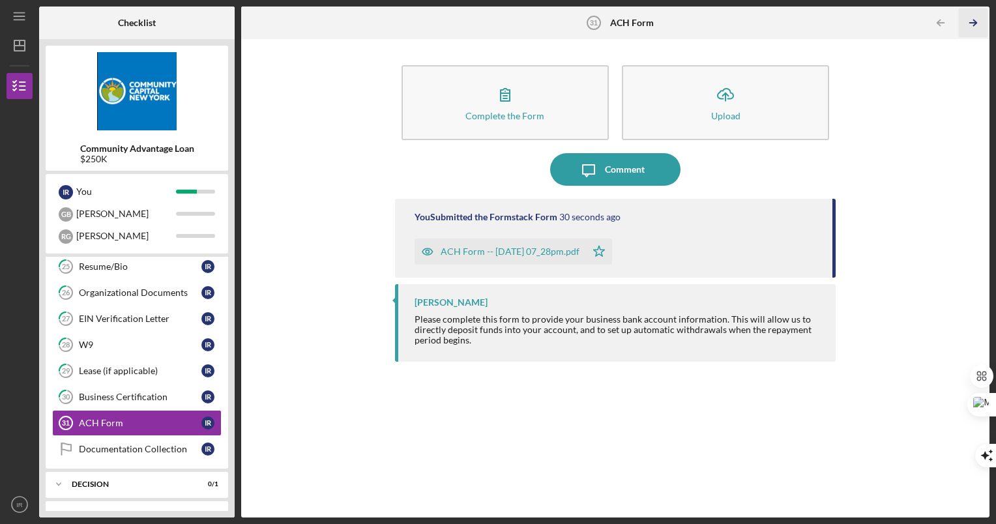
click at [969, 18] on icon "Icon/Table Pagination Arrow" at bounding box center [973, 22] width 29 height 29
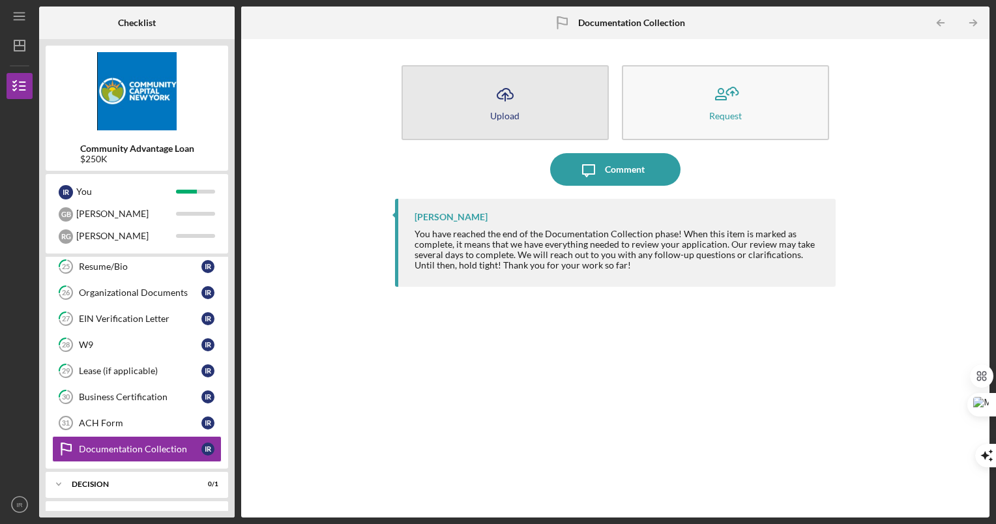
click at [497, 118] on div "Upload" at bounding box center [504, 116] width 29 height 10
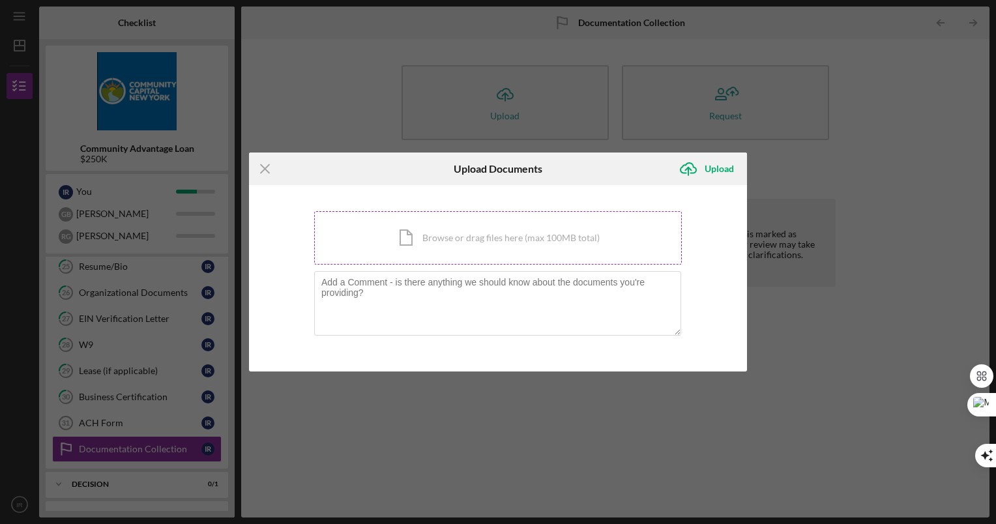
click at [463, 233] on div "Icon/Document Browse or drag files here (max 100MB total) Tap to choose files o…" at bounding box center [498, 237] width 368 height 53
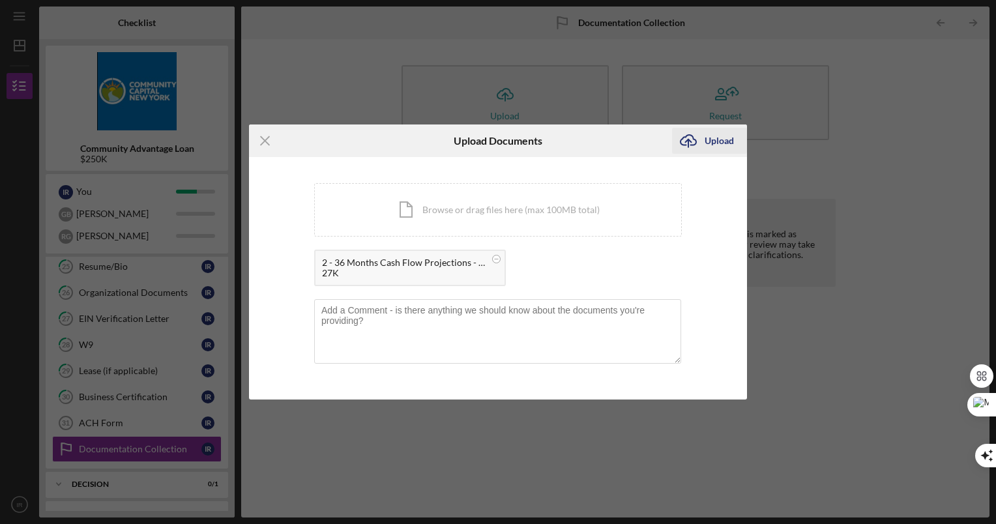
click at [717, 135] on div "Upload" at bounding box center [719, 141] width 29 height 26
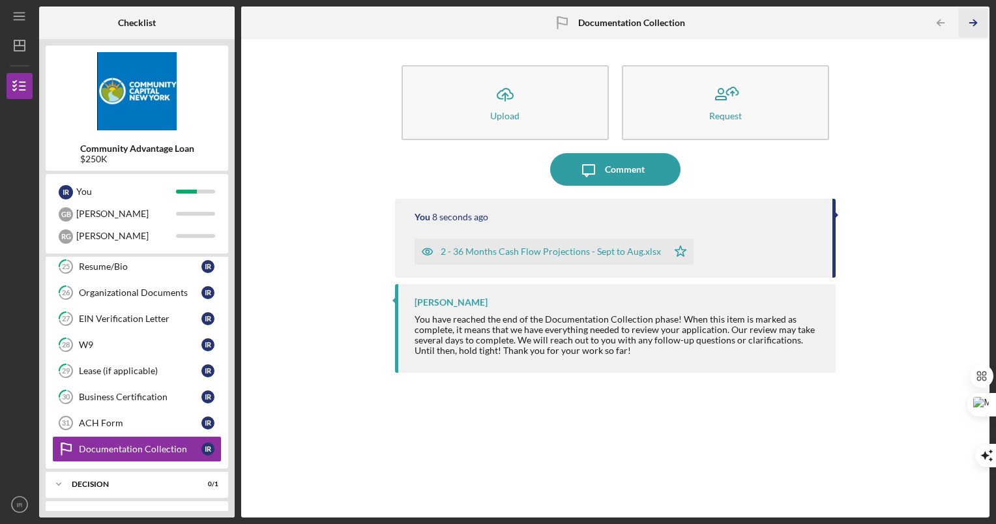
click at [967, 25] on icon "Icon/Table Pagination Arrow" at bounding box center [973, 22] width 29 height 29
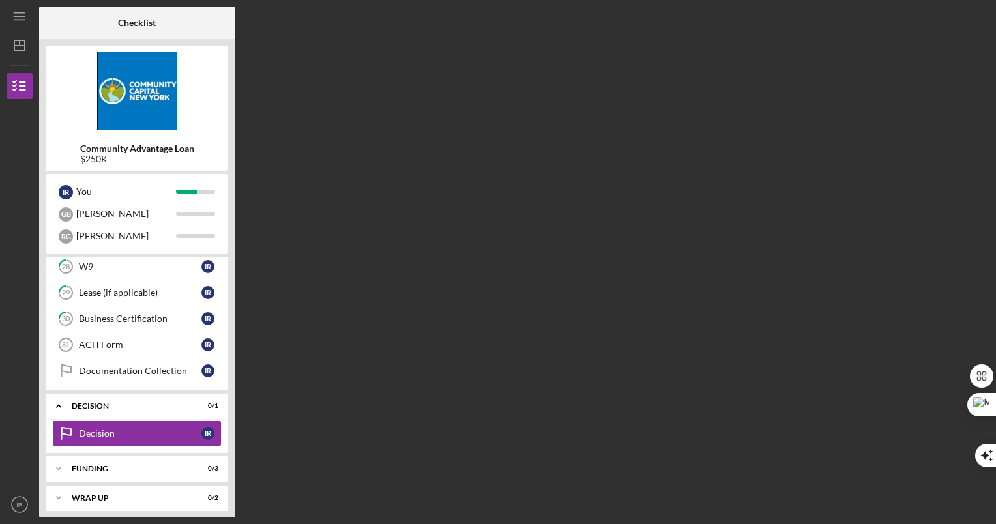
scroll to position [651, 0]
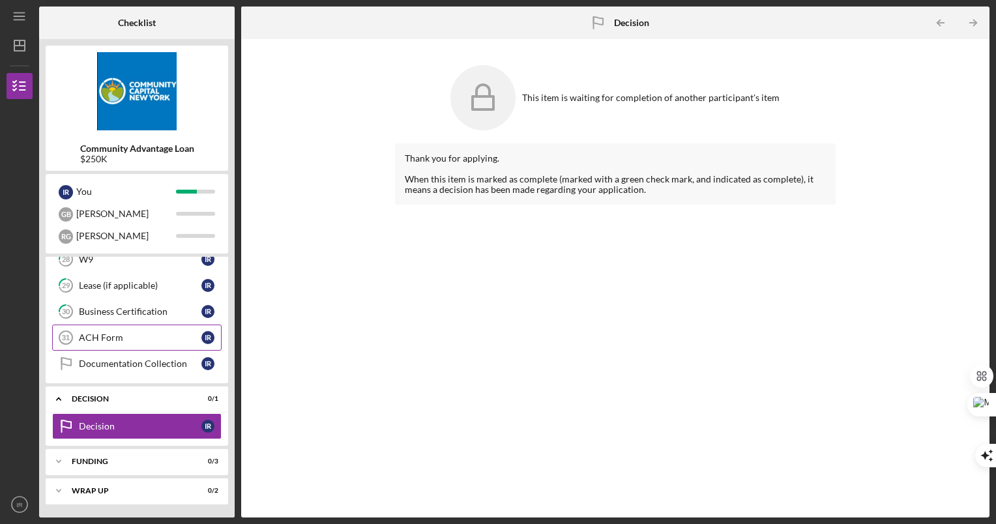
click at [136, 331] on link "ACH Form 31 ACH Form I R" at bounding box center [137, 338] width 170 height 26
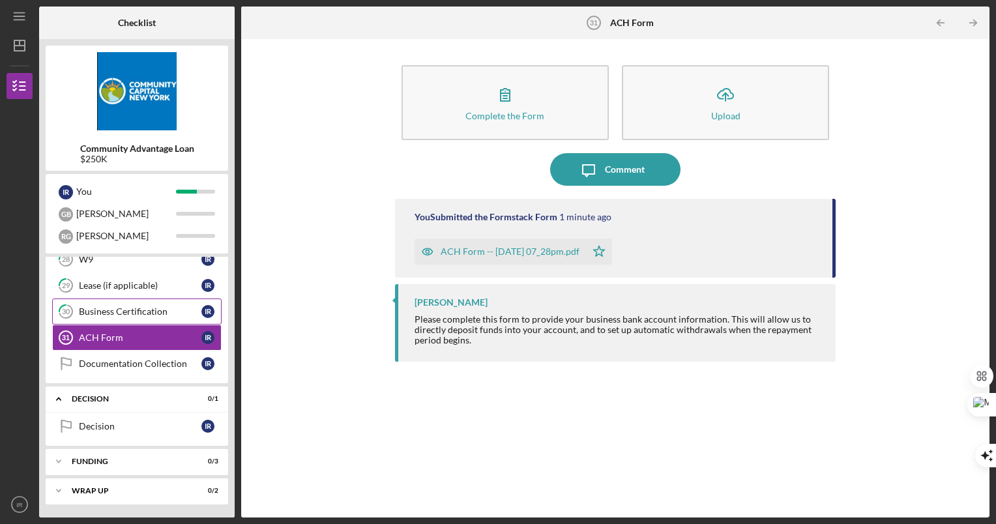
click at [115, 305] on link "30 Business Certification I R" at bounding box center [137, 312] width 170 height 26
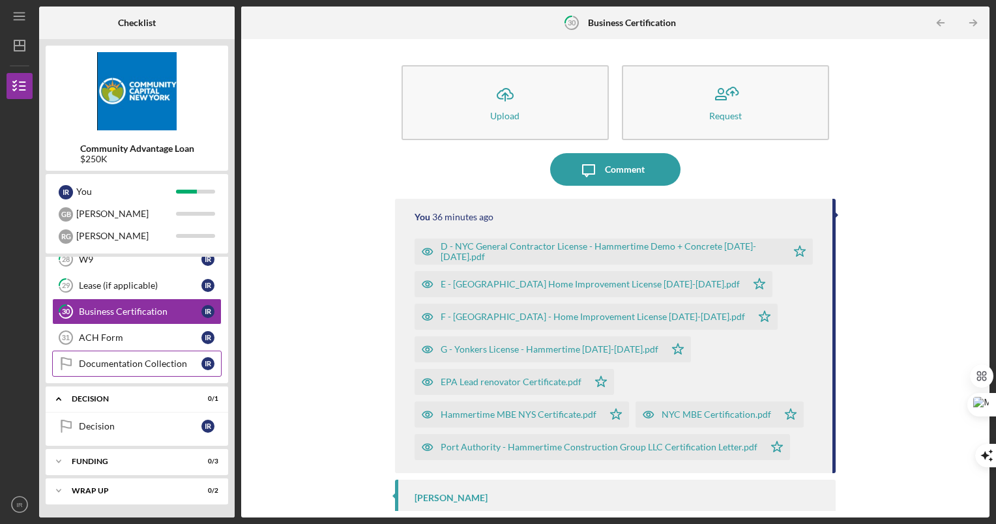
click at [126, 362] on div "Documentation Collection" at bounding box center [140, 364] width 123 height 10
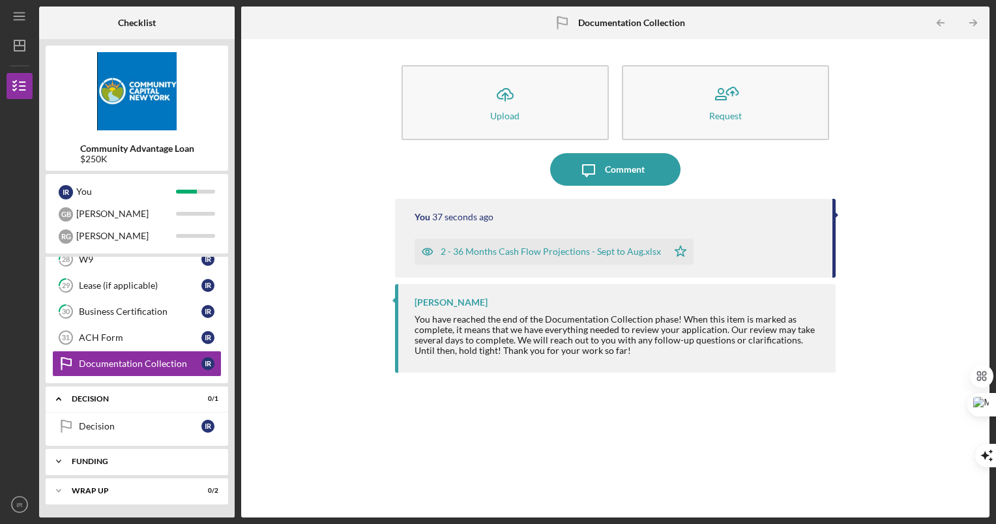
click at [150, 457] on div "Icon/Expander Funding 0 / 3" at bounding box center [137, 462] width 183 height 26
click at [138, 479] on link "Transfer Funds Transfer Funds I R" at bounding box center [137, 489] width 170 height 26
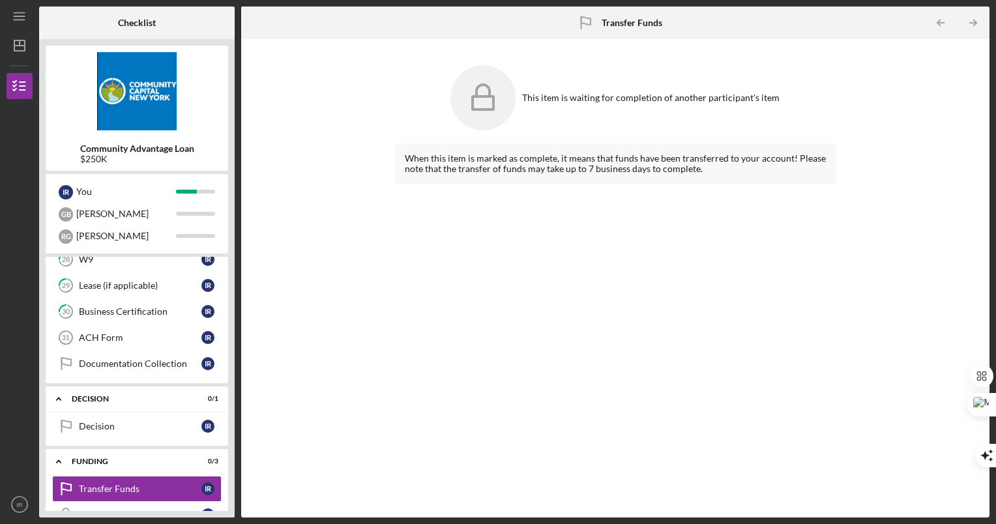
click at [233, 359] on div "Community Advantage Loan $250K I R You G B [PERSON_NAME] Icon/Expander Inquiry …" at bounding box center [137, 278] width 196 height 479
click at [133, 333] on div "ACH Form" at bounding box center [140, 338] width 123 height 10
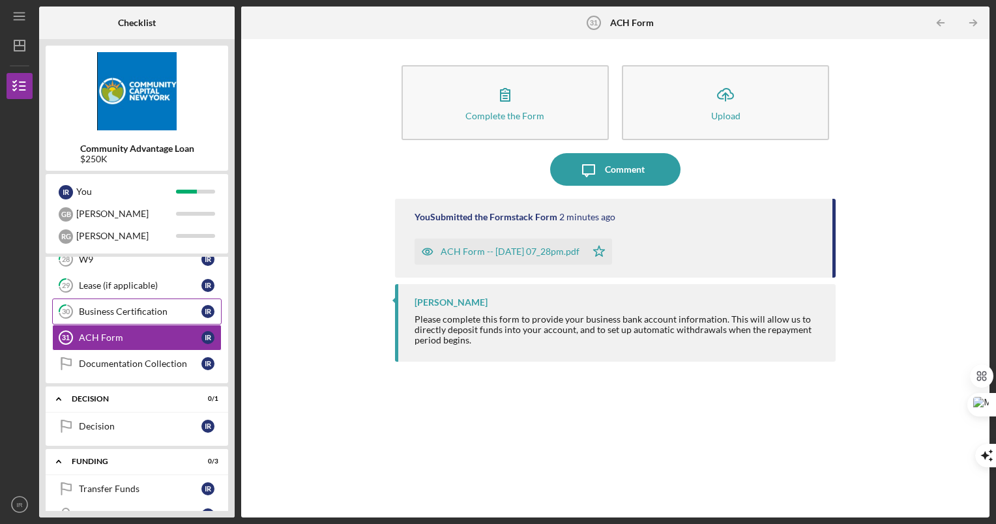
click at [143, 305] on link "30 Business Certification I R" at bounding box center [137, 312] width 170 height 26
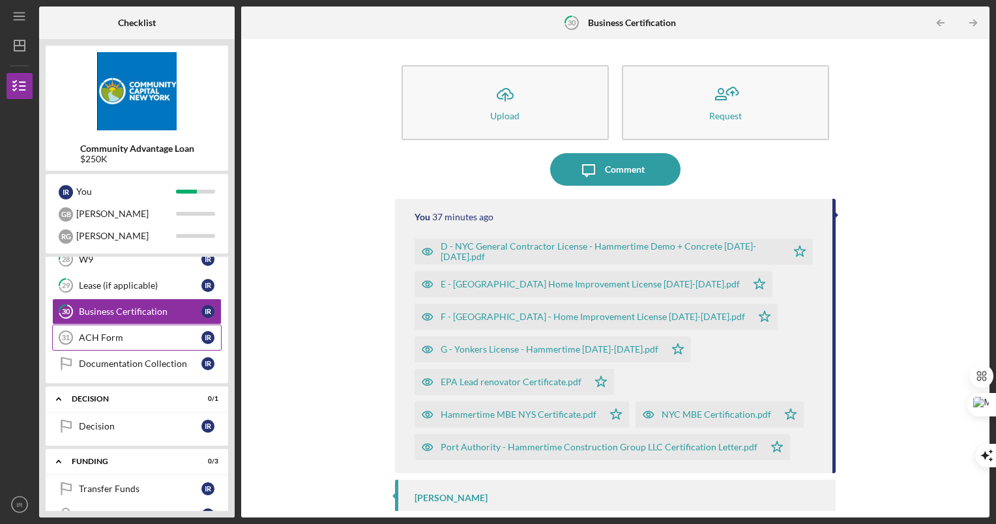
click at [119, 333] on div "ACH Form" at bounding box center [140, 338] width 123 height 10
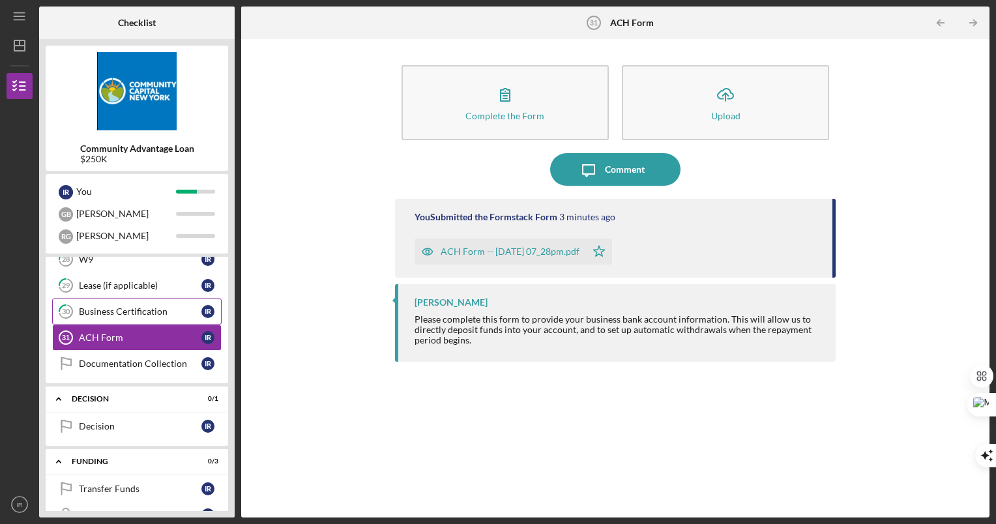
click at [126, 311] on div "Business Certification" at bounding box center [140, 311] width 123 height 10
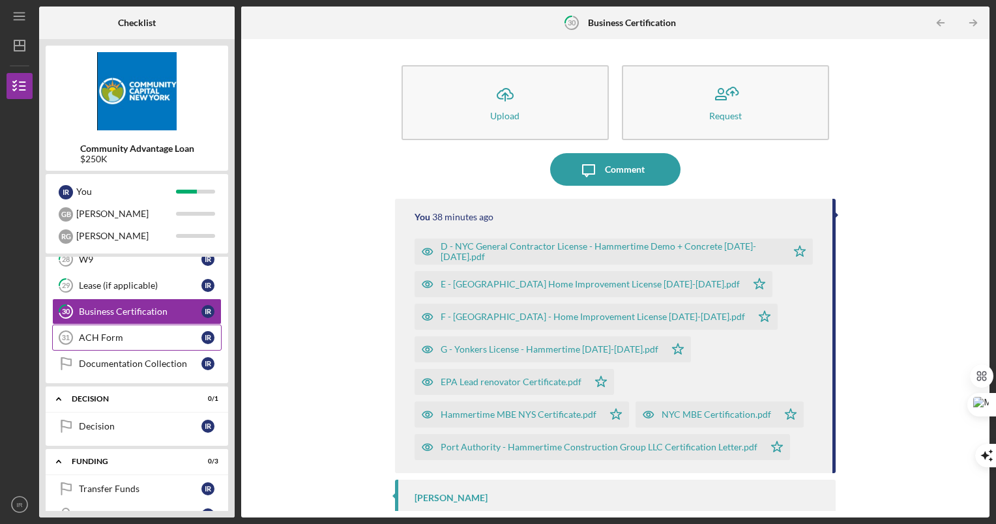
click at [108, 338] on div "ACH Form" at bounding box center [140, 338] width 123 height 10
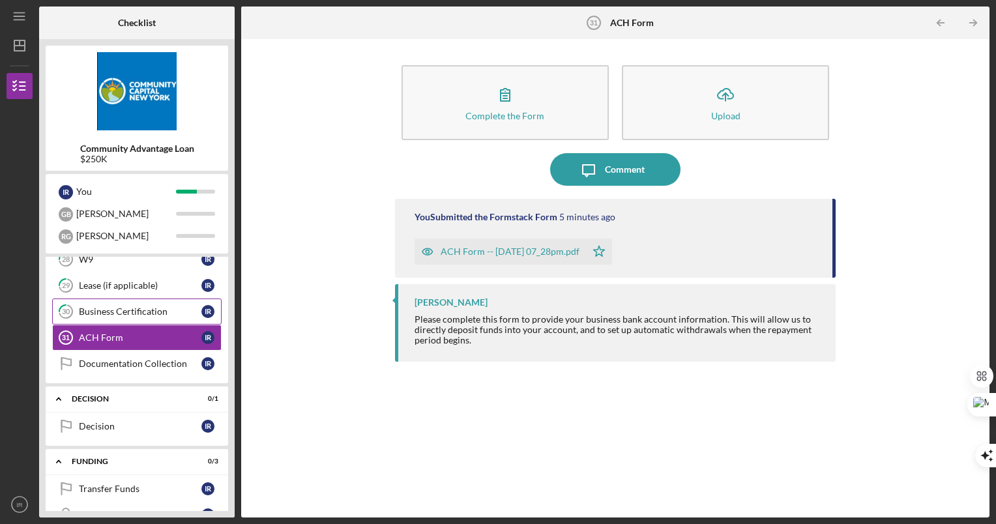
click at [128, 315] on div "Business Certification" at bounding box center [140, 311] width 123 height 10
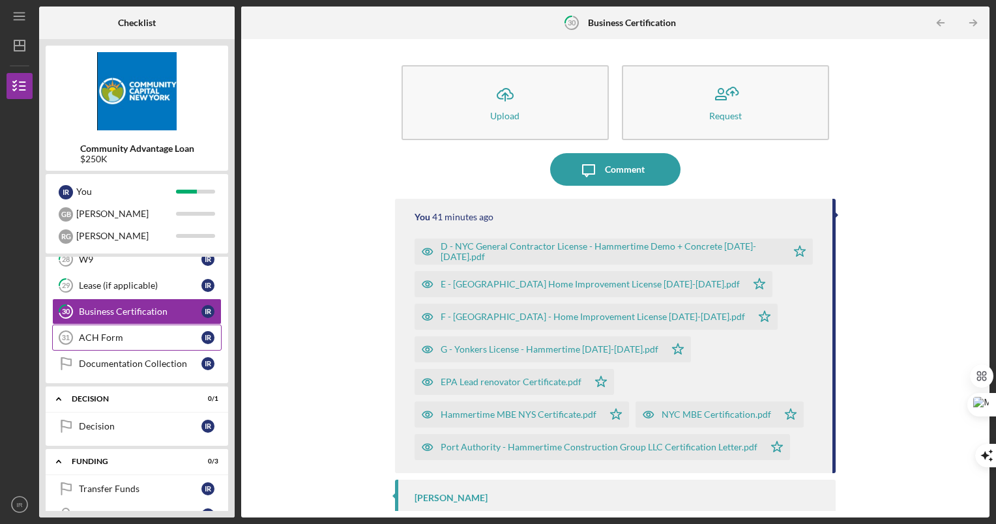
click at [121, 340] on div "ACH Form" at bounding box center [140, 338] width 123 height 10
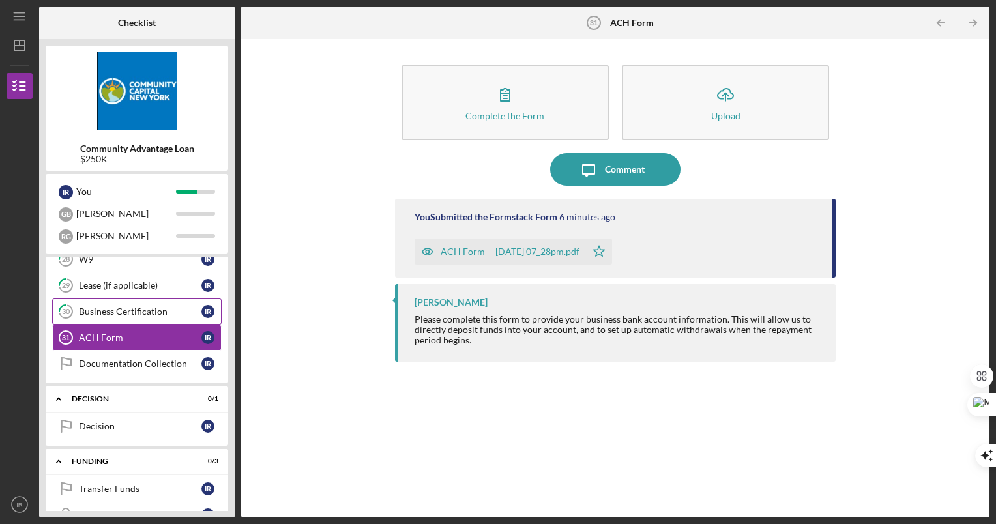
click at [123, 322] on link "30 Business Certification I R" at bounding box center [137, 312] width 170 height 26
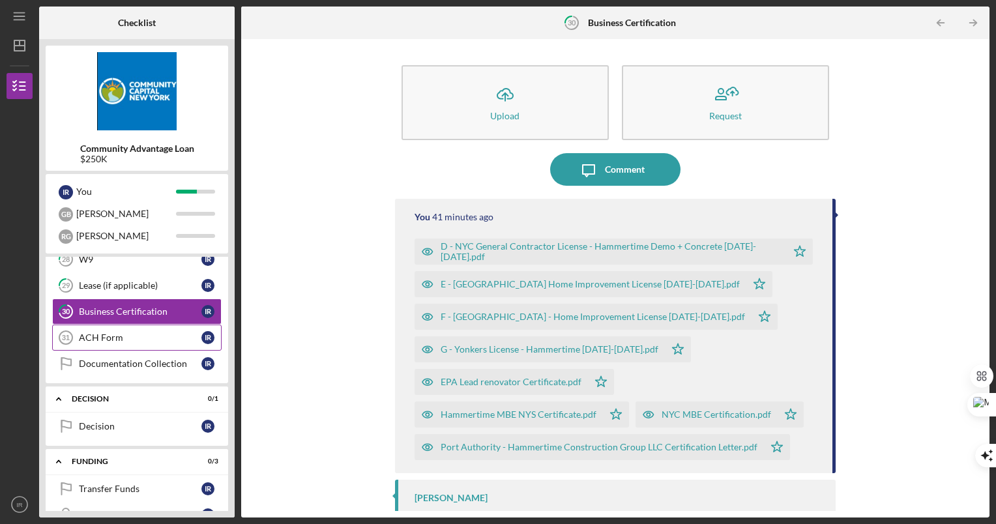
click at [104, 333] on div "ACH Form" at bounding box center [140, 338] width 123 height 10
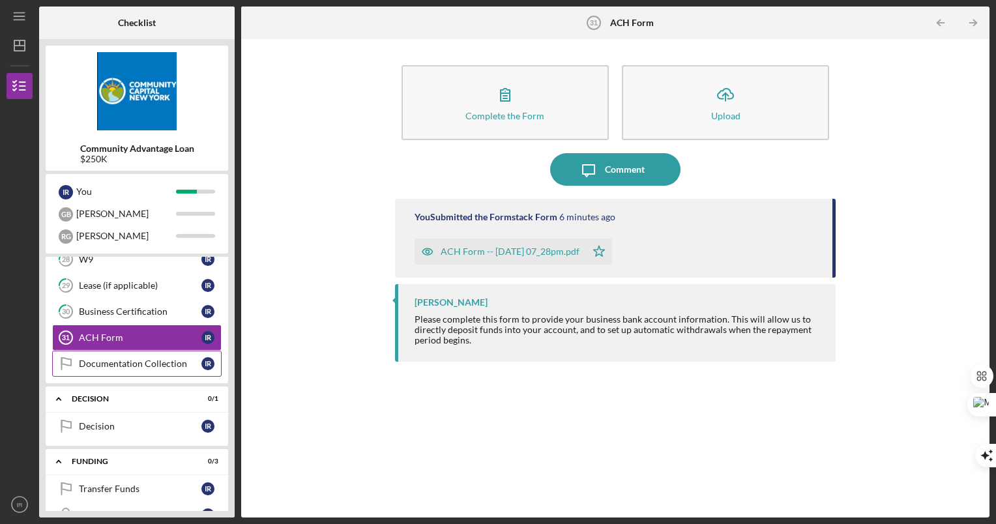
click at [167, 367] on div "Documentation Collection" at bounding box center [140, 364] width 123 height 10
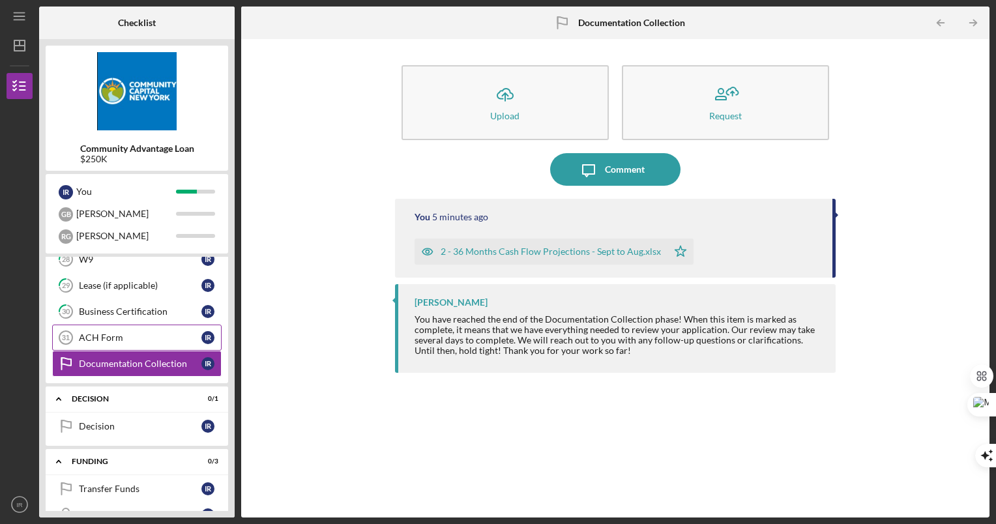
click at [156, 338] on div "ACH Form" at bounding box center [140, 338] width 123 height 10
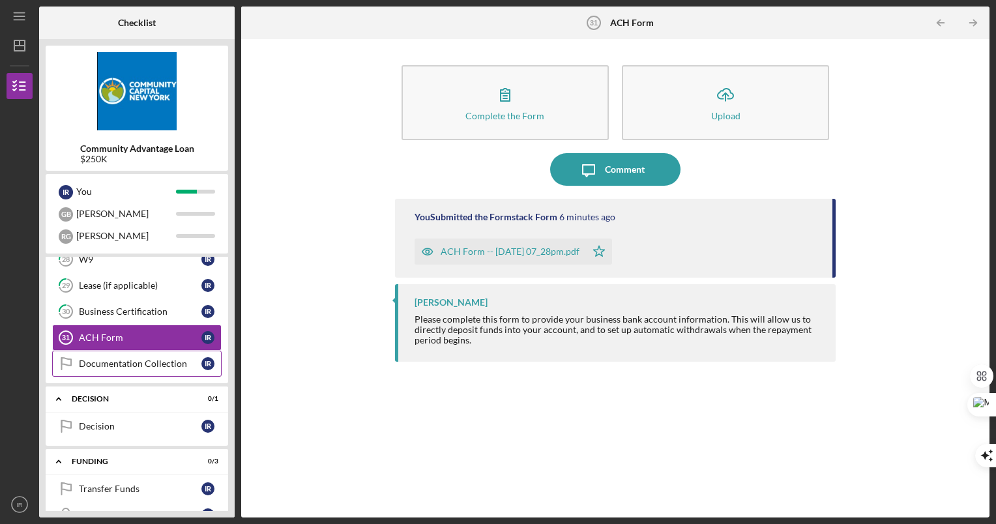
click at [160, 355] on link "Documentation Collection Documentation Collection I R" at bounding box center [137, 364] width 170 height 26
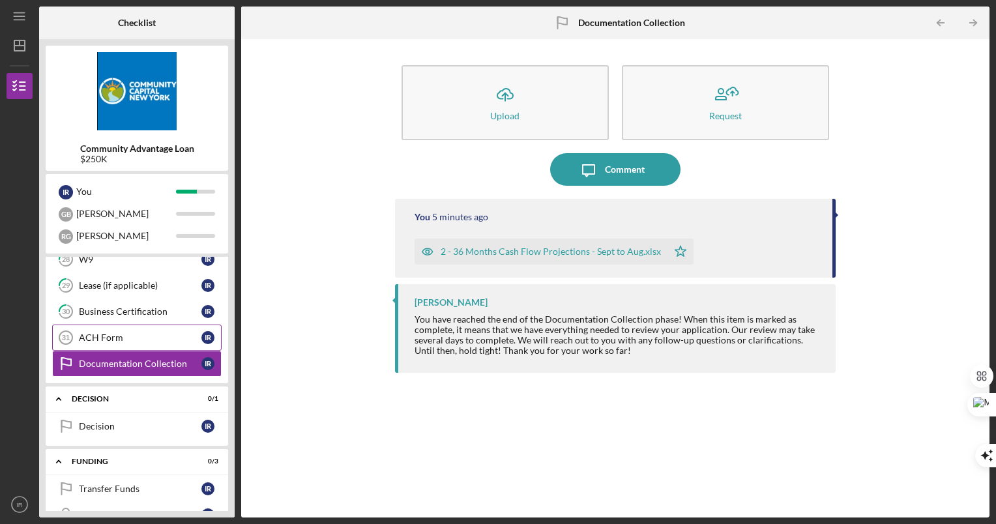
click at [158, 336] on div "ACH Form" at bounding box center [140, 338] width 123 height 10
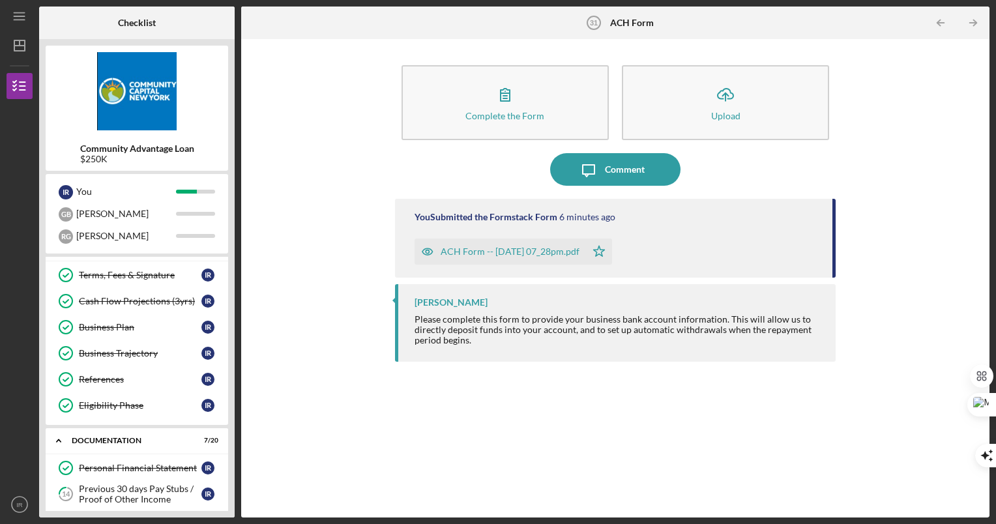
scroll to position [25, 0]
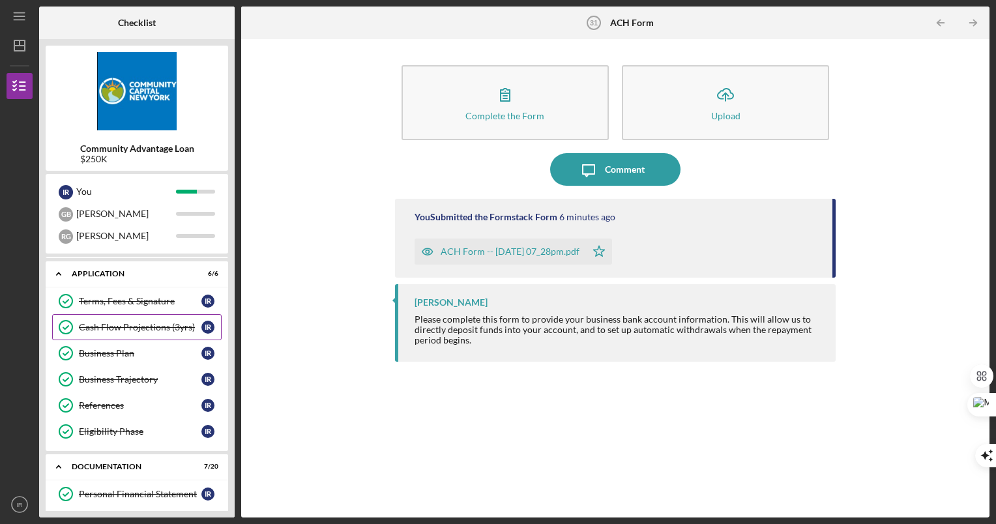
click at [152, 328] on div "Cash Flow Projections (3yrs)" at bounding box center [140, 327] width 123 height 10
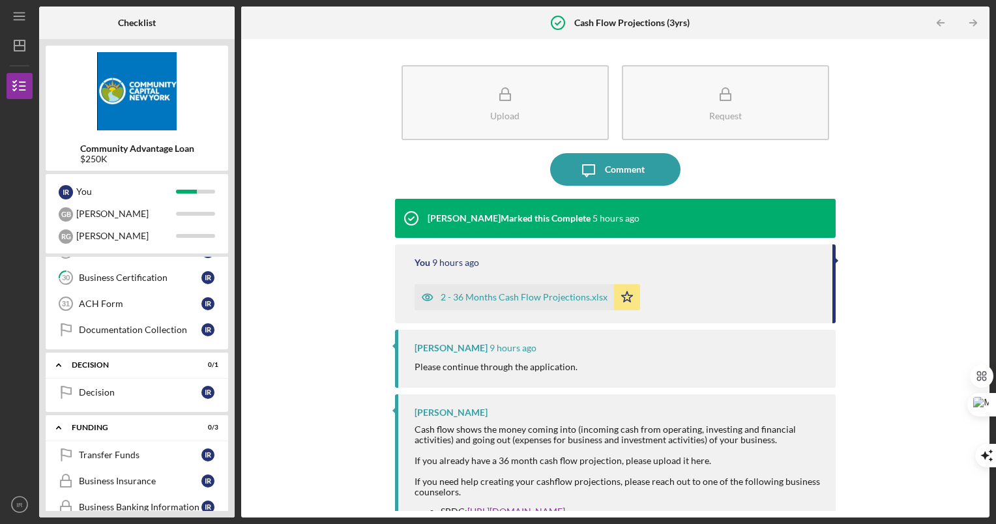
scroll to position [684, 0]
click at [161, 321] on link "Documentation Collection Documentation Collection I R" at bounding box center [137, 331] width 170 height 26
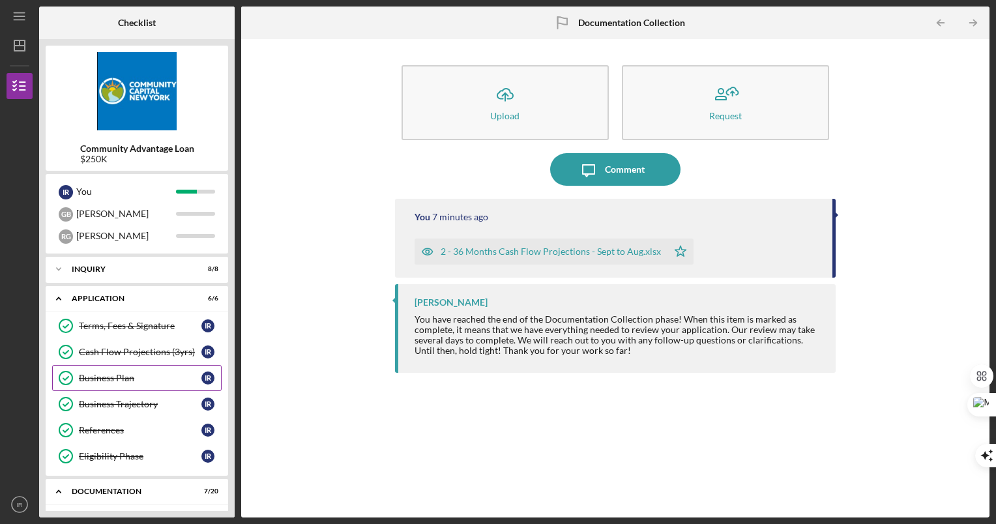
click at [109, 371] on link "Business Plan Business Plan I R" at bounding box center [137, 378] width 170 height 26
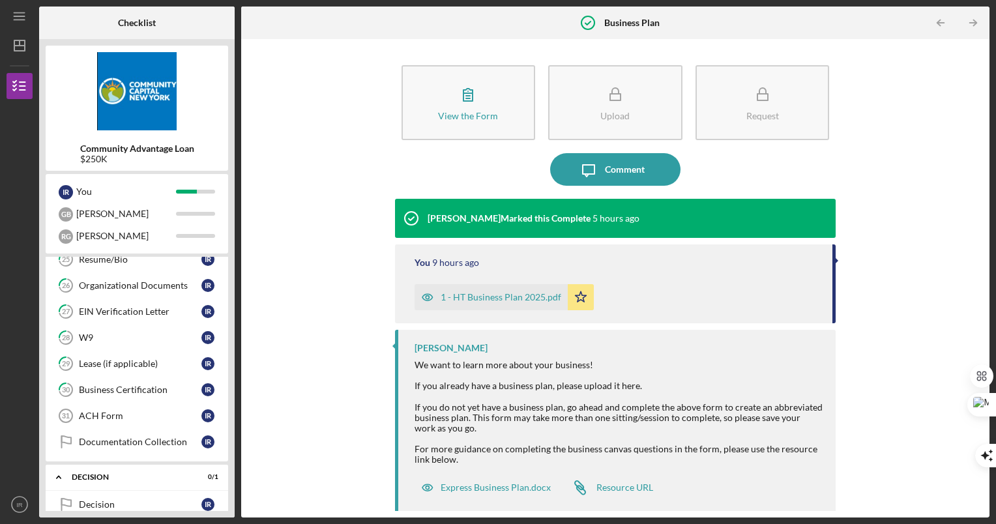
scroll to position [574, 0]
click at [102, 422] on link "ACH Form 31 ACH Form I R" at bounding box center [137, 415] width 170 height 26
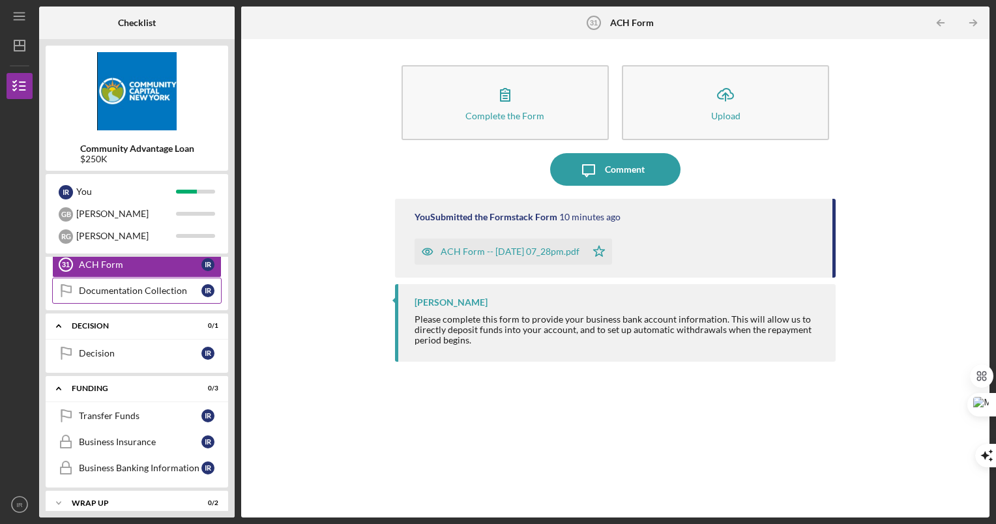
scroll to position [736, 0]
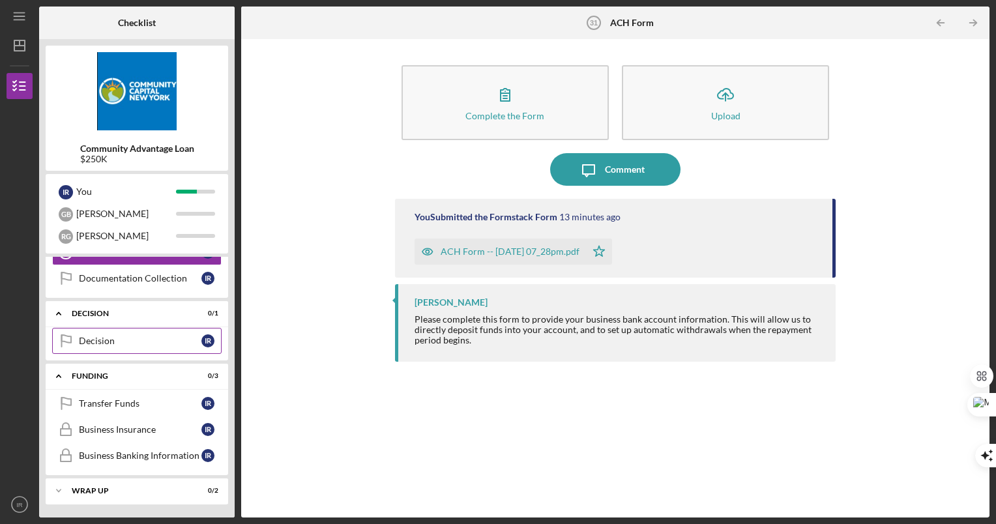
click at [112, 335] on link "Decision Decision I R" at bounding box center [137, 341] width 170 height 26
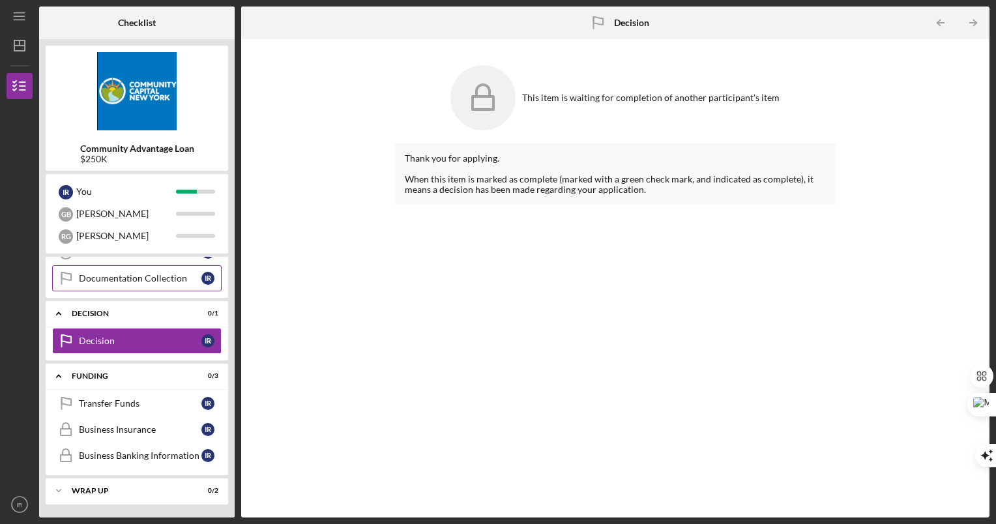
click at [183, 284] on link "Documentation Collection Documentation Collection I R" at bounding box center [137, 278] width 170 height 26
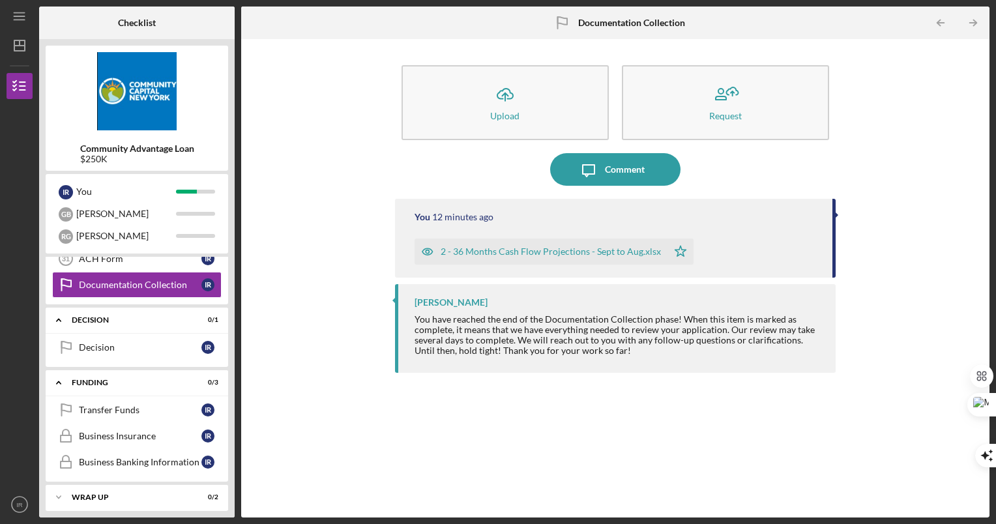
scroll to position [736, 0]
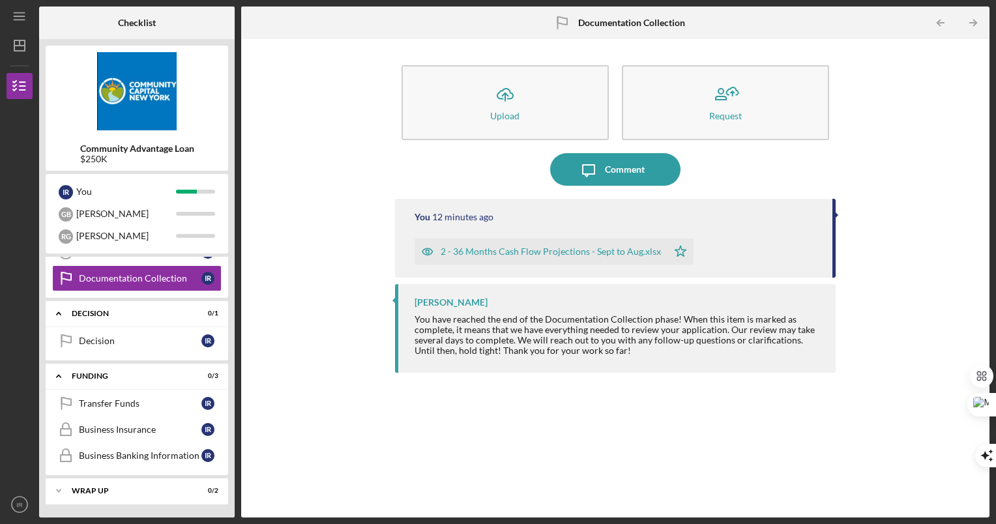
click at [196, 297] on div "Personal Financial Statement Personal Financial Statement I R 14 Previous 30 da…" at bounding box center [137, 34] width 183 height 528
click at [135, 401] on div "Transfer Funds" at bounding box center [140, 403] width 123 height 10
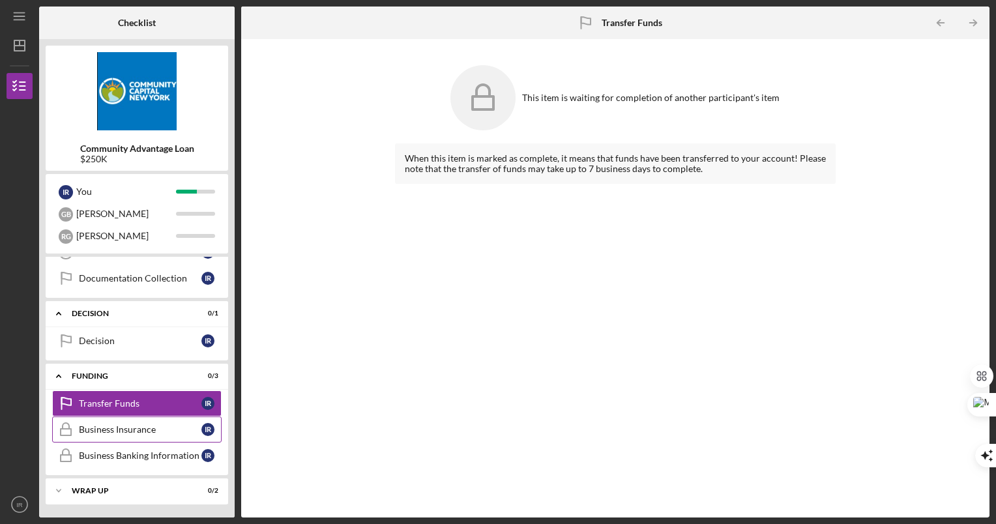
click at [123, 432] on div "Business Insurance" at bounding box center [140, 429] width 123 height 10
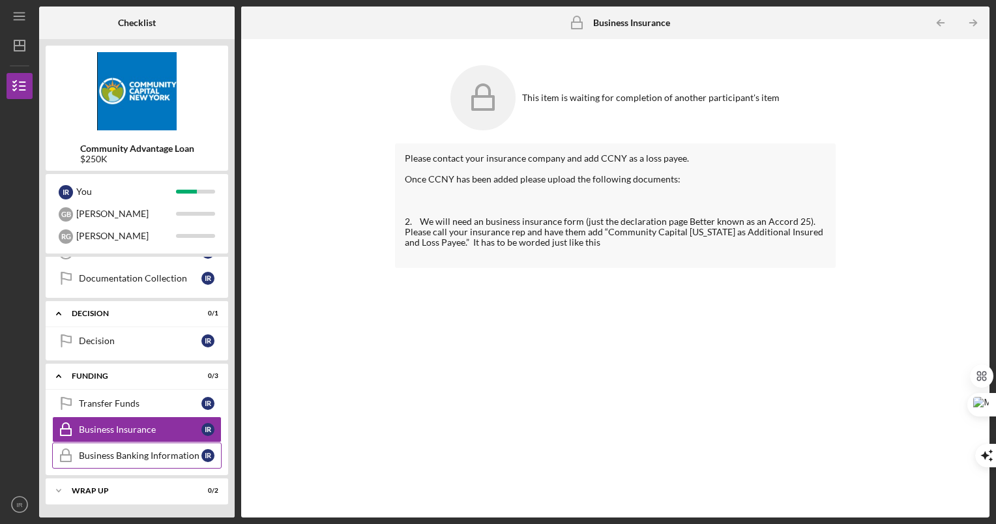
click at [128, 454] on div "Business Banking Information" at bounding box center [140, 456] width 123 height 10
